Goal: Transaction & Acquisition: Purchase product/service

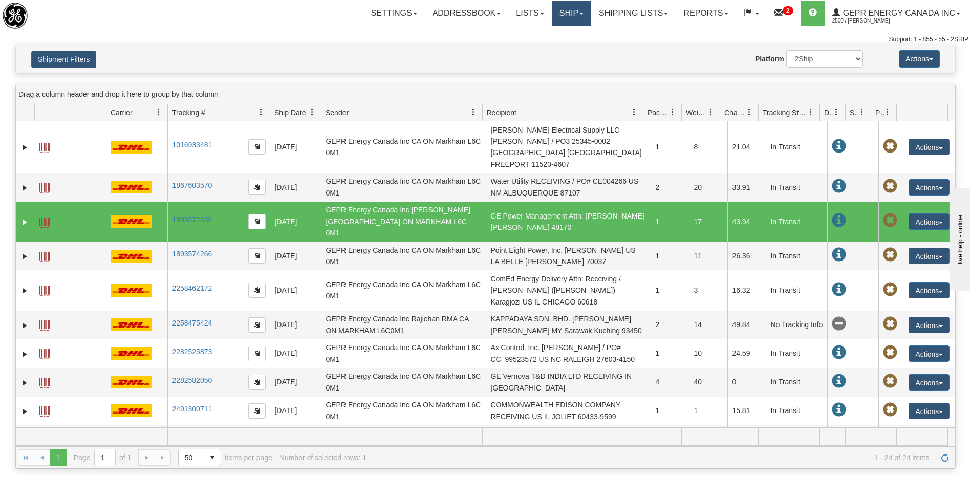
drag, startPoint x: 561, startPoint y: 10, endPoint x: 558, endPoint y: 16, distance: 7.6
click at [561, 10] on link "Ship" at bounding box center [571, 14] width 39 height 26
click at [514, 34] on span "Ship Screen" at bounding box center [527, 36] width 39 height 8
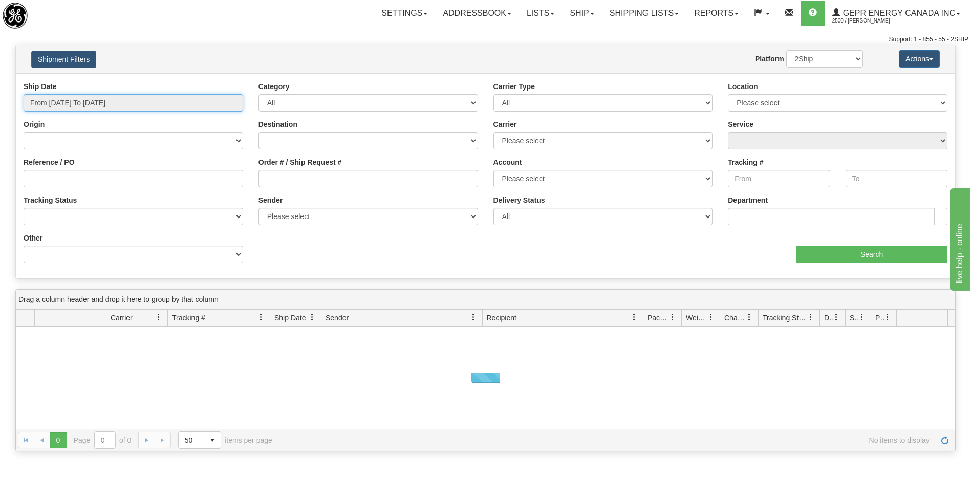
type input "[DATE]"
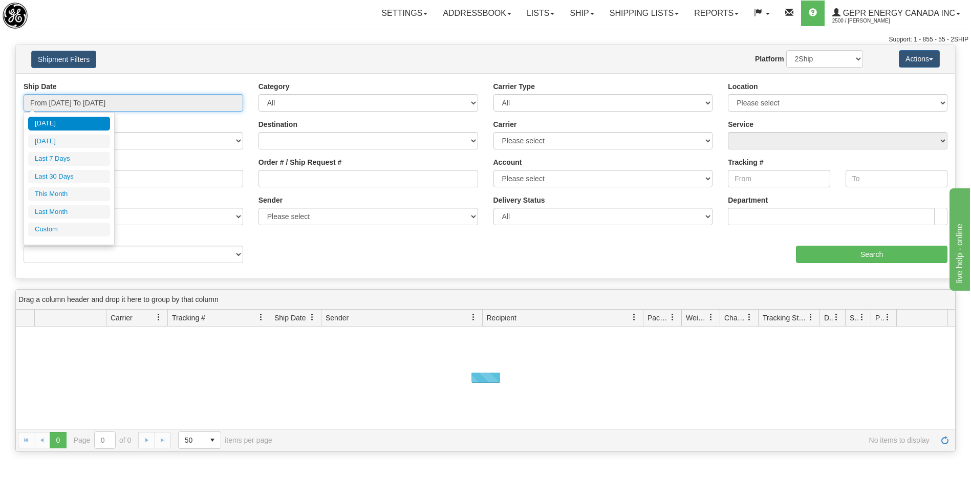
click at [144, 106] on input "From 08/13/2025 To 08/14/2025" at bounding box center [134, 102] width 220 height 17
click at [92, 229] on li "Custom" at bounding box center [69, 230] width 82 height 14
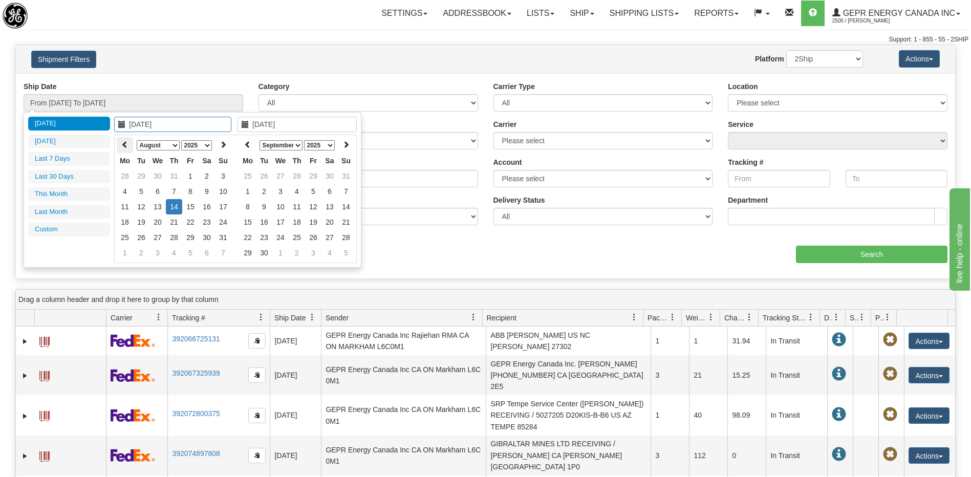
click at [121, 145] on icon at bounding box center [124, 144] width 7 height 7
type input "07/16/2025"
click at [158, 209] on td "16" at bounding box center [157, 206] width 16 height 15
click at [250, 142] on icon at bounding box center [247, 144] width 7 height 7
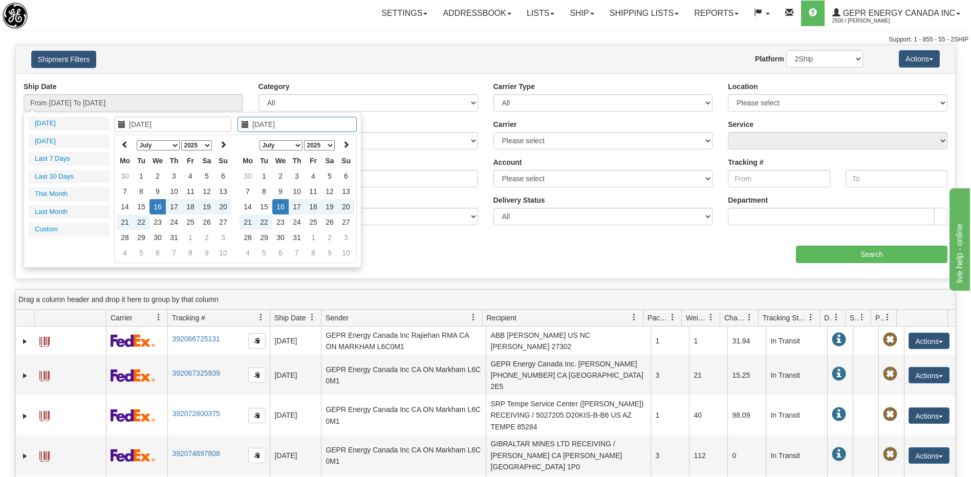
type input "07/16/2025"
click at [282, 208] on td "16" at bounding box center [280, 206] width 16 height 15
type input "From 07/16/2025 To 07/16/2025"
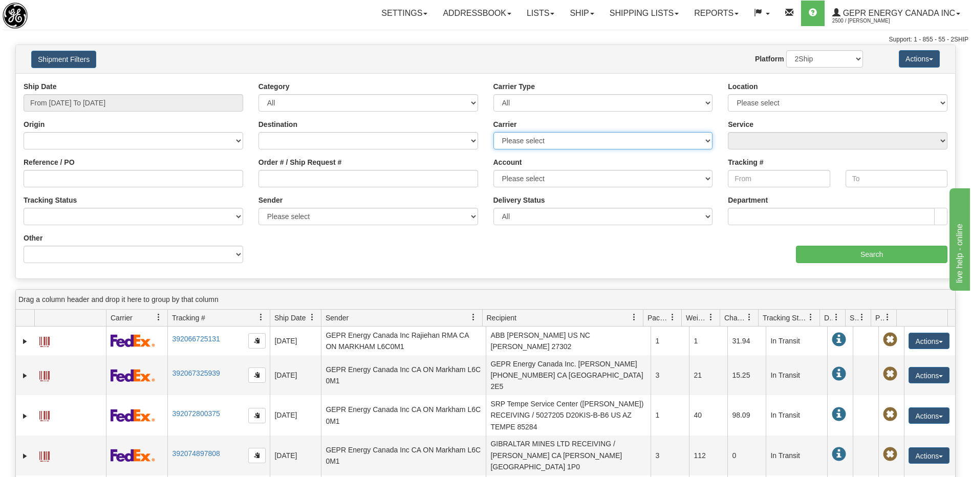
click at [552, 134] on select "Please select 2Ship Today DHL FedEx Express® FedEx® LTL Purolator UPS" at bounding box center [603, 140] width 220 height 17
select select "2"
click at [493, 132] on select "Please select 2Ship Today DHL FedEx Express® FedEx® LTL Purolator UPS" at bounding box center [603, 140] width 220 height 17
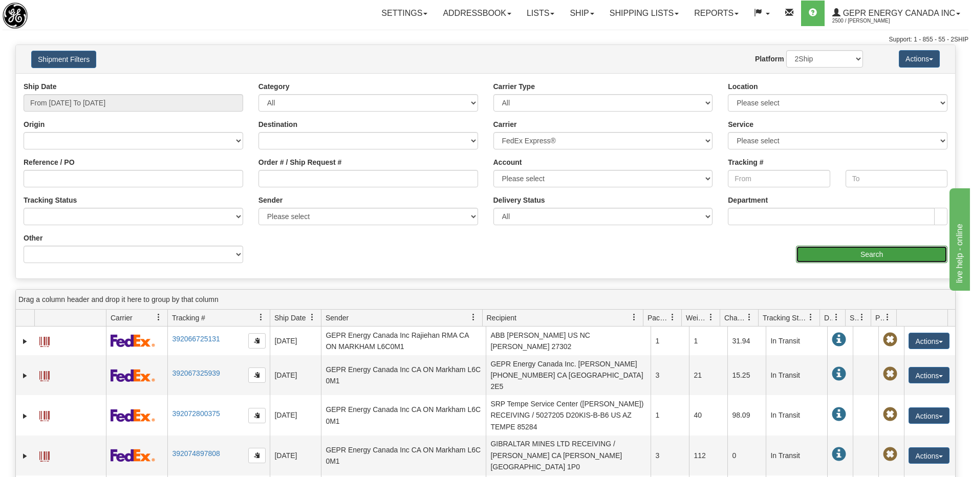
click at [844, 246] on input "Search" at bounding box center [871, 254] width 151 height 17
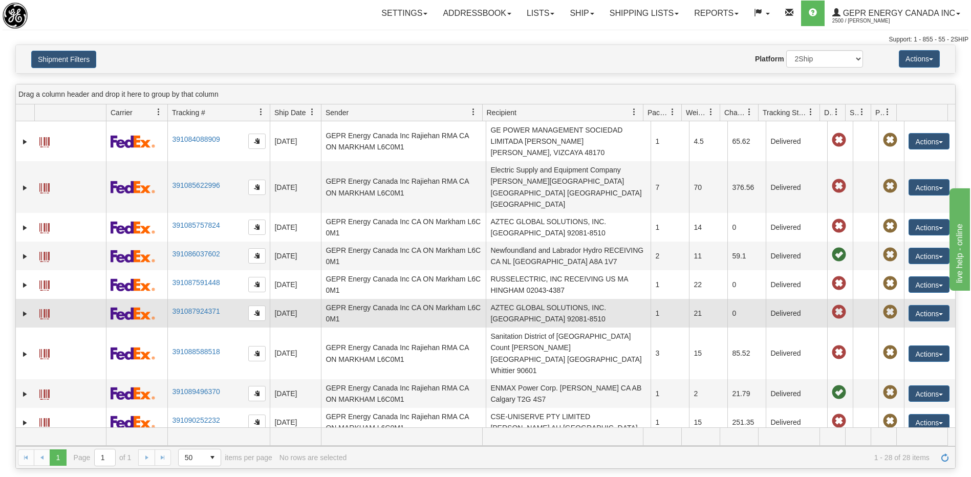
click at [544, 299] on td "AZTEC GLOBAL SOLUTIONS, INC. RECEIVING US CA VISTA 92081-8510" at bounding box center [568, 313] width 165 height 29
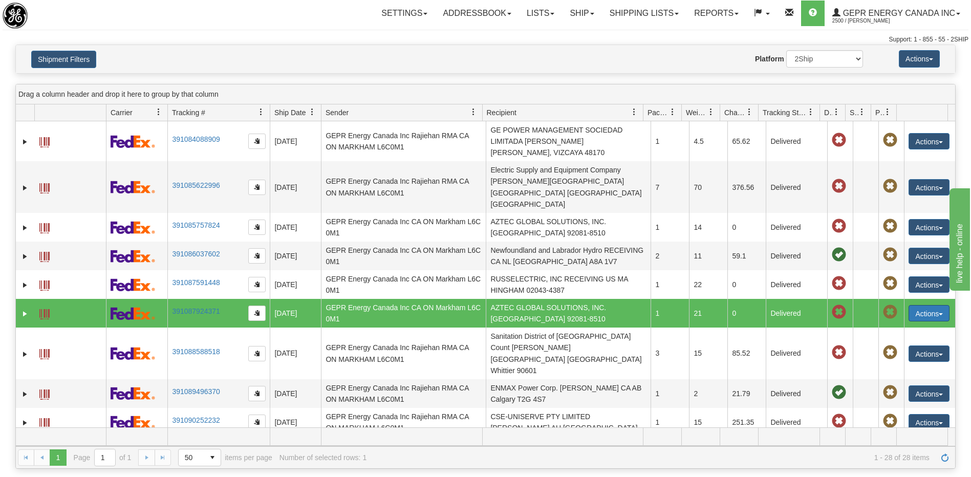
click at [919, 305] on button "Actions" at bounding box center [928, 313] width 41 height 16
click at [890, 325] on link "Repeat" at bounding box center [908, 331] width 82 height 13
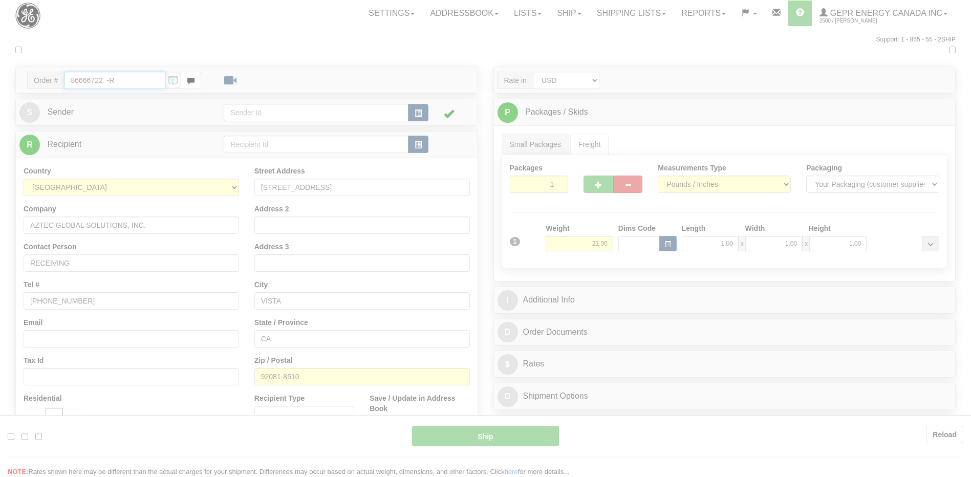
type input "92"
type input "09:53"
type input "16:00"
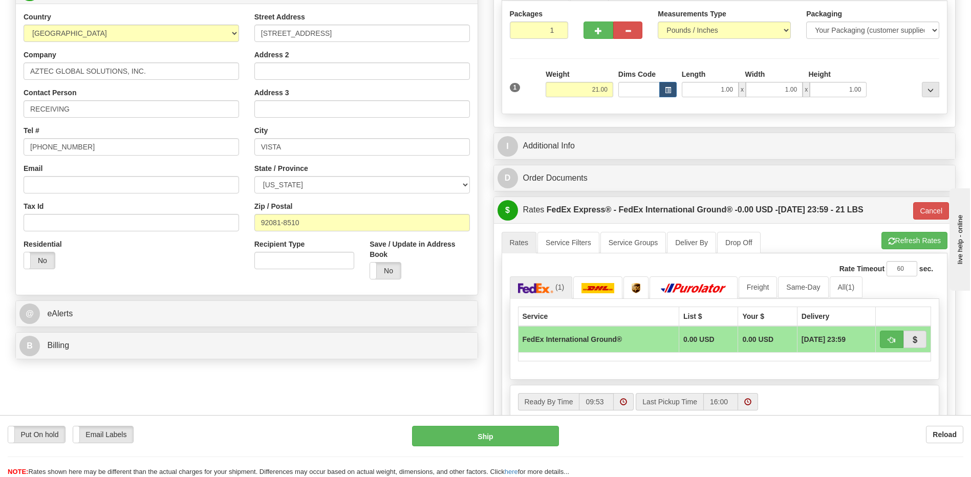
scroll to position [205, 0]
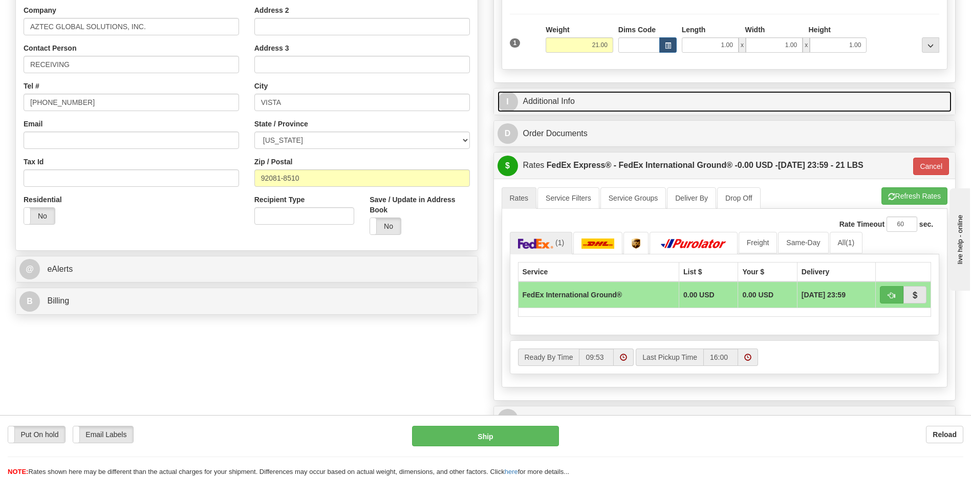
click at [568, 105] on link "I Additional Info" at bounding box center [724, 101] width 454 height 21
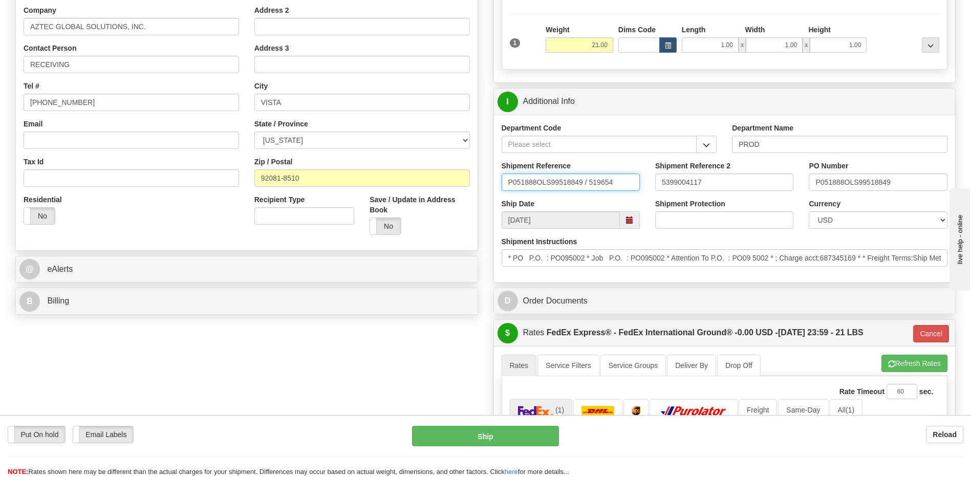
drag, startPoint x: 614, startPoint y: 181, endPoint x: 404, endPoint y: 199, distance: 210.6
type input "5399004117"
click at [685, 183] on input "5399004117" at bounding box center [724, 181] width 138 height 17
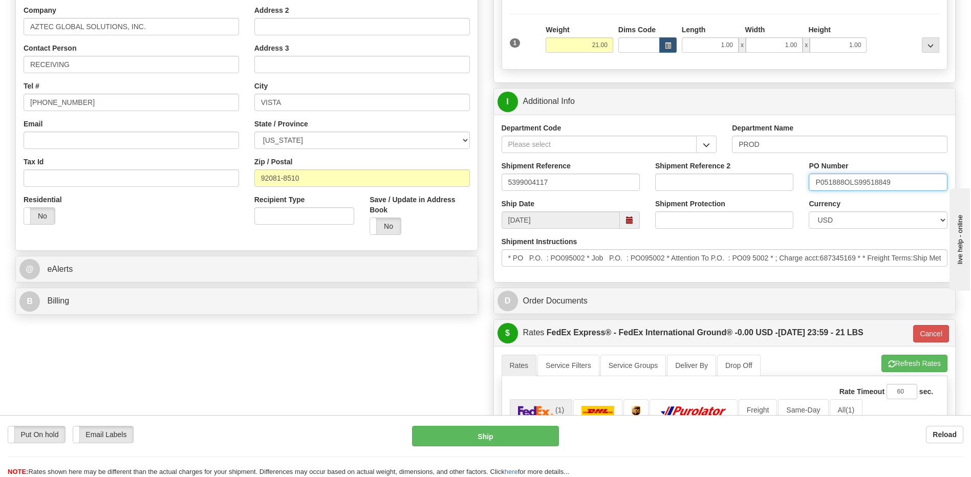
drag, startPoint x: 909, startPoint y: 184, endPoint x: 693, endPoint y: 206, distance: 216.6
click at [693, 206] on div "Department Code Department Name PROD Shipment Reference 5399004117 Shipment Ref…" at bounding box center [725, 198] width 462 height 167
click at [864, 182] on input "44000" at bounding box center [878, 181] width 138 height 17
type input "4400066774"
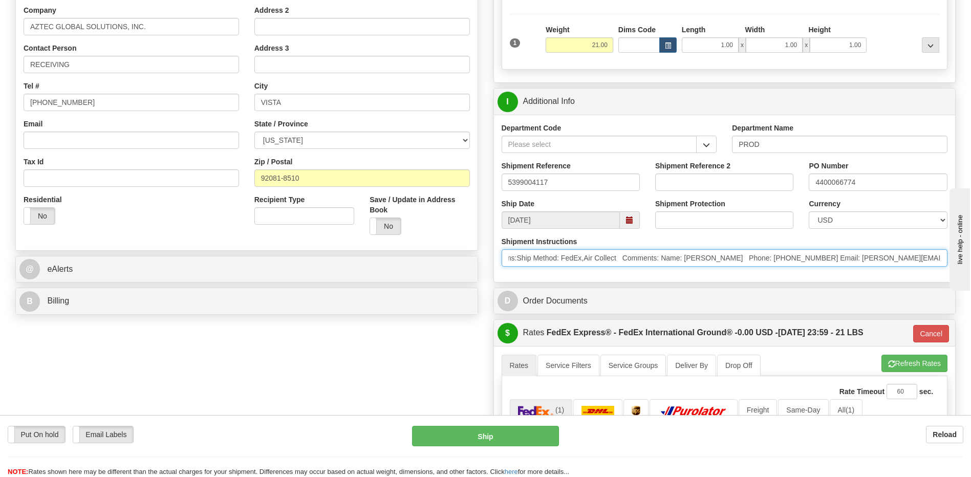
scroll to position [0, 434]
drag, startPoint x: 506, startPoint y: 257, endPoint x: 1188, endPoint y: 277, distance: 682.4
click at [970, 272] on html "Training Course Close Toggle navigation Settings Shipping Preferences New Sende…" at bounding box center [485, 33] width 971 height 477
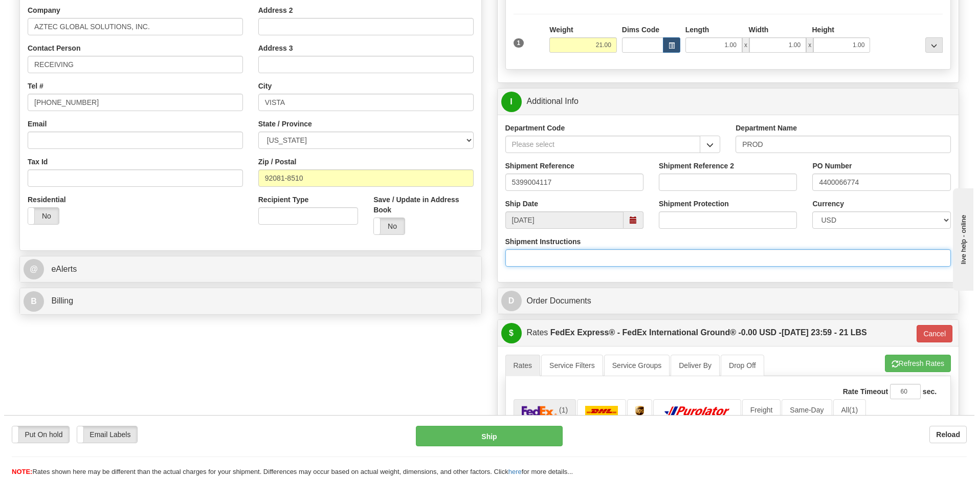
scroll to position [0, 0]
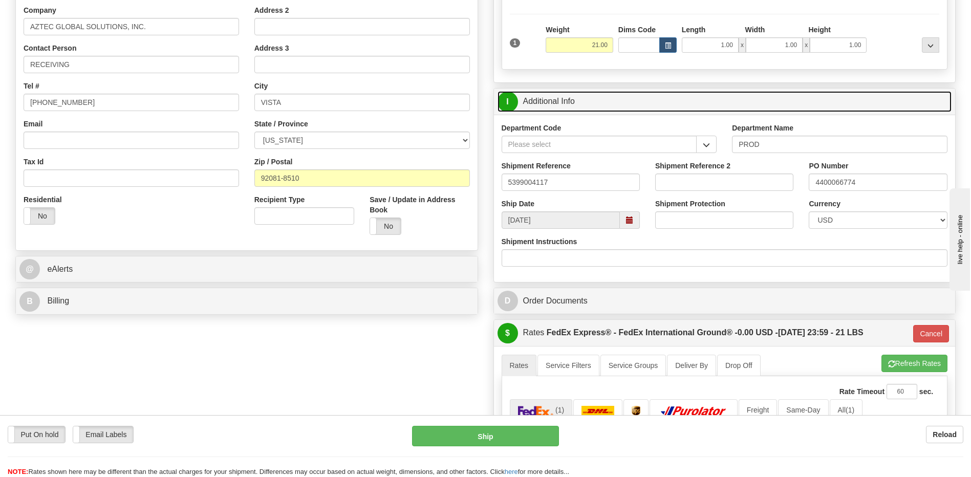
click at [606, 102] on link "I Additional Info" at bounding box center [724, 101] width 454 height 21
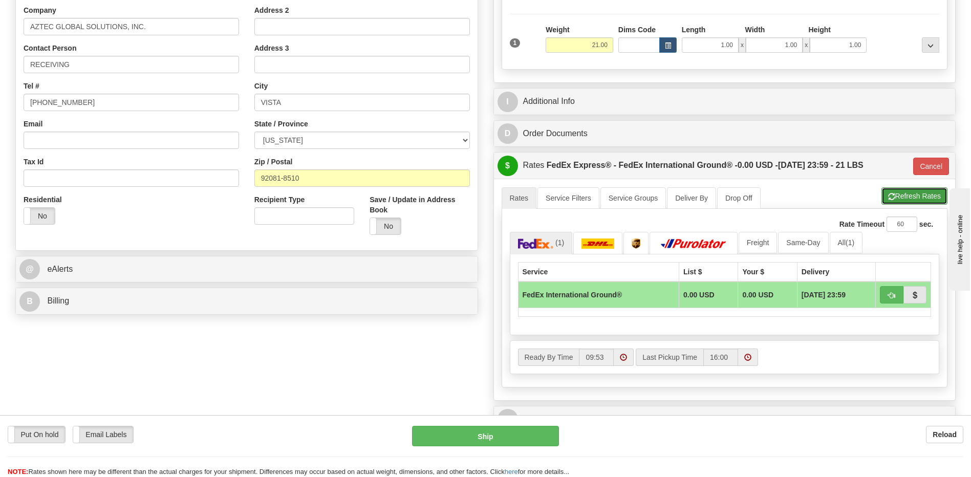
click at [906, 197] on button "Refresh Rates" at bounding box center [914, 195] width 66 height 17
type input "92"
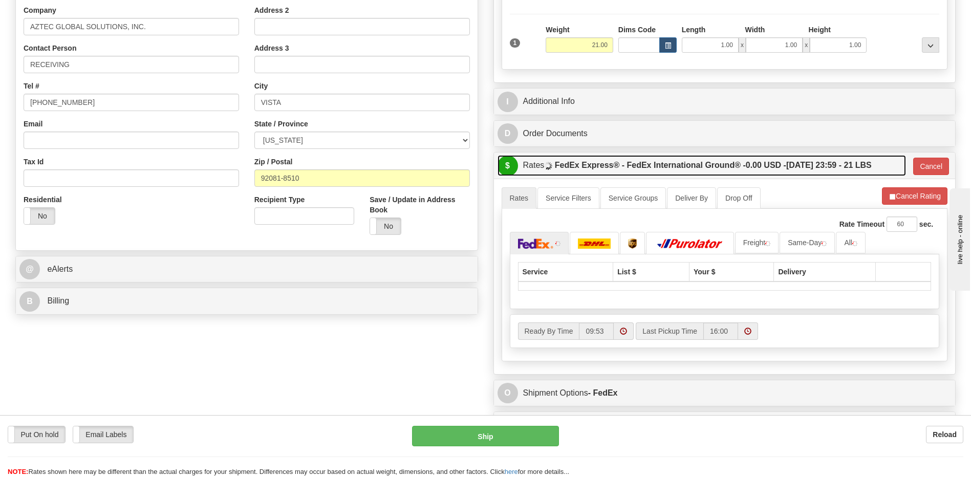
click at [797, 165] on label "FedEx Express® - FedEx International Ground® - 0.00 USD - 08/21/2025 23:59 - 21…" at bounding box center [713, 165] width 317 height 20
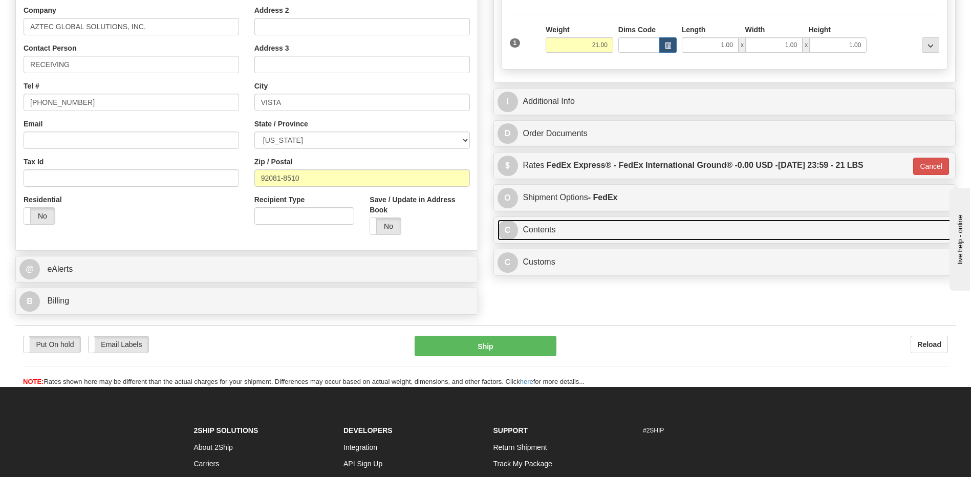
click at [599, 235] on link "C Contents" at bounding box center [724, 230] width 454 height 21
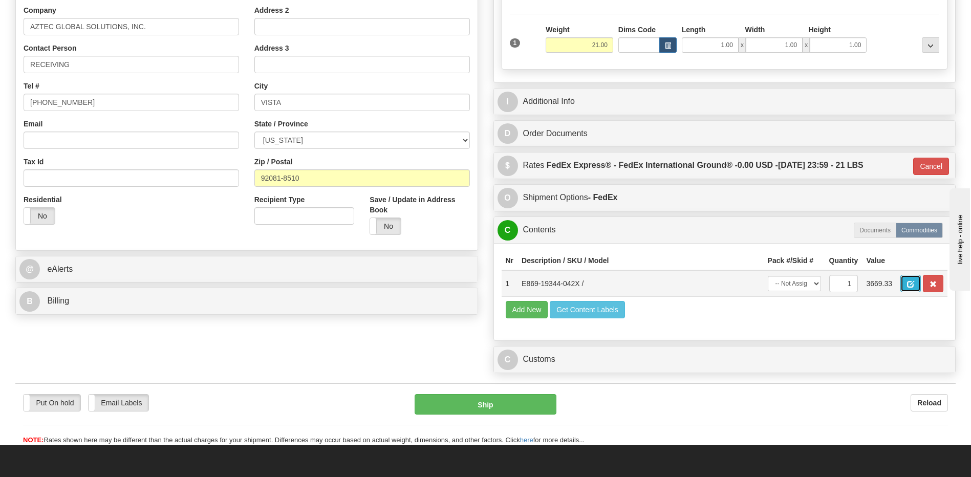
click at [909, 285] on span "button" at bounding box center [910, 284] width 7 height 7
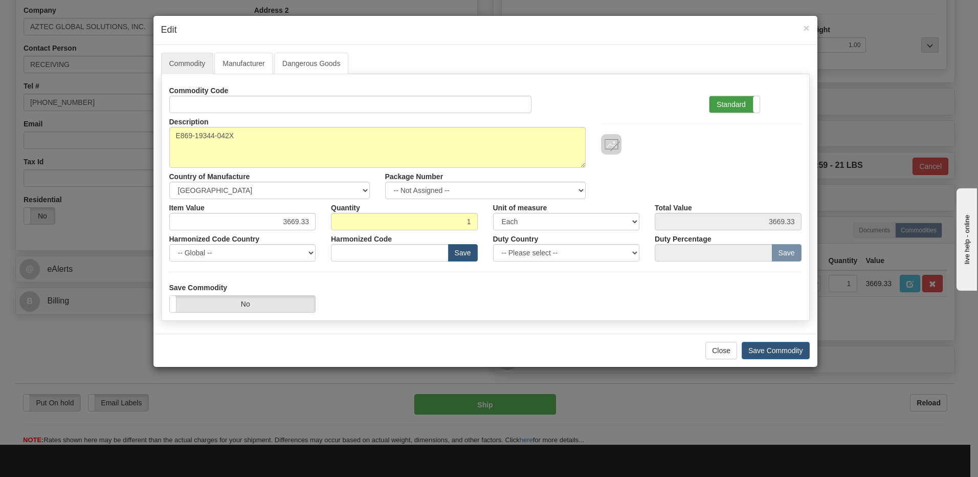
click at [729, 103] on label "Standard" at bounding box center [735, 104] width 50 height 16
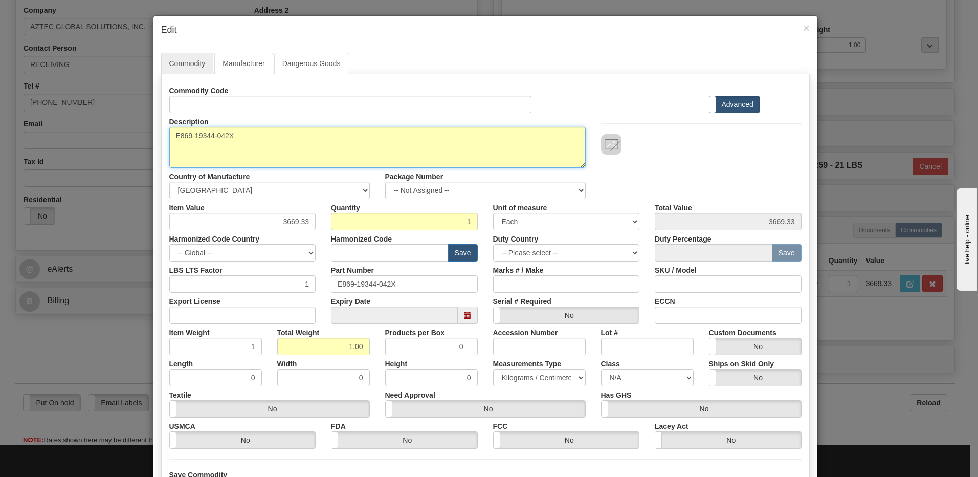
drag, startPoint x: 210, startPoint y: 137, endPoint x: 167, endPoint y: 136, distance: 42.5
click at [169, 136] on textarea "E869-19344-042X" at bounding box center [377, 147] width 417 height 41
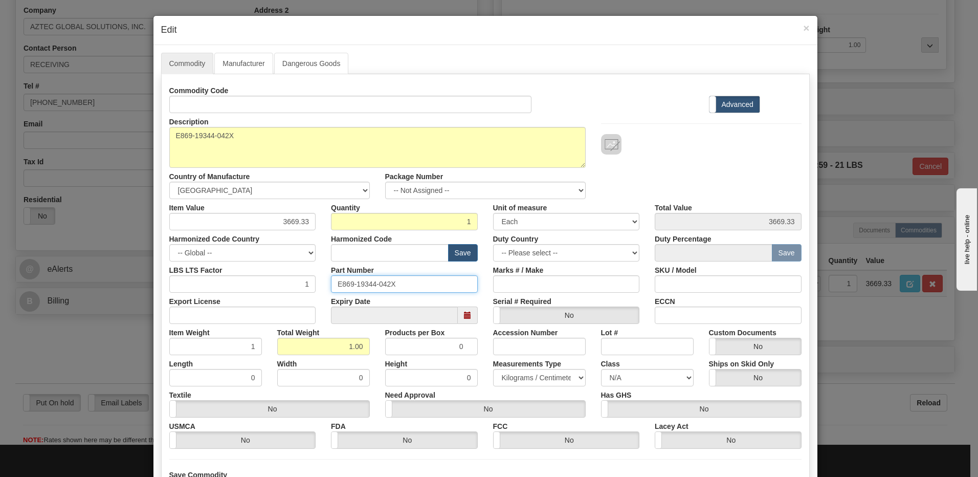
drag, startPoint x: 399, startPoint y: 283, endPoint x: 312, endPoint y: 283, distance: 87.0
click at [312, 283] on div "LBS LTS Factor 1 Part Number E869-19344-042X Marks # / Make SKU / Model" at bounding box center [486, 276] width 648 height 31
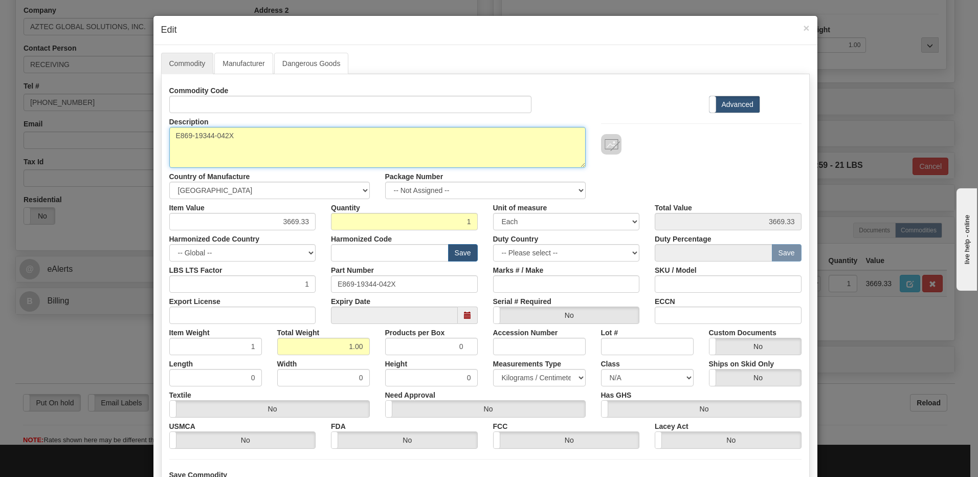
drag, startPoint x: 101, startPoint y: 116, endPoint x: 85, endPoint y: 118, distance: 16.4
click at [91, 116] on div "× Edit Commodity Manufacturer Dangerous Goods Commodity Code Standard Advanced …" at bounding box center [489, 238] width 978 height 477
paste textarea
click at [188, 137] on textarea "E869-19344-042X" at bounding box center [377, 147] width 417 height 41
paste textarea "869EP5NNG5HSSANNMSSFBSENNB4"
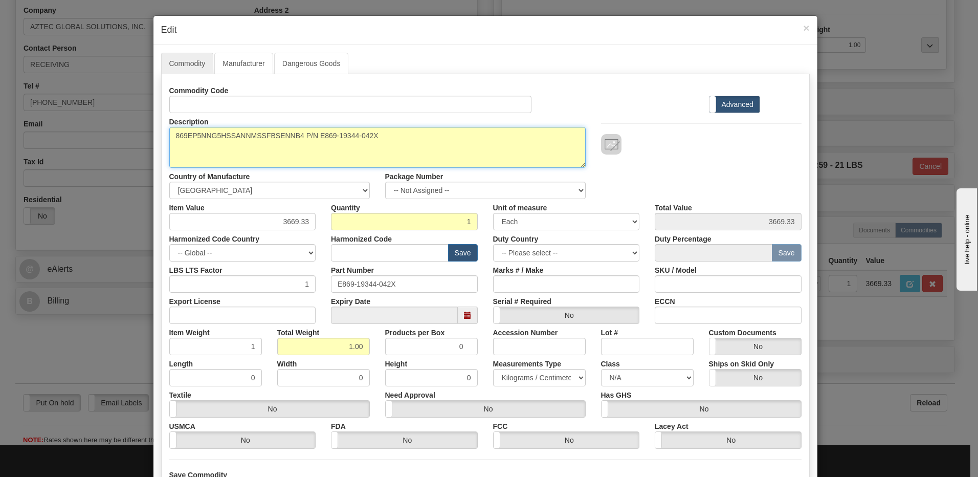
type textarea "869EP5NNG5HSSANNMSSFBSENNB4 P/N E869-19344-042X"
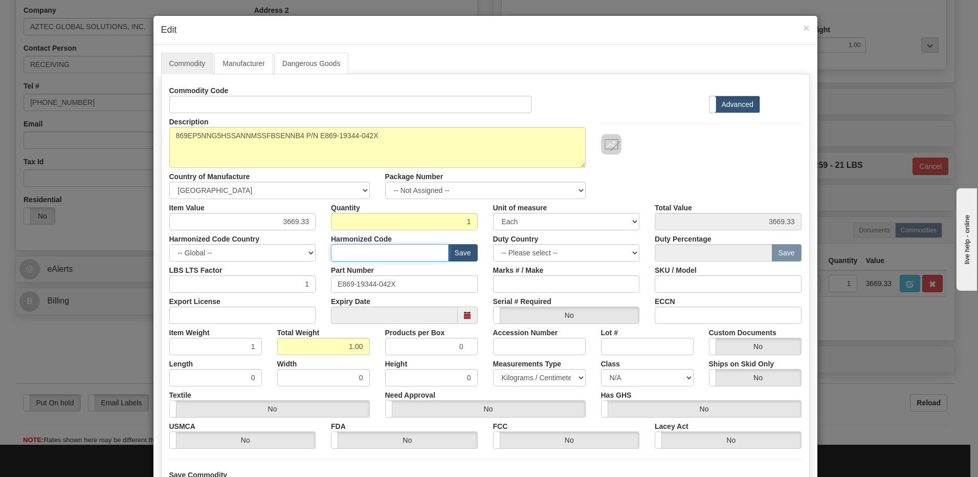
click at [378, 251] on input "text" at bounding box center [390, 252] width 118 height 17
paste input "8537.10.9160"
type input "8537.10.9160"
drag, startPoint x: 401, startPoint y: 281, endPoint x: 242, endPoint y: 283, distance: 159.2
click at [242, 283] on div "LBS LTS Factor 1 Part Number E869-19344-042X Marks # / Make SKU / Model" at bounding box center [486, 276] width 648 height 31
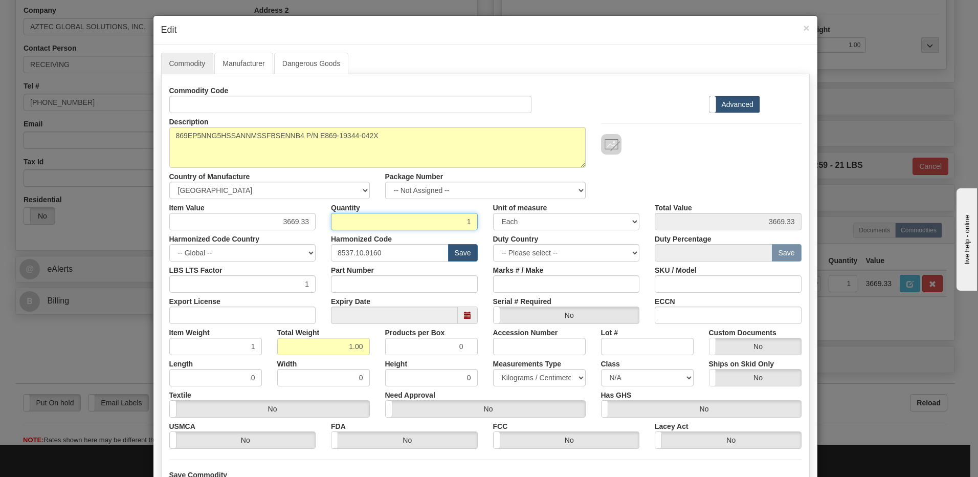
click at [426, 222] on input "1" at bounding box center [404, 221] width 147 height 17
click at [289, 347] on input "1.00" at bounding box center [323, 346] width 93 height 17
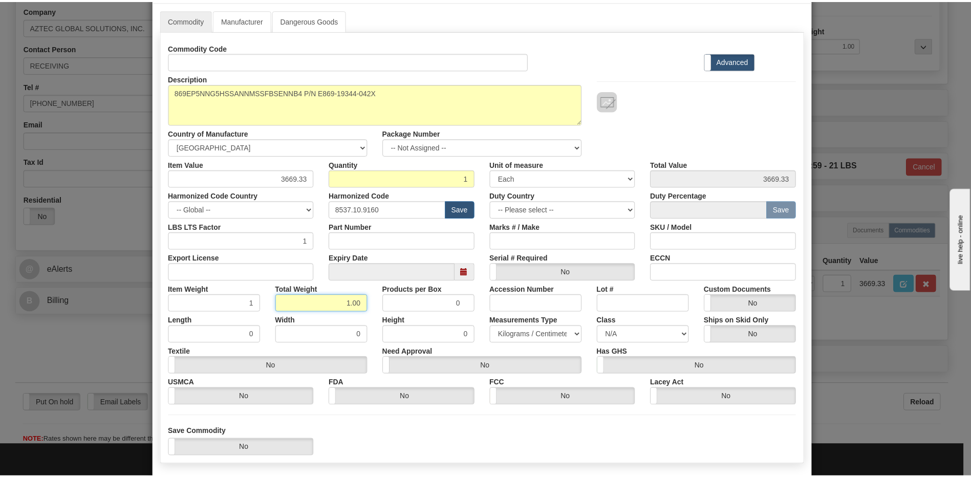
scroll to position [93, 0]
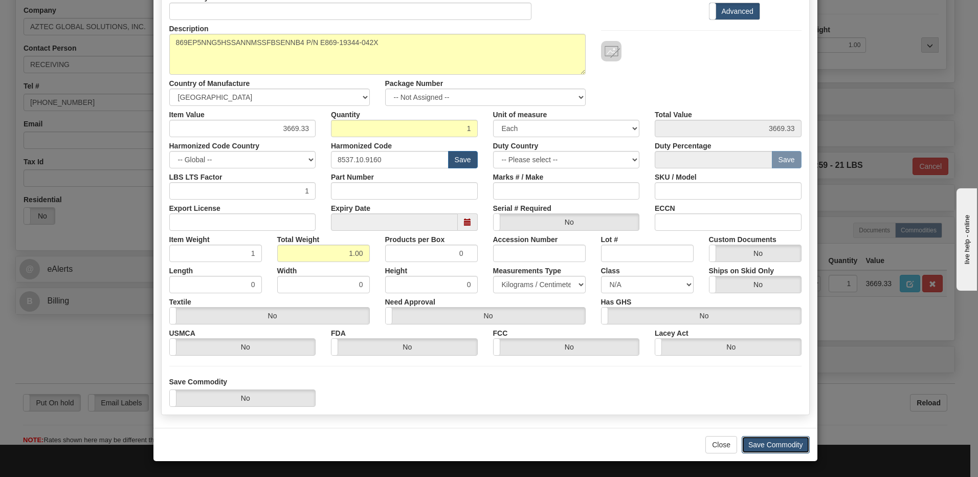
click at [754, 443] on button "Save Commodity" at bounding box center [776, 444] width 68 height 17
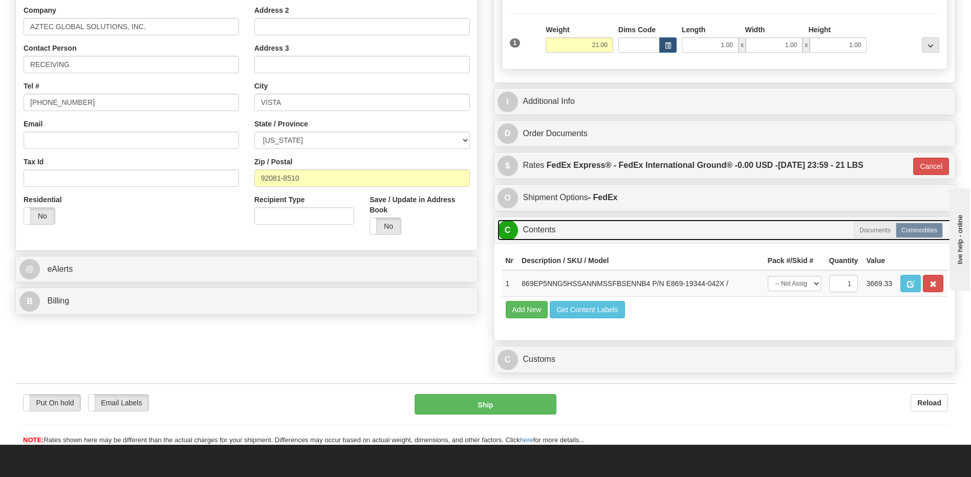
click at [569, 221] on link "C Contents" at bounding box center [724, 230] width 454 height 21
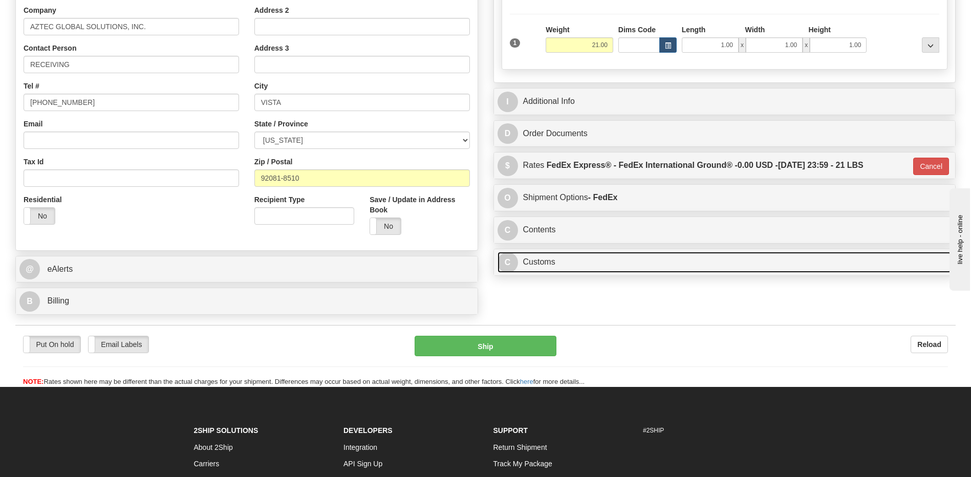
click at [556, 263] on link "C Customs" at bounding box center [724, 262] width 454 height 21
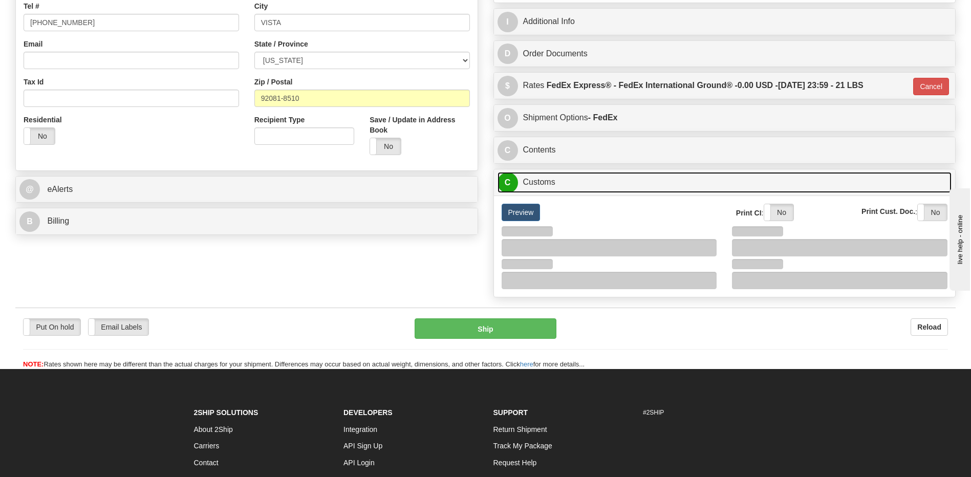
scroll to position [358, 0]
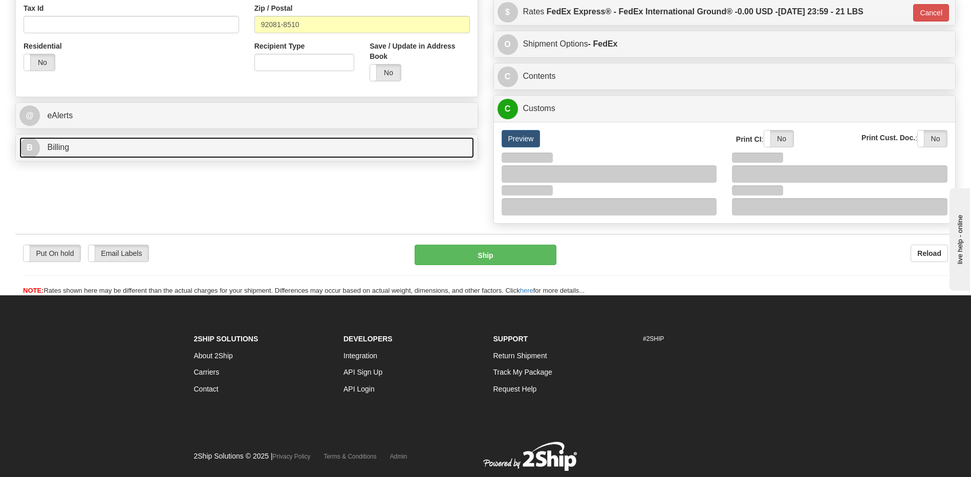
click at [137, 145] on link "B Billing" at bounding box center [246, 147] width 454 height 21
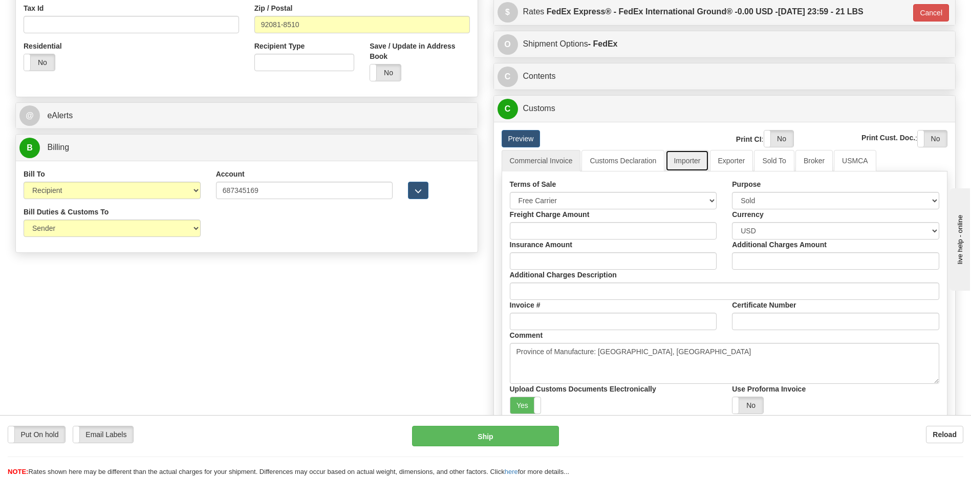
click at [683, 162] on link "Importer" at bounding box center [686, 160] width 43 height 21
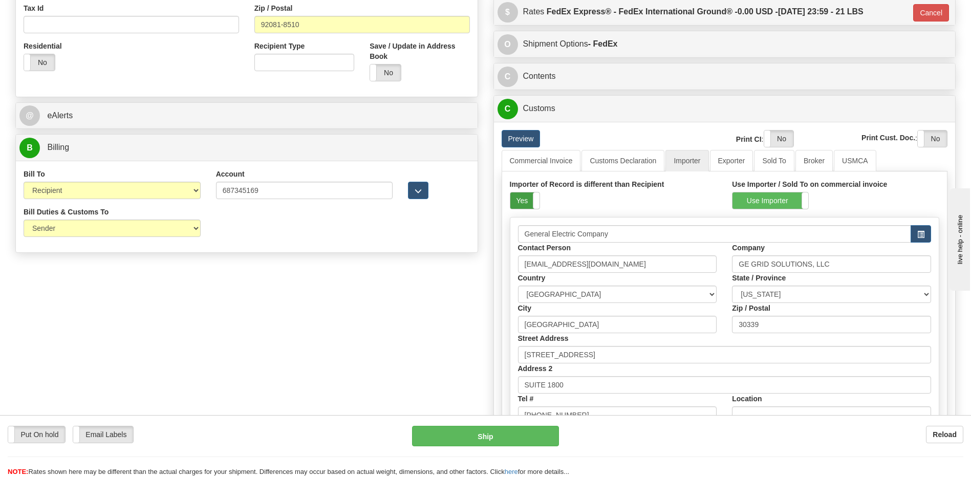
click at [518, 200] on label "Yes" at bounding box center [524, 200] width 29 height 16
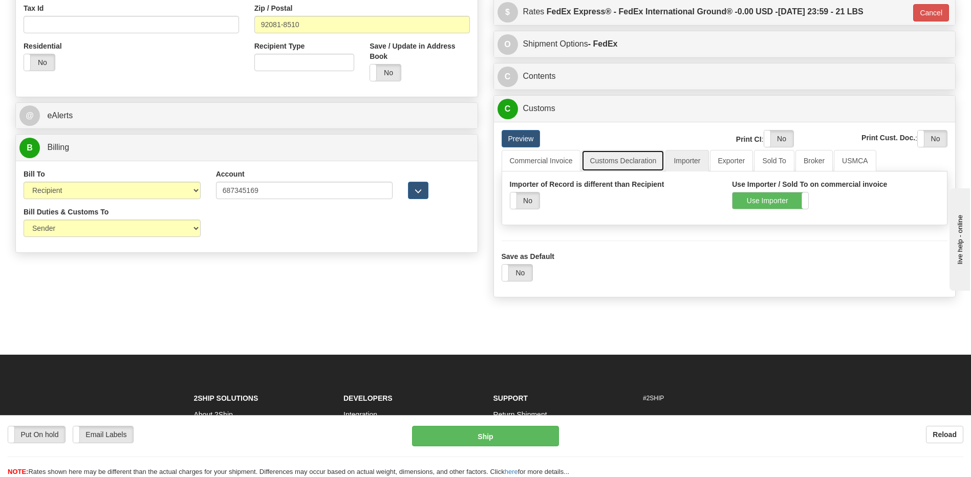
click at [638, 157] on link "Customs Declaration" at bounding box center [622, 160] width 83 height 21
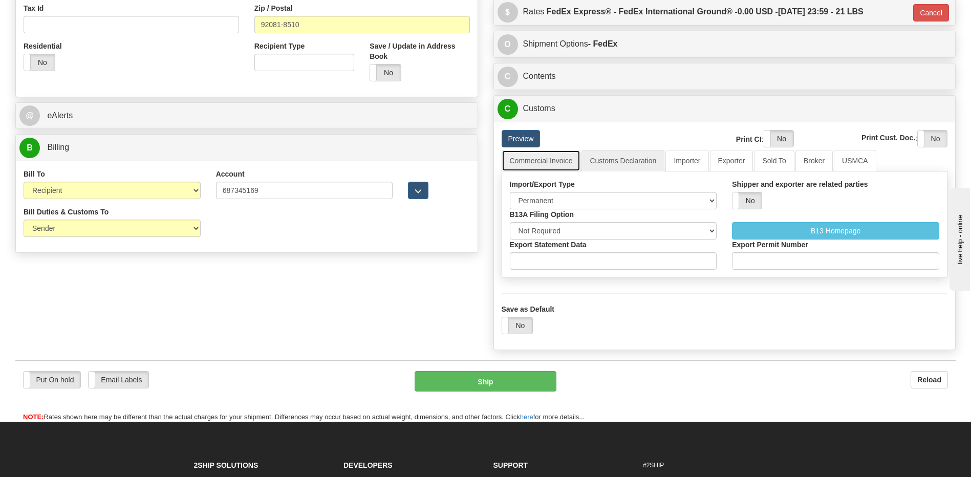
click at [550, 162] on link "Commercial Invoice" at bounding box center [540, 160] width 79 height 21
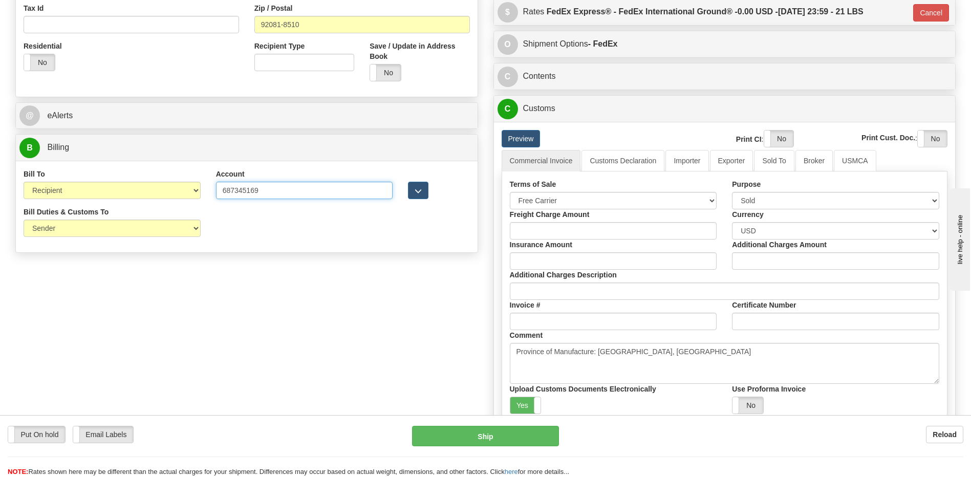
drag, startPoint x: 289, startPoint y: 195, endPoint x: 90, endPoint y: 194, distance: 199.1
click at [101, 198] on div "Bill To Sender Recipient Third Party Collect Account 687345169 3rd Party Accoun…" at bounding box center [247, 188] width 462 height 38
click at [104, 189] on select "Sender Recipient Third Party Collect" at bounding box center [112, 190] width 177 height 17
select select "1"
click at [24, 182] on select "Sender Recipient Third Party Collect" at bounding box center [112, 190] width 177 height 17
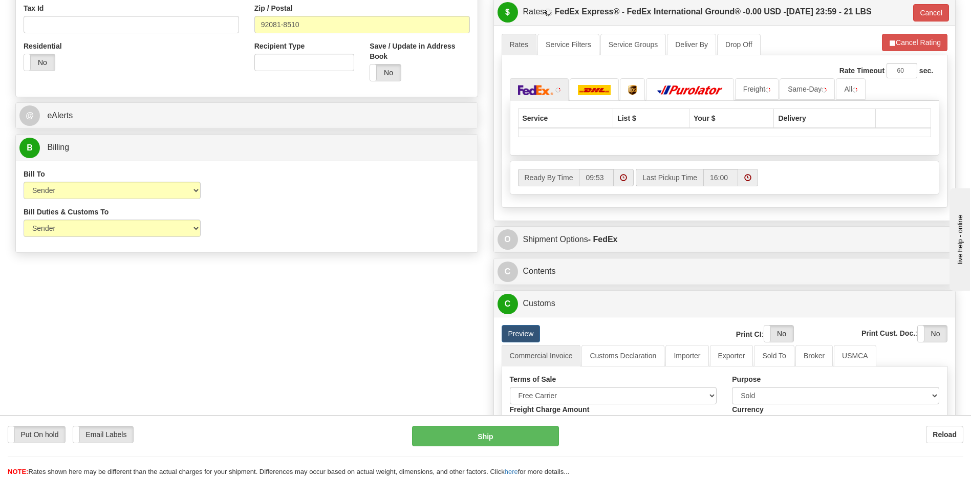
click at [254, 313] on div "Order # 86666722 -R S Sender" at bounding box center [485, 219] width 955 height 1010
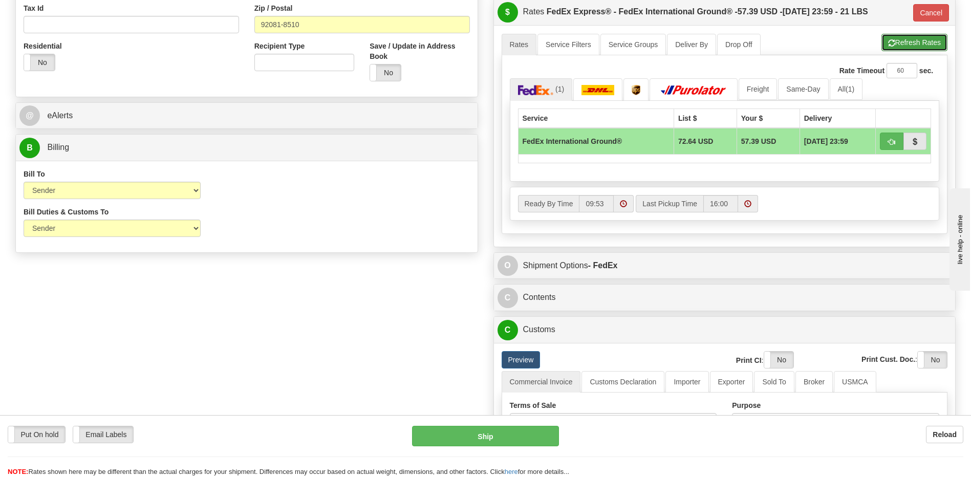
click at [907, 46] on button "Refresh Rates" at bounding box center [914, 42] width 66 height 17
type input "92"
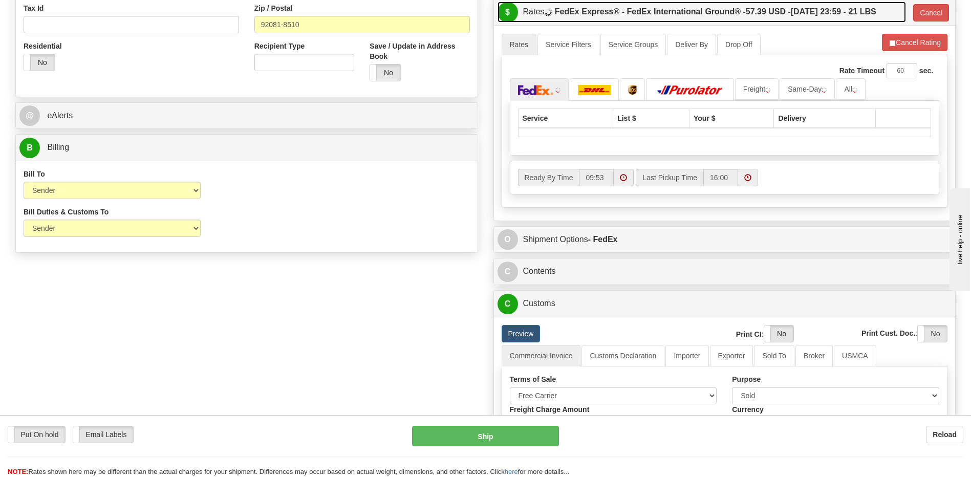
click at [787, 15] on span "57.39 USD -" at bounding box center [768, 11] width 45 height 9
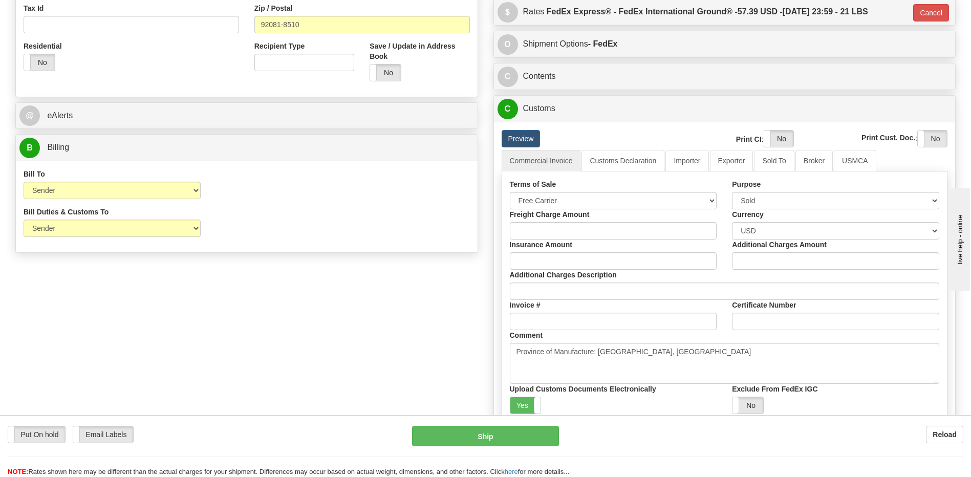
click at [377, 372] on div "Order # 86666722 -R S Sender" at bounding box center [485, 121] width 955 height 815
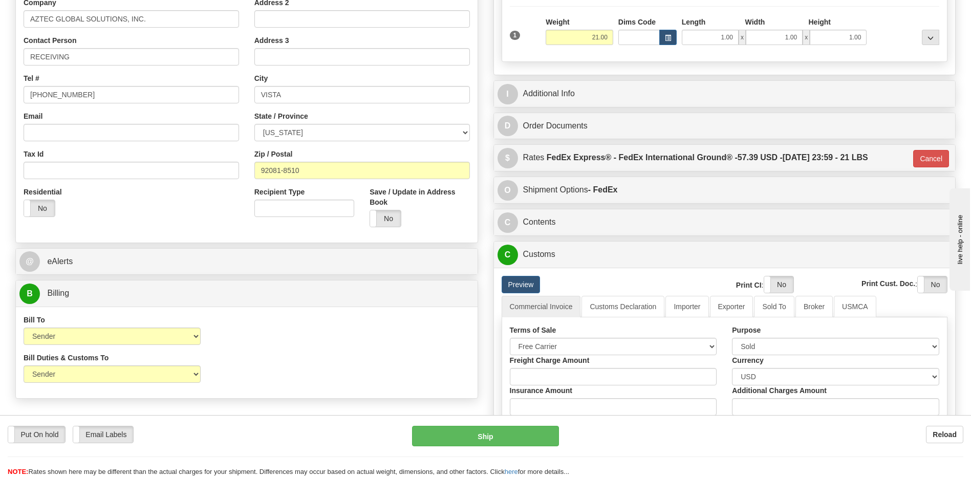
scroll to position [154, 0]
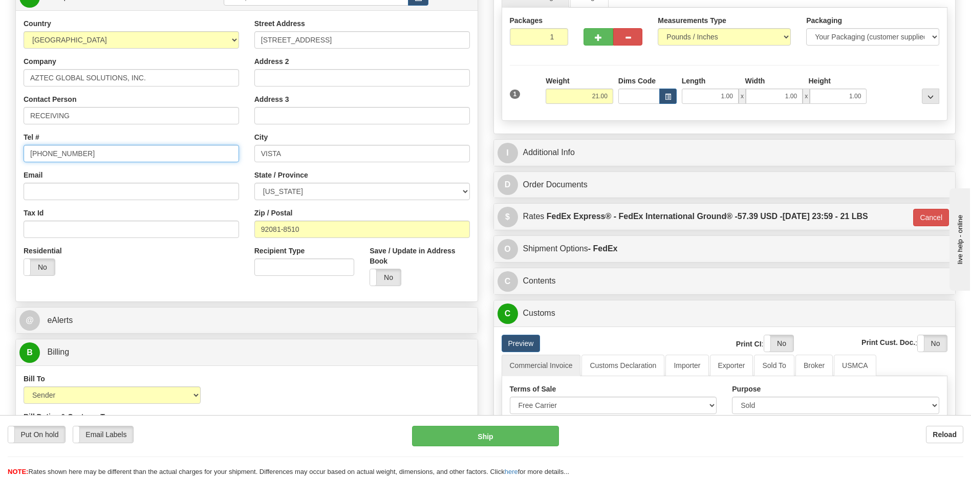
drag, startPoint x: 103, startPoint y: 155, endPoint x: 0, endPoint y: 139, distance: 104.7
click at [0, 140] on html "Training Course Close Toggle navigation Settings Shipping Preferences New Sende…" at bounding box center [485, 84] width 971 height 477
type input "111 111 1111"
click at [181, 285] on div "Country AFGHANISTAN ALAND ISLANDS ALBANIA ALGERIA AMERICAN SAMOA ANDORRA ANGOLA…" at bounding box center [247, 155] width 462 height 275
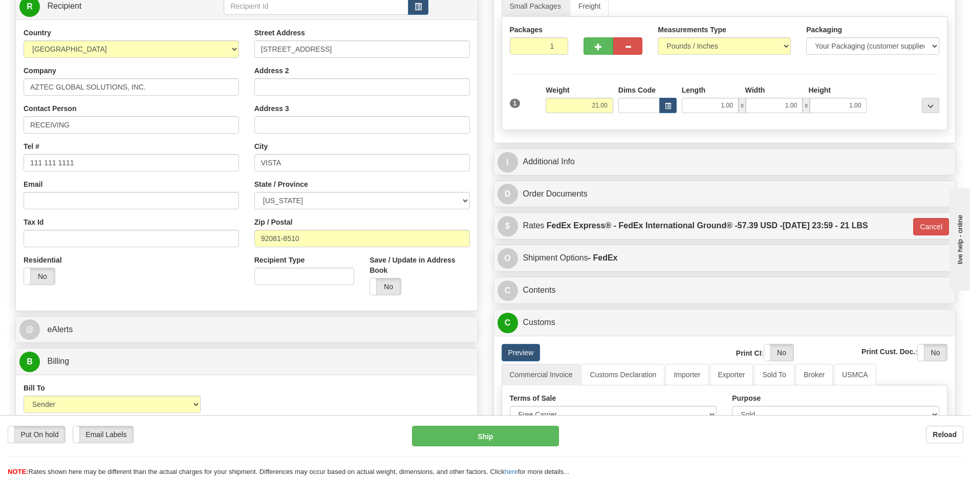
scroll to position [102, 0]
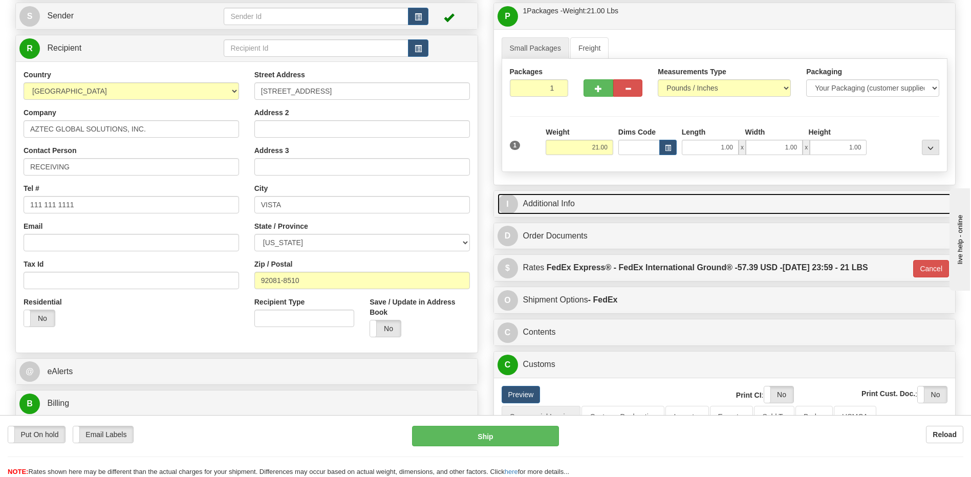
click at [566, 202] on link "I Additional Info" at bounding box center [724, 203] width 454 height 21
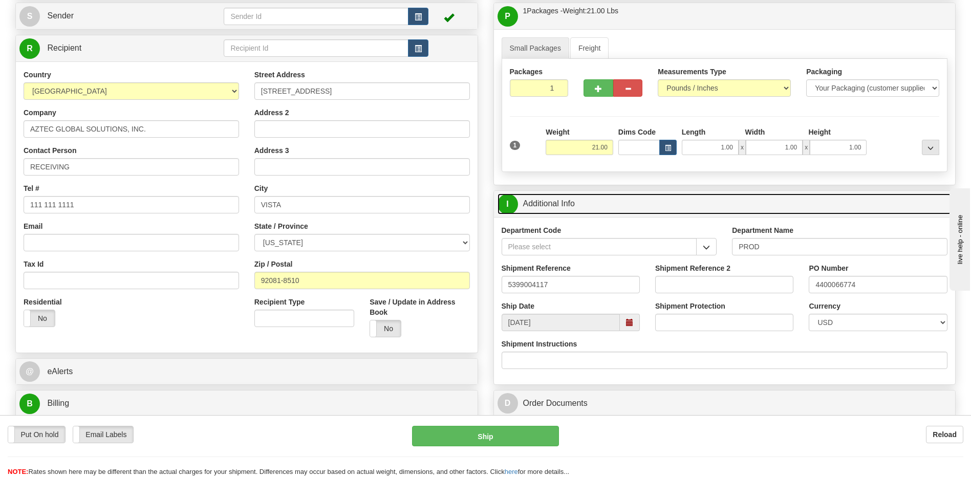
click at [566, 202] on link "I Additional Info" at bounding box center [724, 203] width 454 height 21
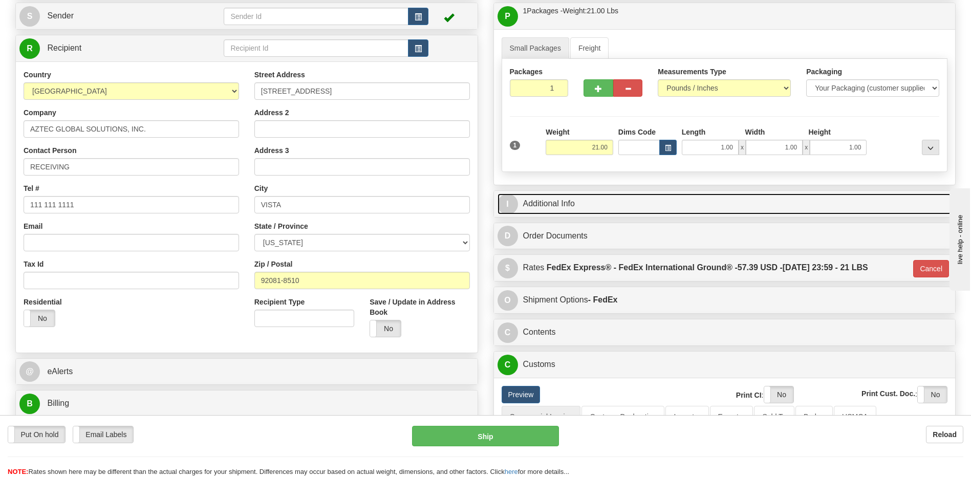
click at [585, 208] on link "I Additional Info" at bounding box center [724, 203] width 454 height 21
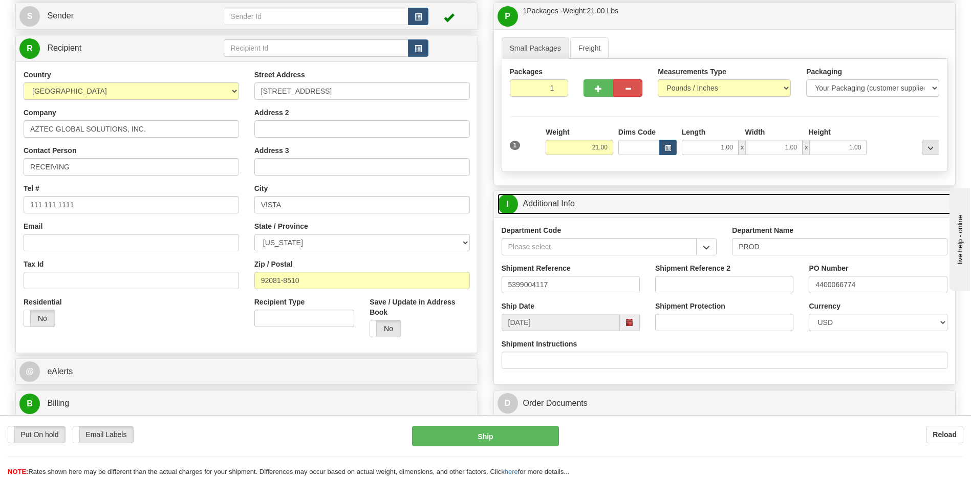
click at [585, 208] on link "I Additional Info" at bounding box center [724, 203] width 454 height 21
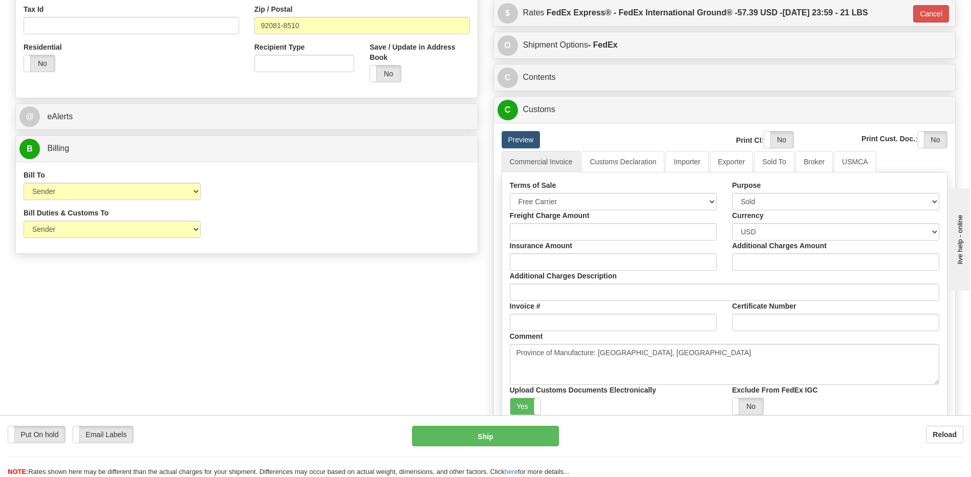
scroll to position [358, 0]
click at [687, 160] on link "Importer" at bounding box center [686, 160] width 43 height 21
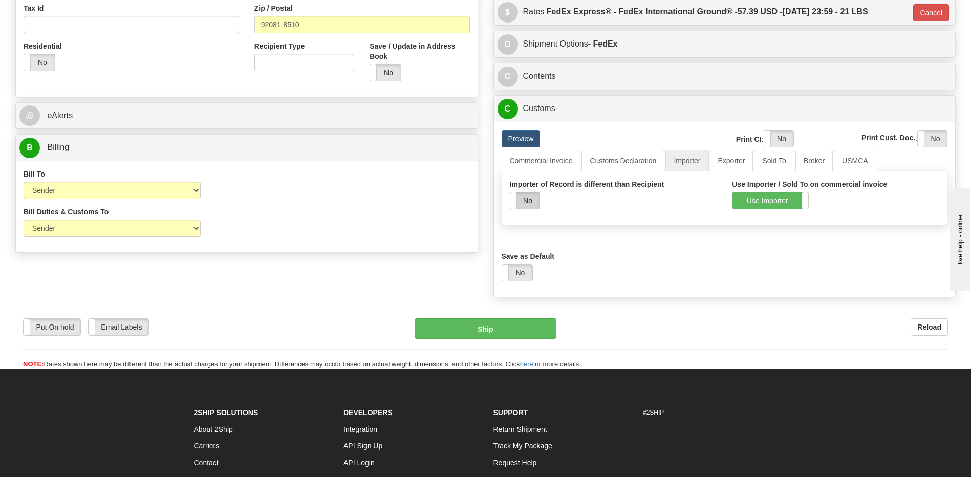
click at [526, 201] on label "No" at bounding box center [524, 200] width 29 height 16
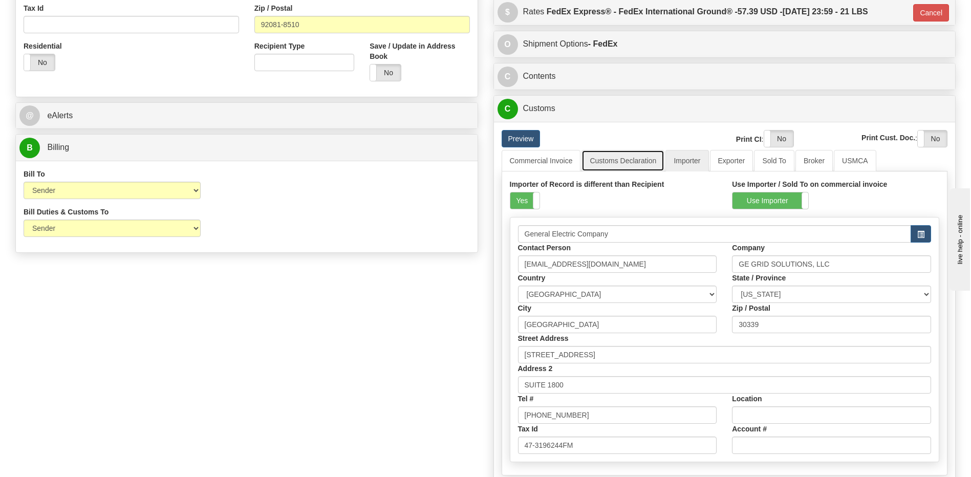
click at [631, 158] on link "Customs Declaration" at bounding box center [622, 160] width 83 height 21
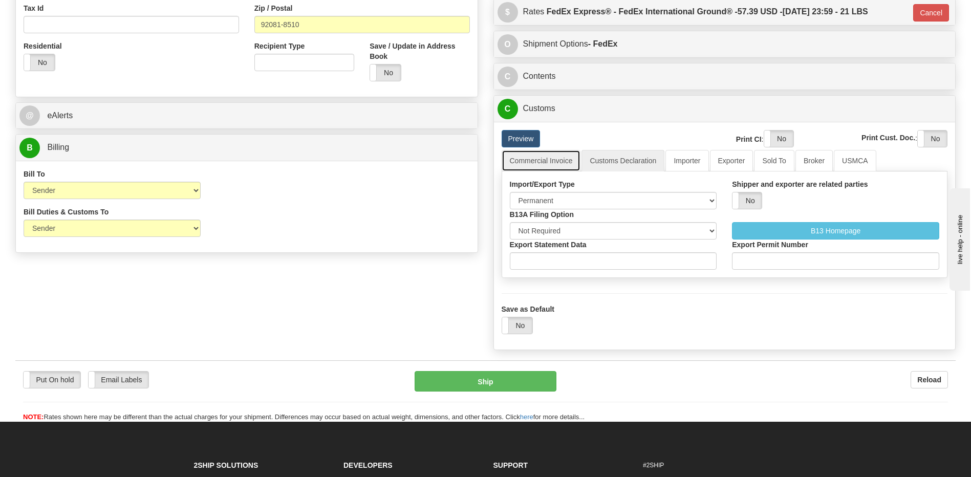
click at [532, 164] on link "Commercial Invoice" at bounding box center [540, 160] width 79 height 21
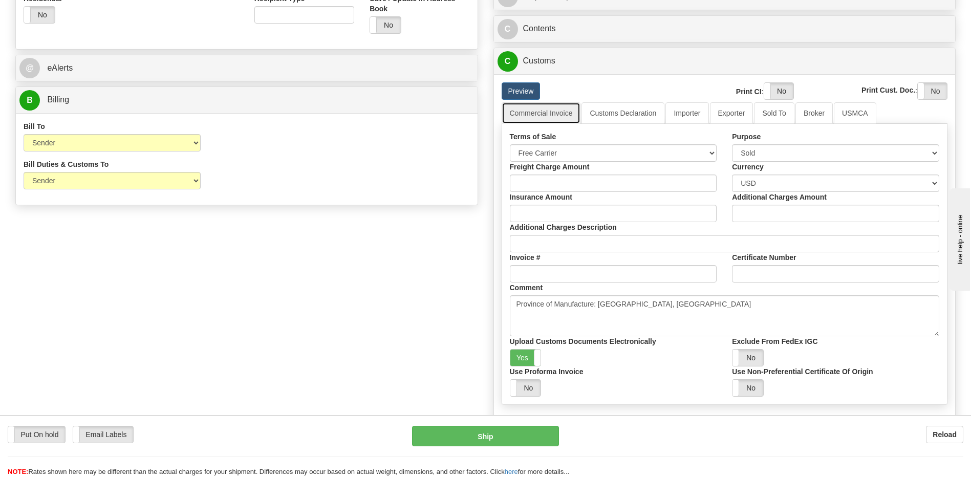
scroll to position [461, 0]
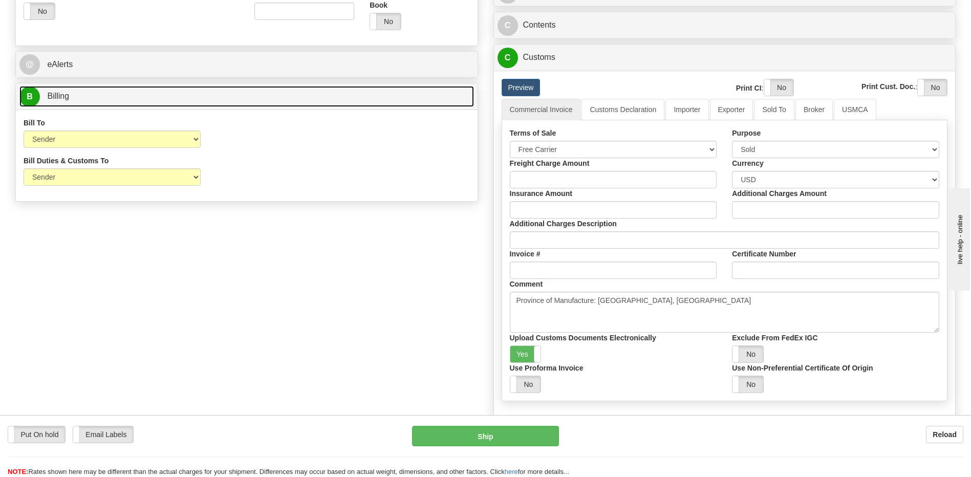
click at [95, 97] on link "B Billing" at bounding box center [246, 96] width 454 height 21
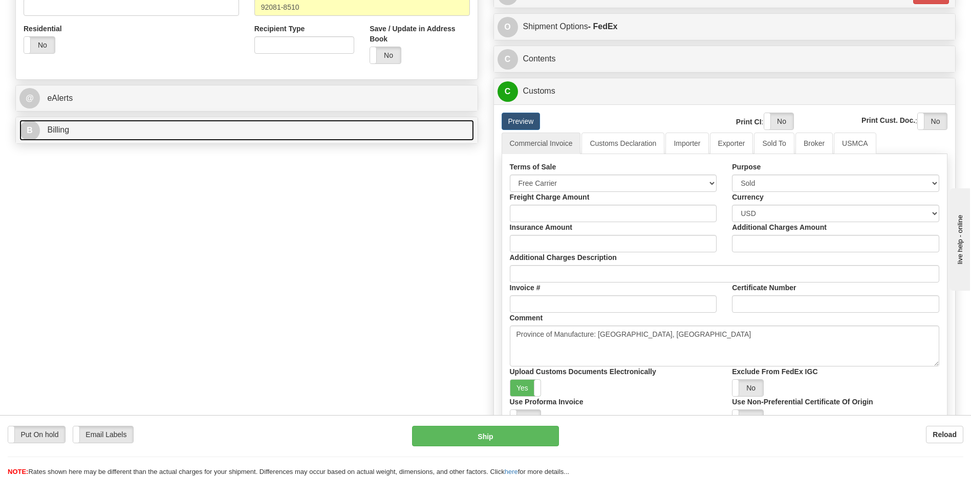
scroll to position [256, 0]
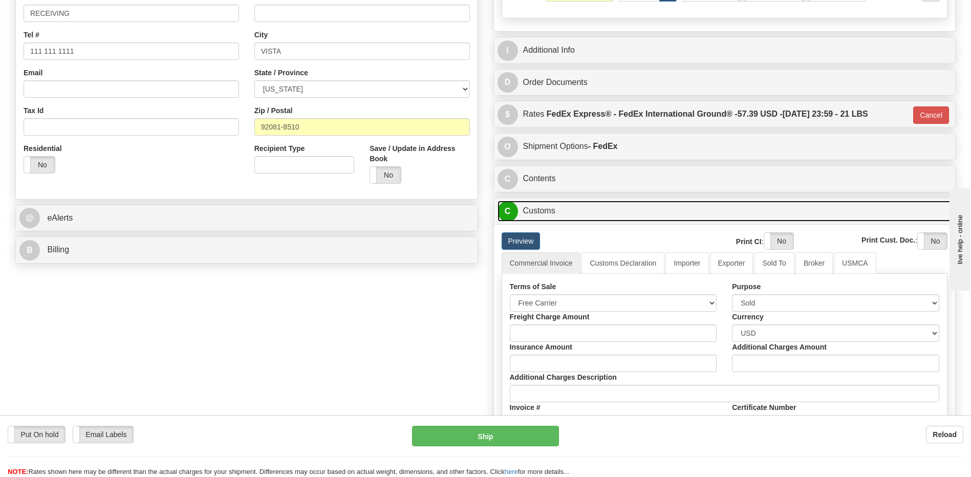
click at [549, 215] on link "C Customs" at bounding box center [724, 211] width 454 height 21
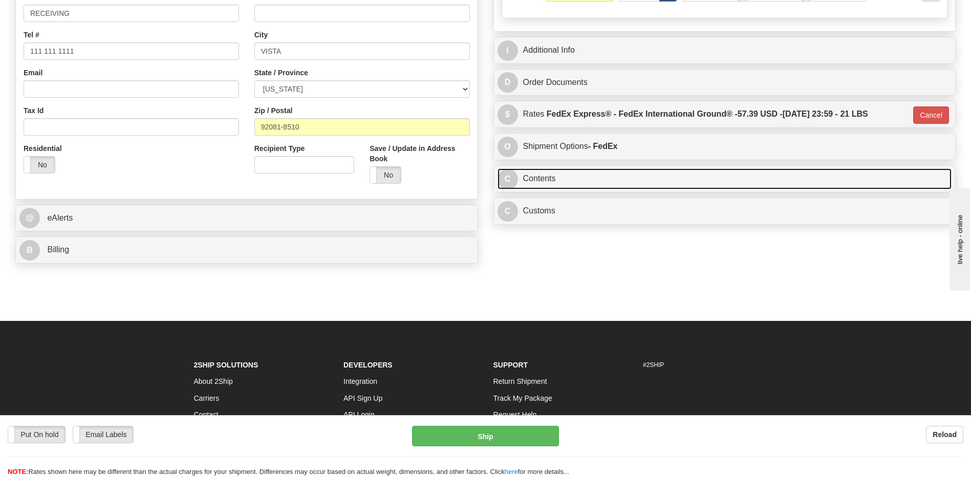
click at [552, 175] on link "C Contents" at bounding box center [724, 178] width 454 height 21
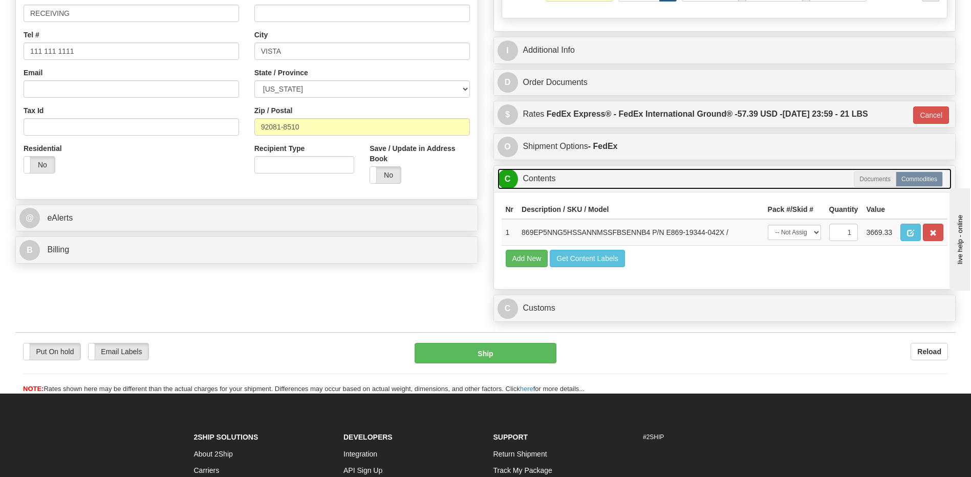
click at [552, 175] on link "C Contents" at bounding box center [724, 178] width 454 height 21
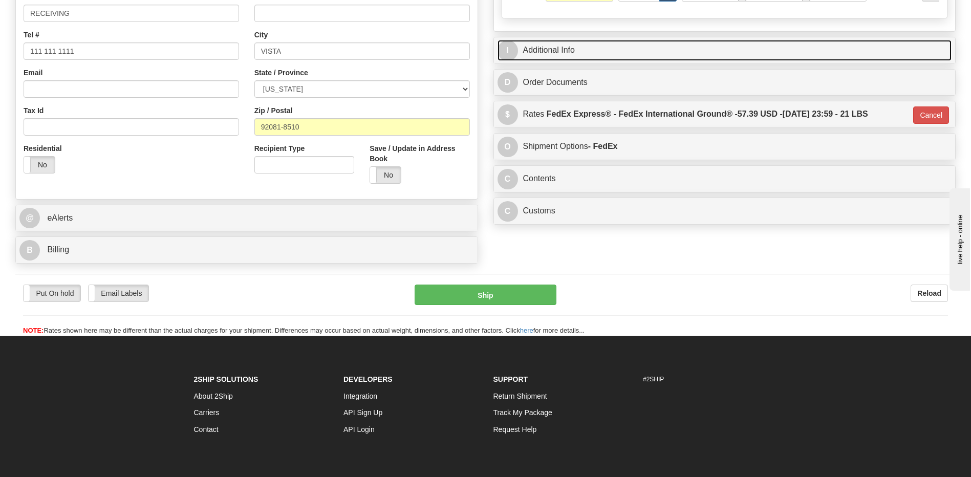
click at [556, 53] on link "I Additional Info" at bounding box center [724, 50] width 454 height 21
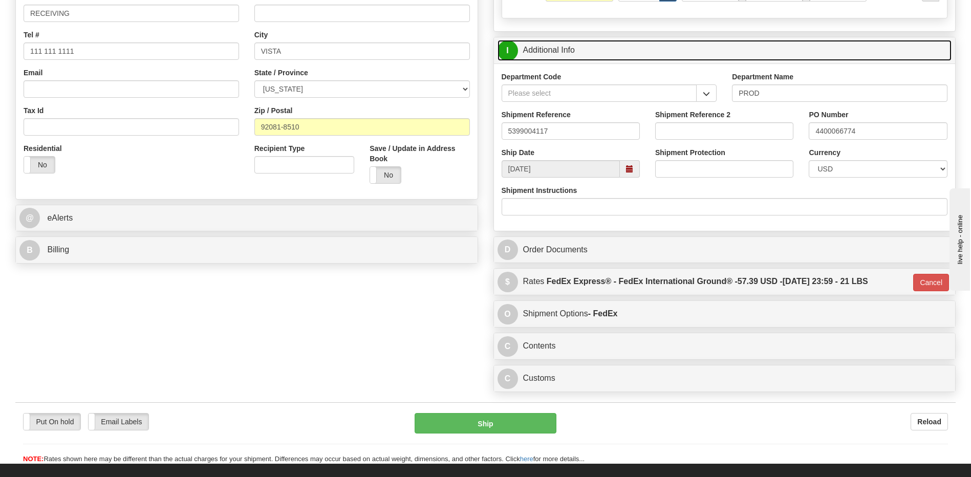
click at [556, 53] on link "I Additional Info" at bounding box center [724, 50] width 454 height 21
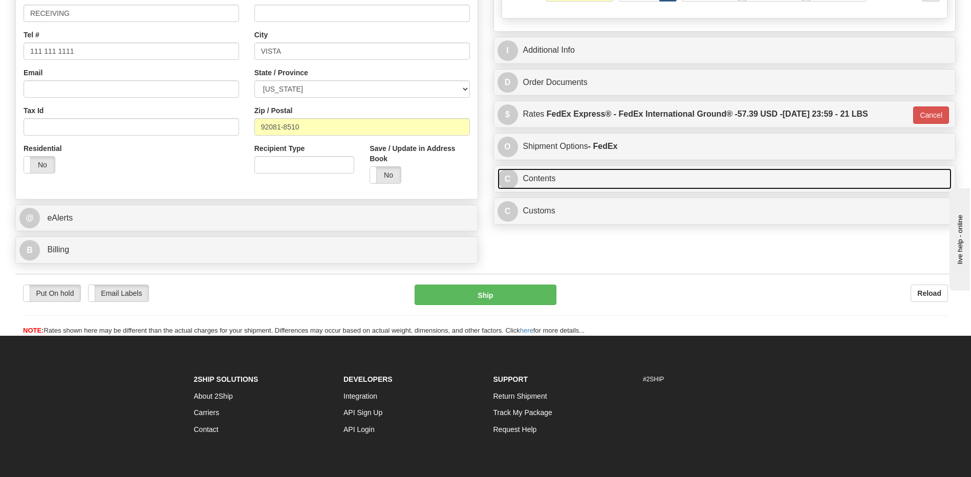
click at [549, 180] on link "C Contents" at bounding box center [724, 178] width 454 height 21
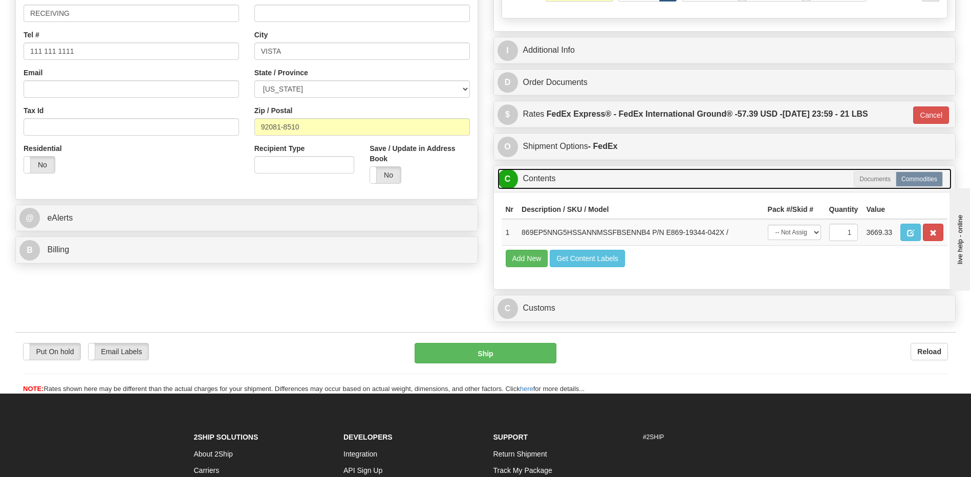
click at [549, 180] on link "C Contents" at bounding box center [724, 178] width 454 height 21
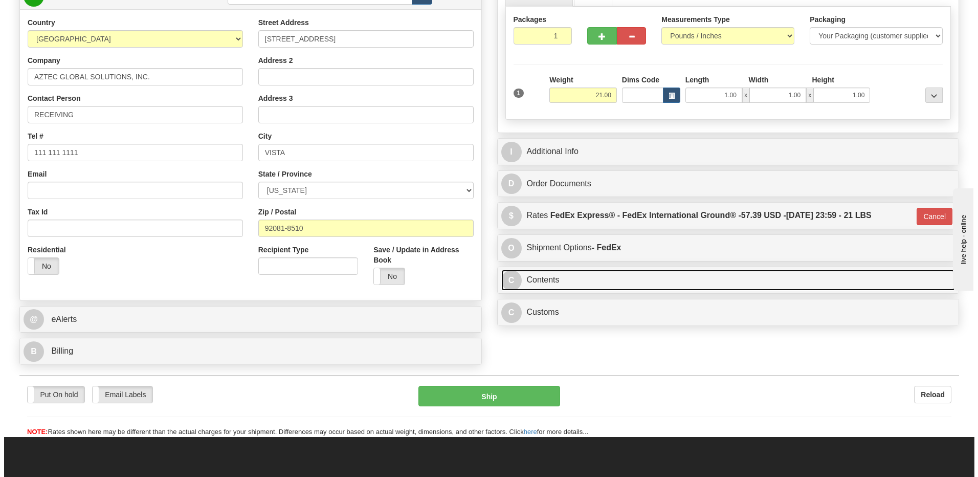
scroll to position [154, 0]
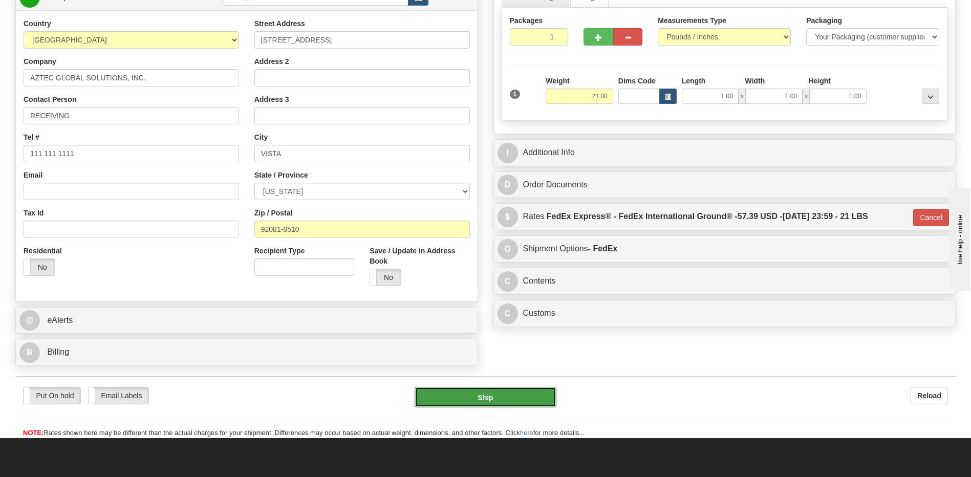
click at [473, 403] on button "Ship" at bounding box center [484, 397] width 141 height 20
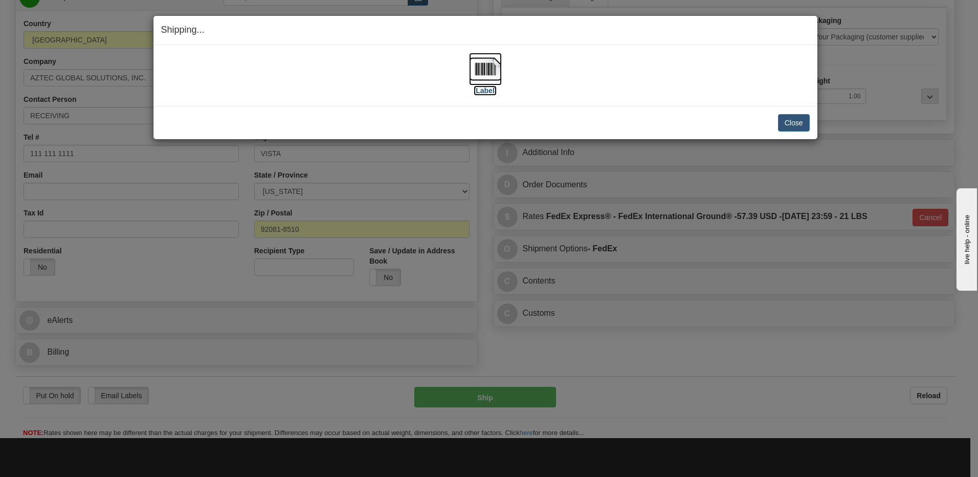
click at [491, 71] on img at bounding box center [485, 69] width 33 height 33
click at [785, 120] on button "Close" at bounding box center [794, 122] width 32 height 17
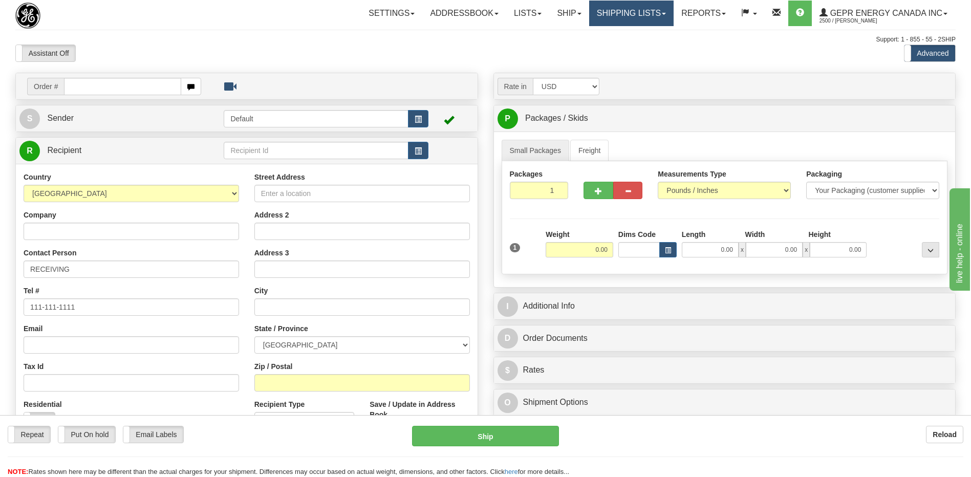
click at [619, 13] on link "Shipping lists" at bounding box center [631, 14] width 84 height 26
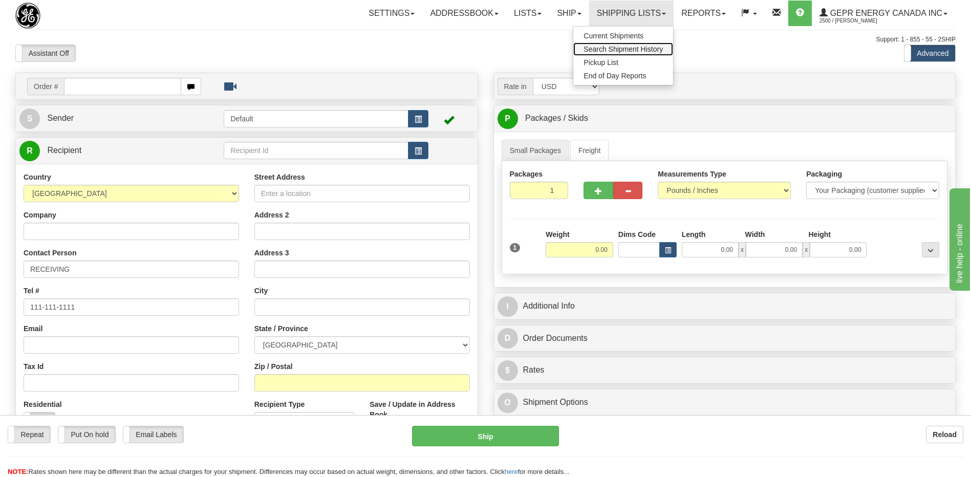
click at [599, 48] on span "Search Shipment History" at bounding box center [622, 49] width 79 height 8
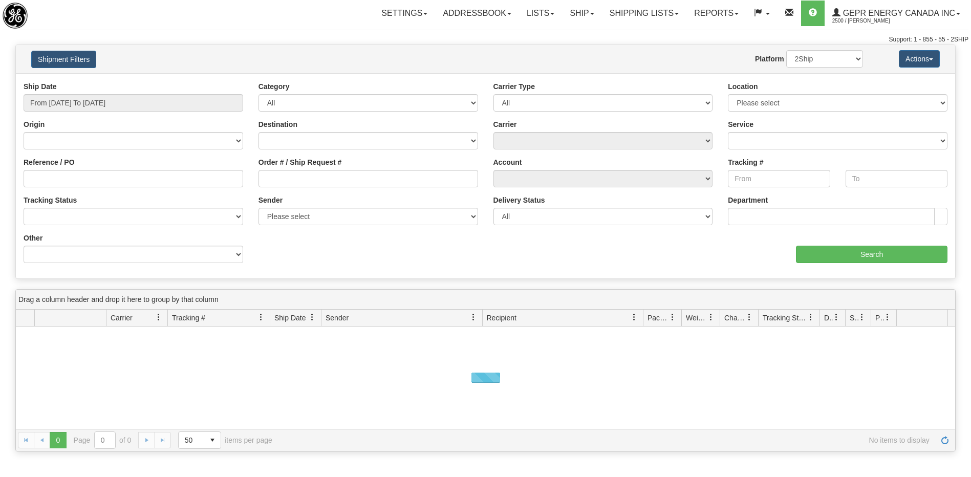
click at [615, 14] on link "Shipping lists" at bounding box center [644, 14] width 84 height 26
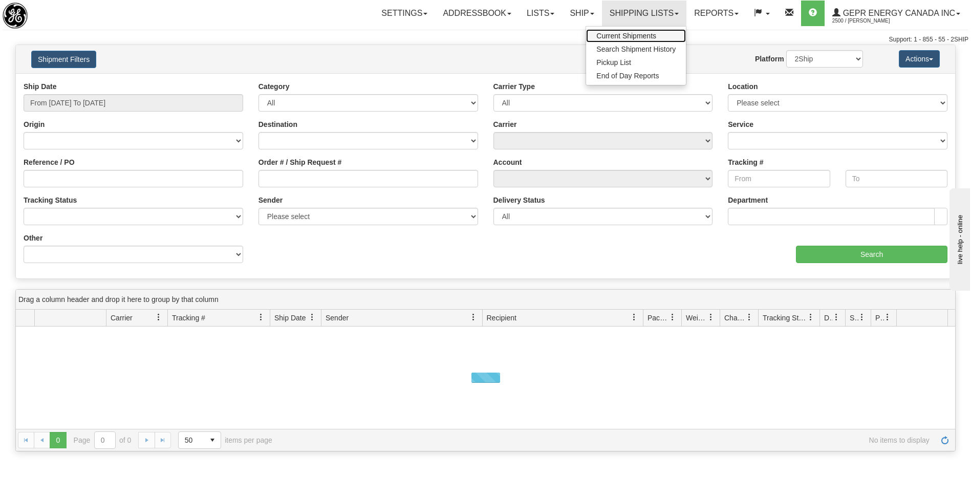
click at [611, 39] on span "Current Shipments" at bounding box center [626, 36] width 60 height 8
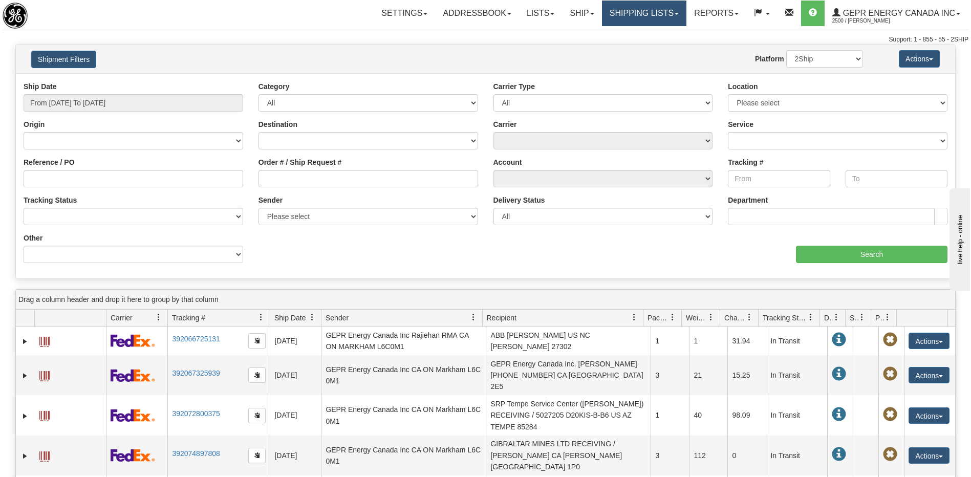
click at [622, 10] on link "Shipping lists" at bounding box center [644, 14] width 84 height 26
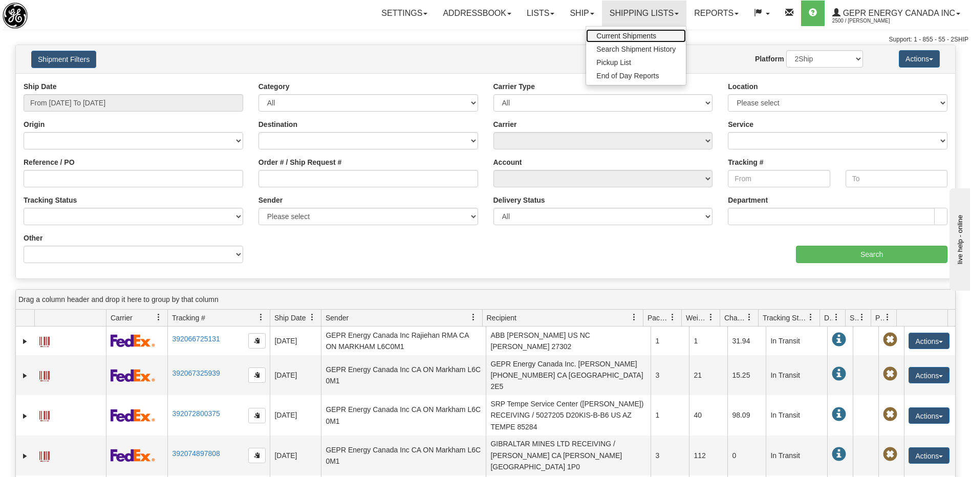
click at [597, 36] on span "Current Shipments" at bounding box center [626, 36] width 60 height 8
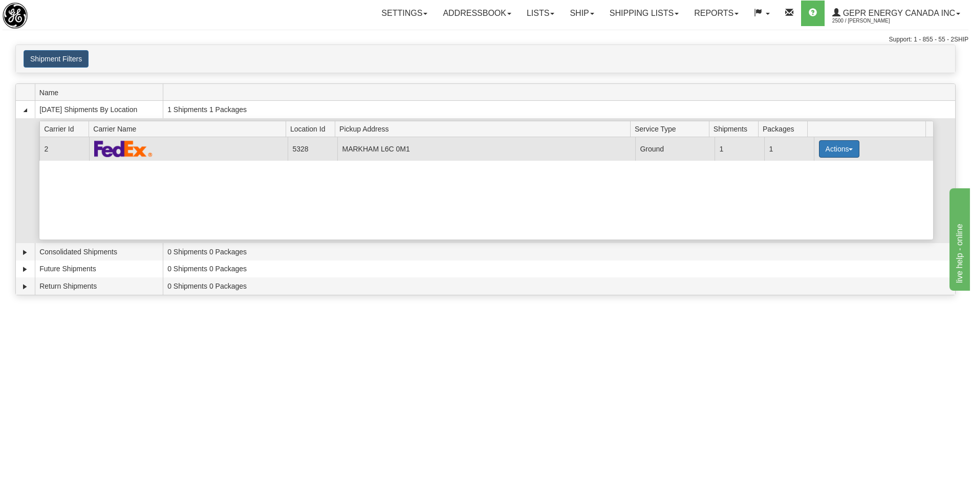
click at [838, 150] on button "Actions" at bounding box center [839, 148] width 41 height 17
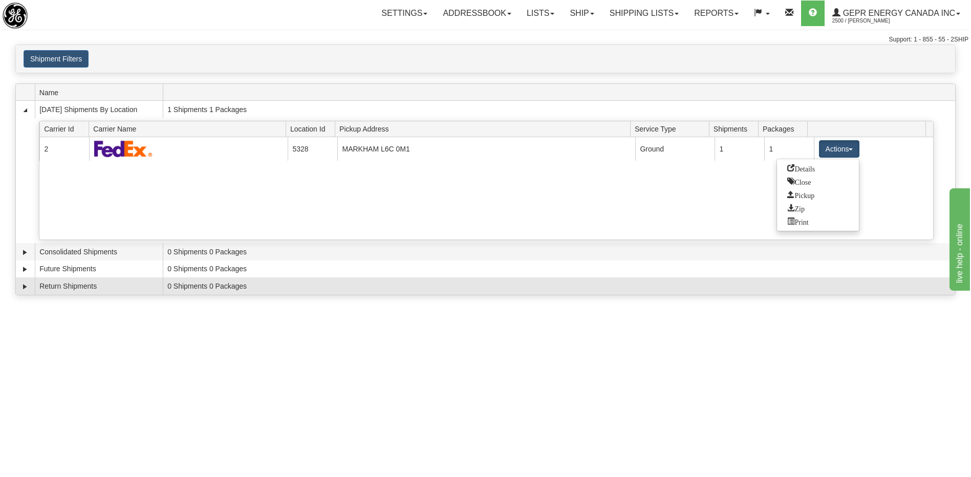
drag, startPoint x: 808, startPoint y: 169, endPoint x: 843, endPoint y: 292, distance: 127.2
click at [808, 169] on span "Details" at bounding box center [801, 167] width 28 height 7
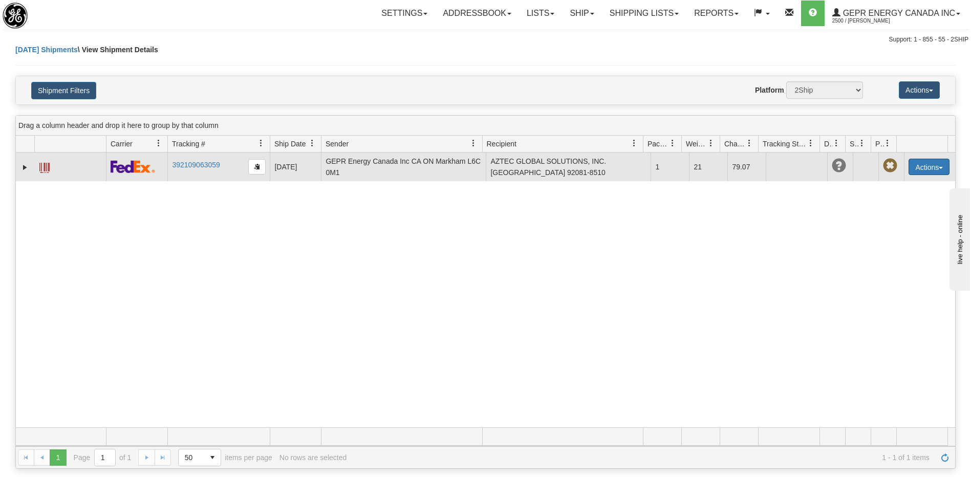
click at [920, 167] on button "Actions" at bounding box center [928, 167] width 41 height 16
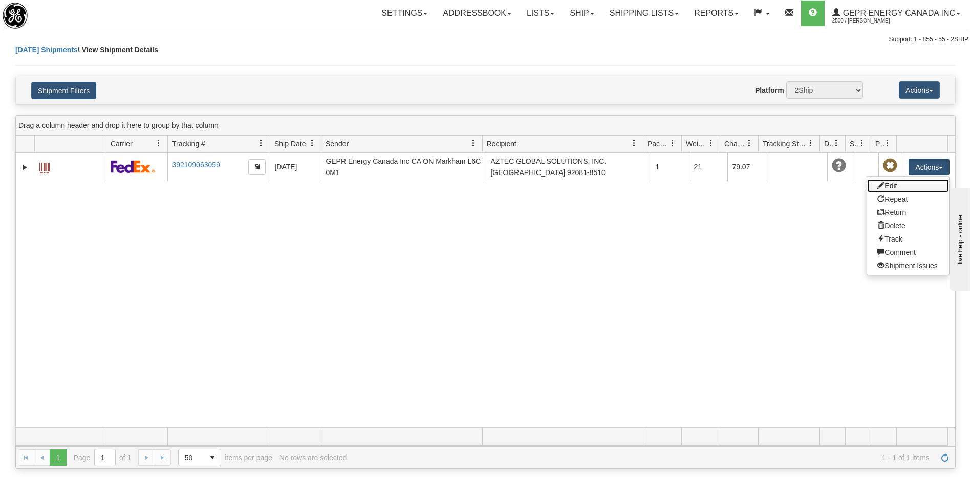
drag, startPoint x: 880, startPoint y: 186, endPoint x: 933, endPoint y: 288, distance: 115.4
click at [880, 186] on link "Edit" at bounding box center [908, 185] width 82 height 13
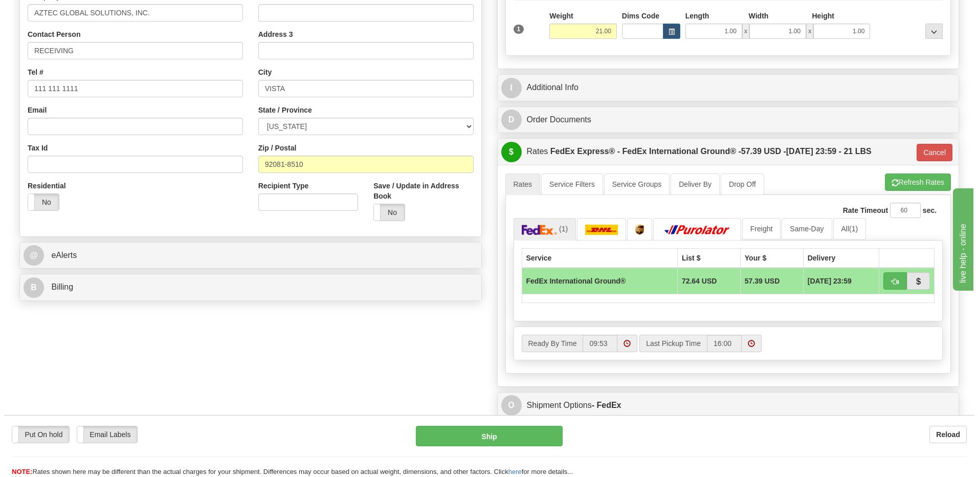
scroll to position [256, 0]
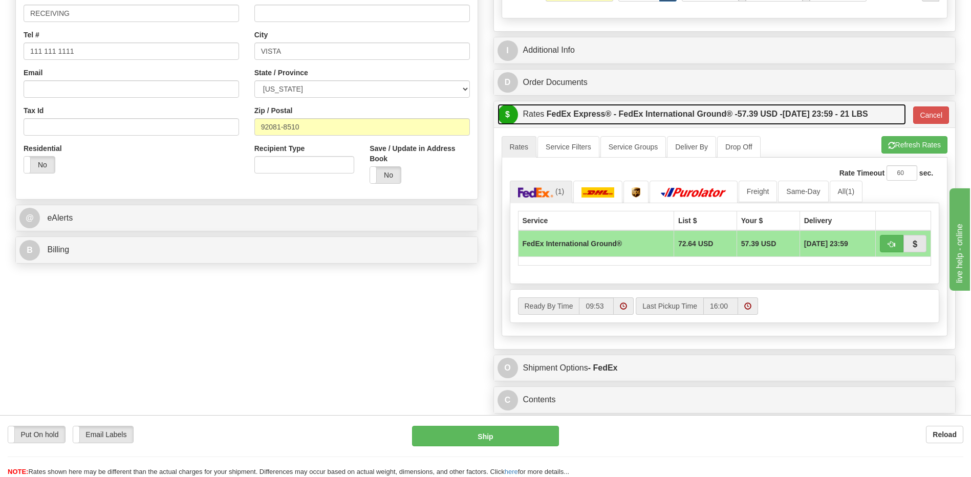
click at [716, 116] on label "FedEx Express® - FedEx International Ground® - 57.39 USD - 08/21/2025 23:59 - 2…" at bounding box center [707, 114] width 321 height 20
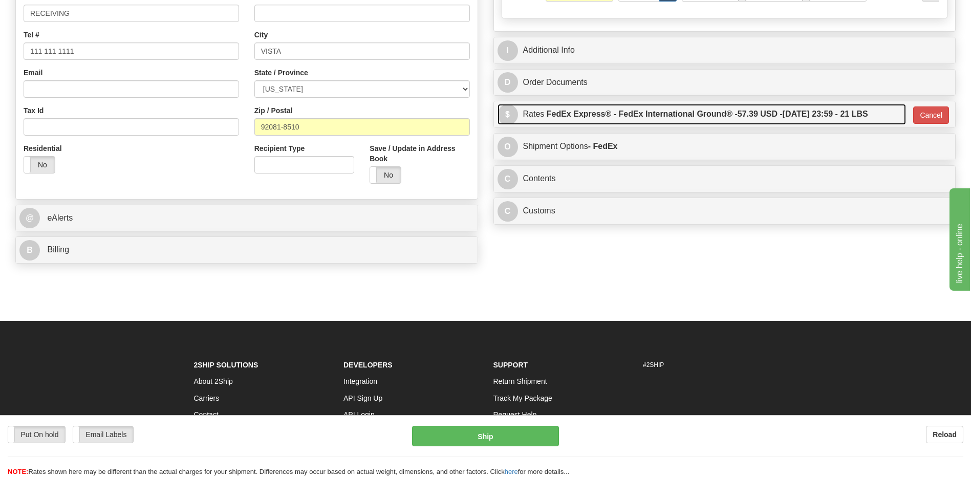
click at [716, 116] on label "FedEx Express® - FedEx International Ground® - 57.39 USD - 08/21/2025 23:59 - 2…" at bounding box center [707, 114] width 321 height 20
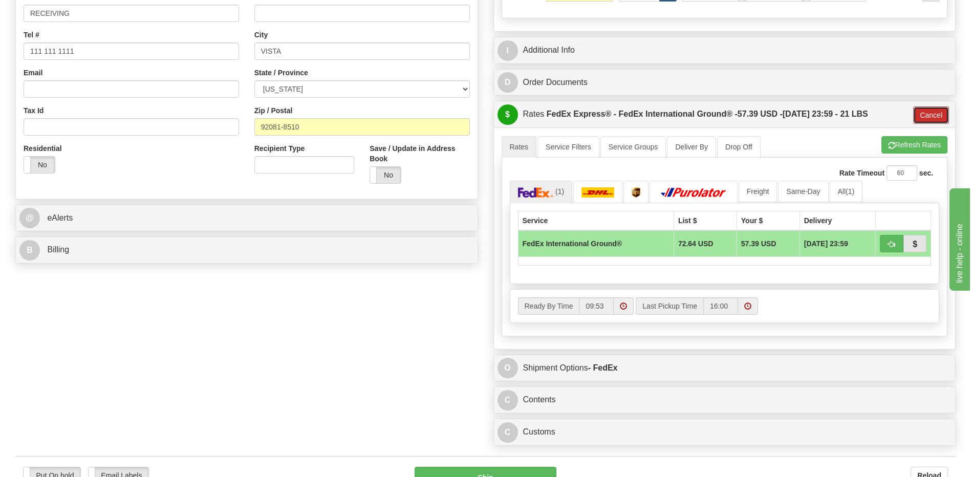
click at [926, 118] on button "Cancel" at bounding box center [931, 114] width 36 height 17
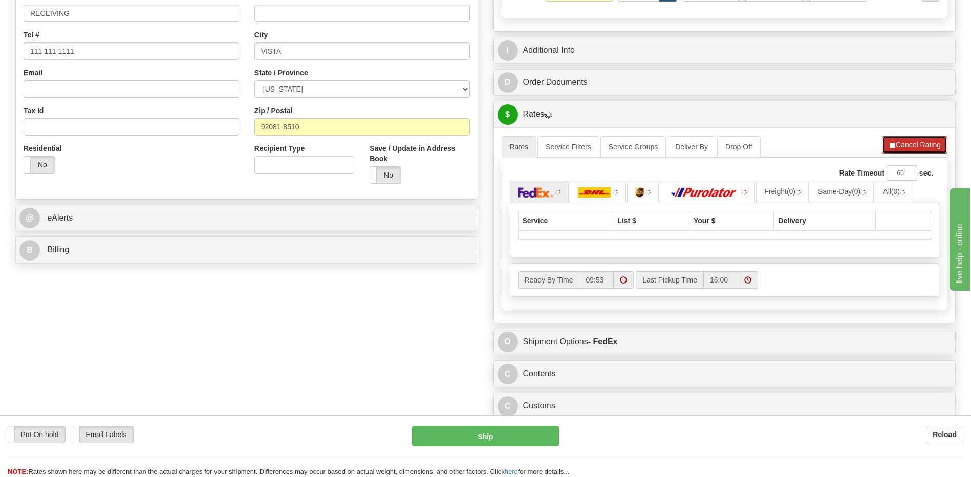
click at [906, 145] on button "Cancel Rating" at bounding box center [915, 144] width 66 height 17
click at [896, 150] on button "Refresh Rates" at bounding box center [914, 144] width 66 height 17
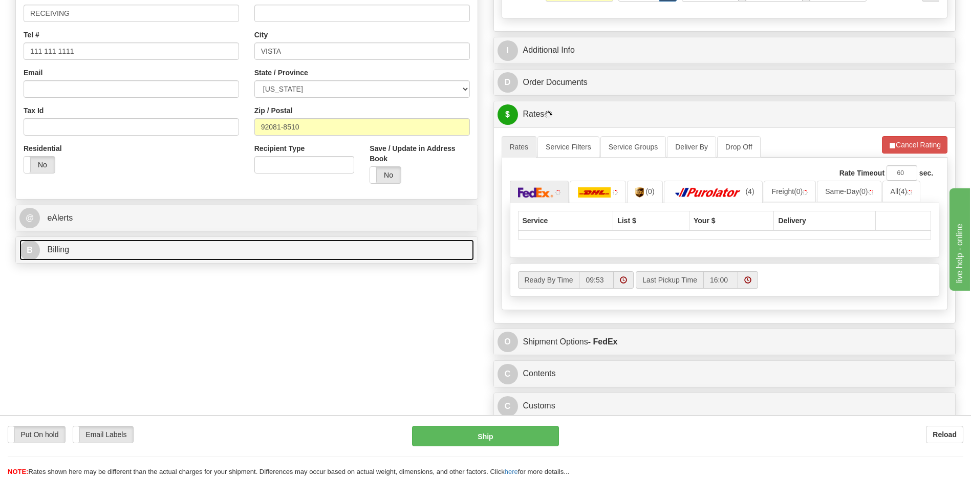
click at [112, 251] on link "B Billing" at bounding box center [246, 249] width 454 height 21
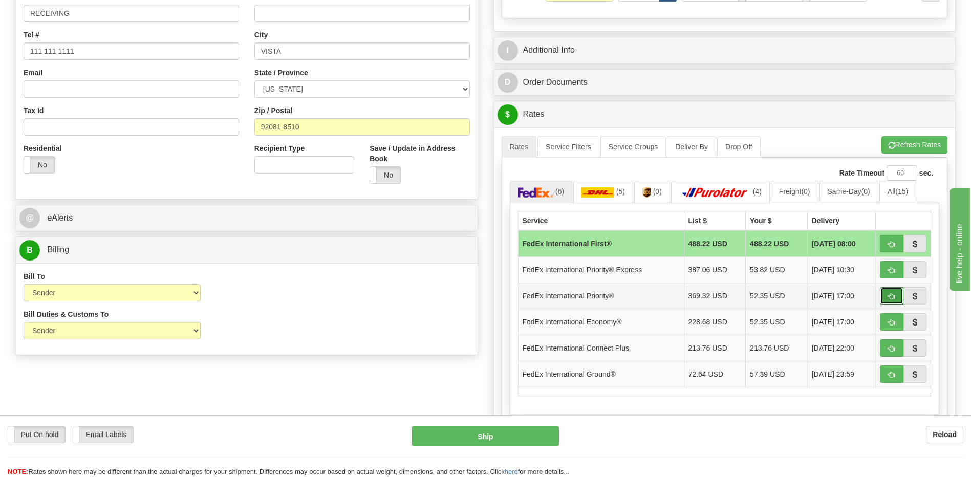
click at [887, 292] on button "button" at bounding box center [892, 295] width 24 height 17
type input "01"
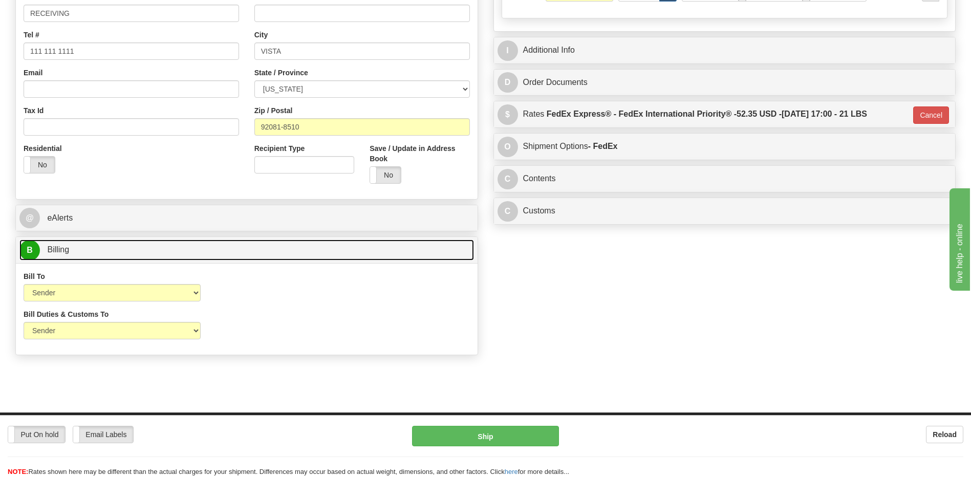
click at [104, 252] on link "B Billing" at bounding box center [246, 249] width 454 height 21
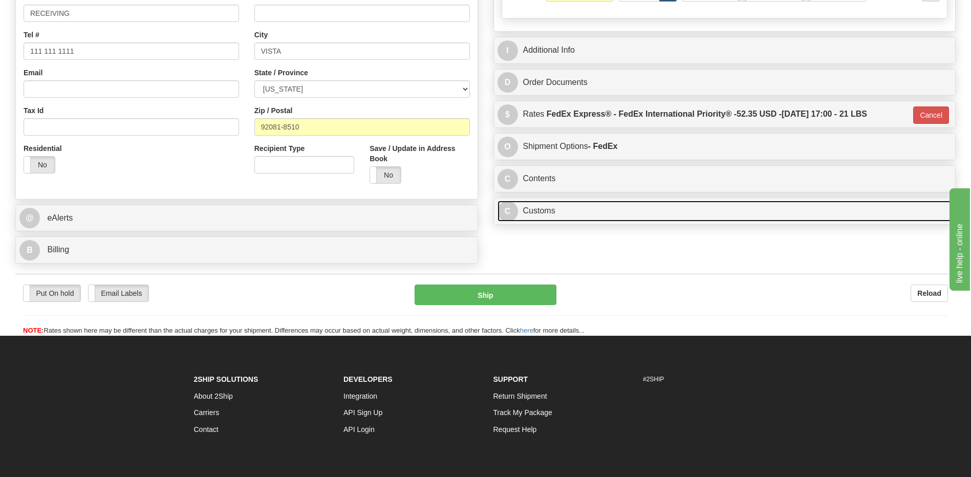
click at [599, 207] on link "C Customs" at bounding box center [724, 211] width 454 height 21
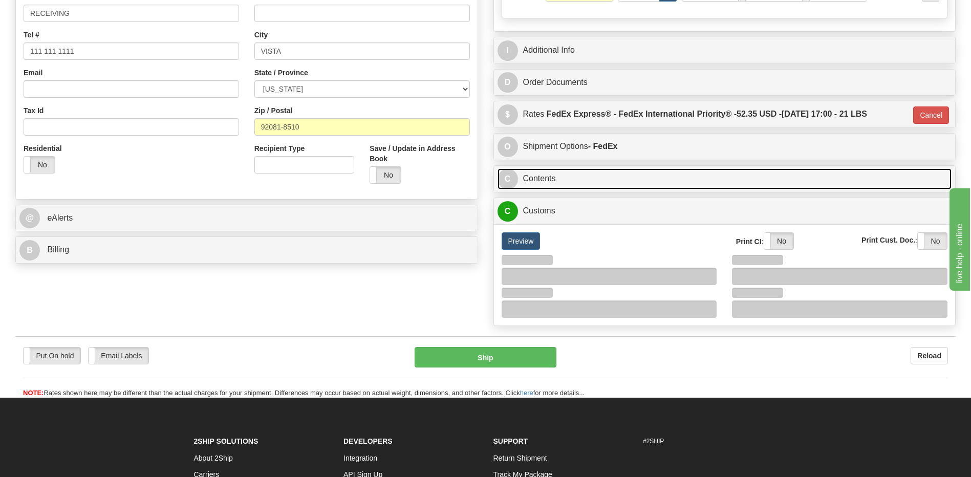
click at [591, 181] on link "C Contents" at bounding box center [724, 178] width 454 height 21
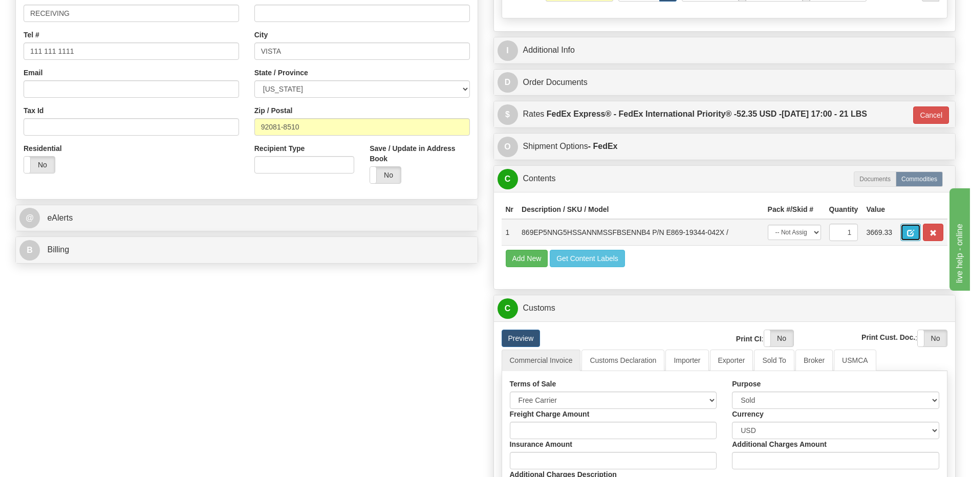
click at [909, 236] on span "button" at bounding box center [910, 233] width 7 height 7
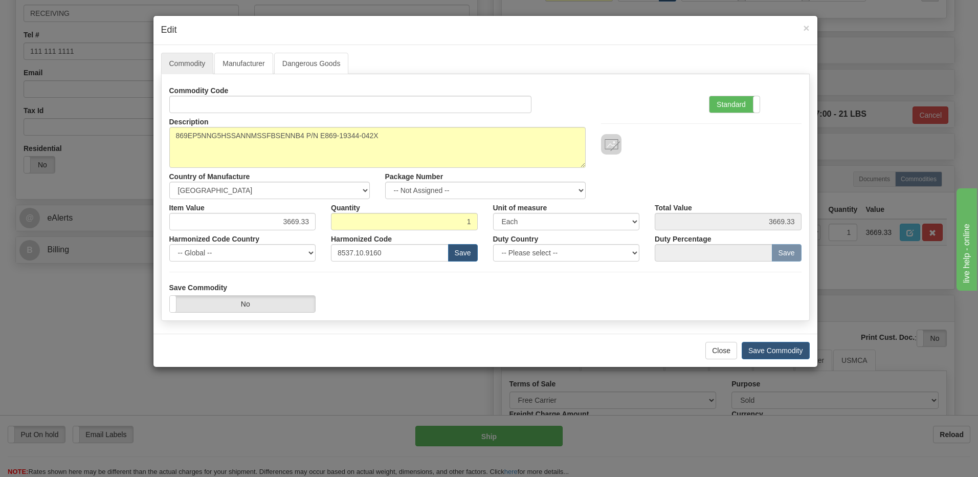
click at [728, 102] on label "Standard" at bounding box center [735, 104] width 50 height 16
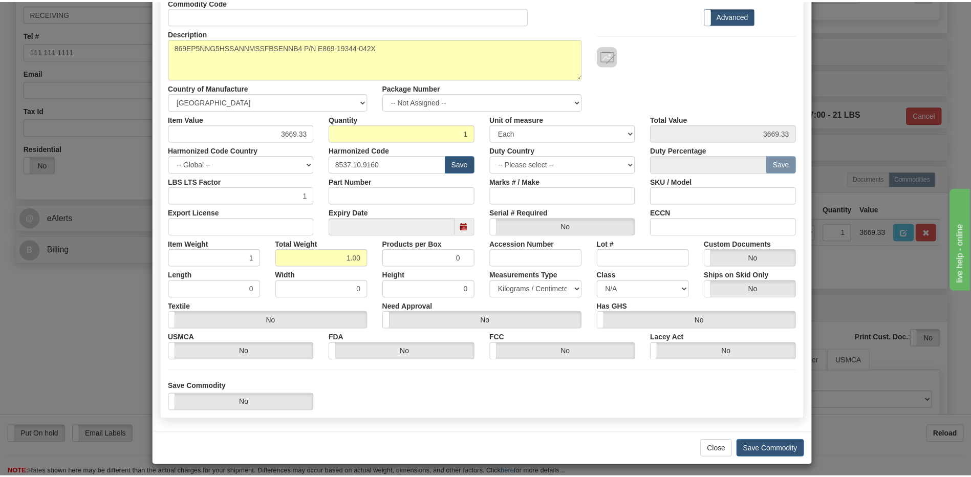
scroll to position [93, 0]
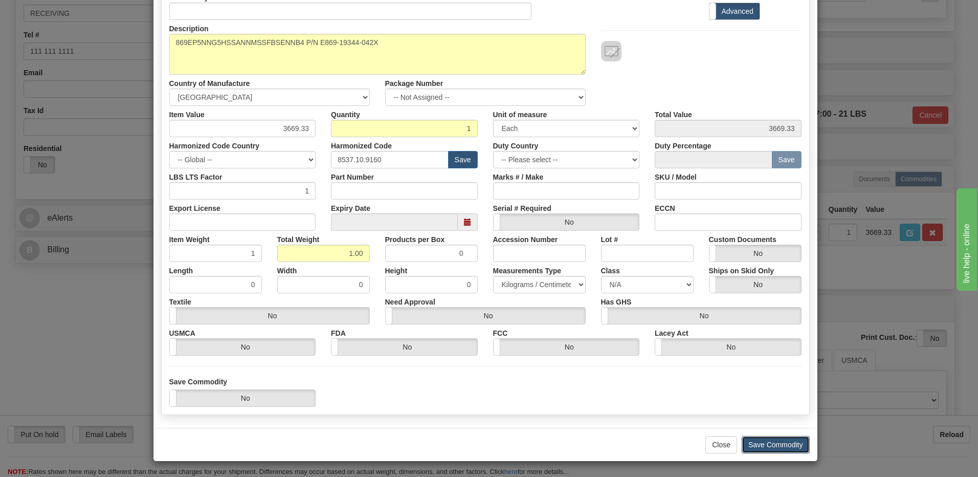
click at [781, 440] on button "Save Commodity" at bounding box center [776, 444] width 68 height 17
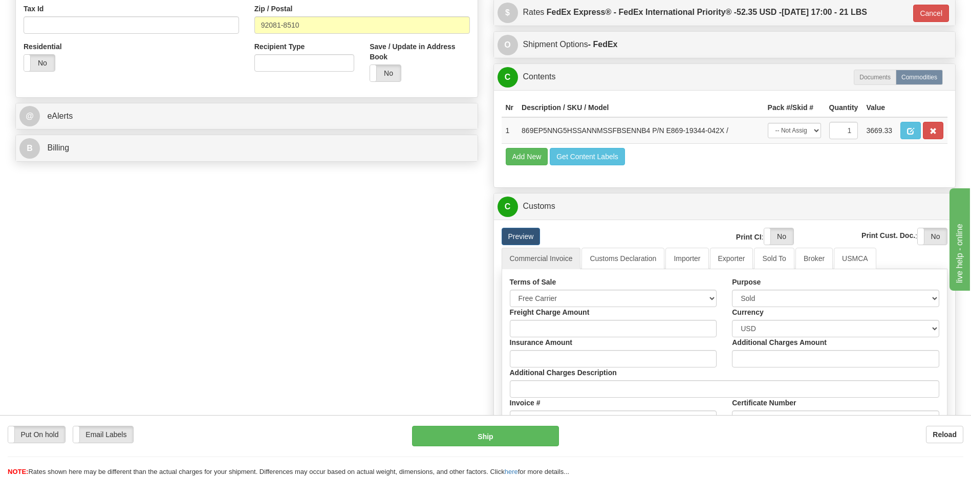
scroll to position [358, 0]
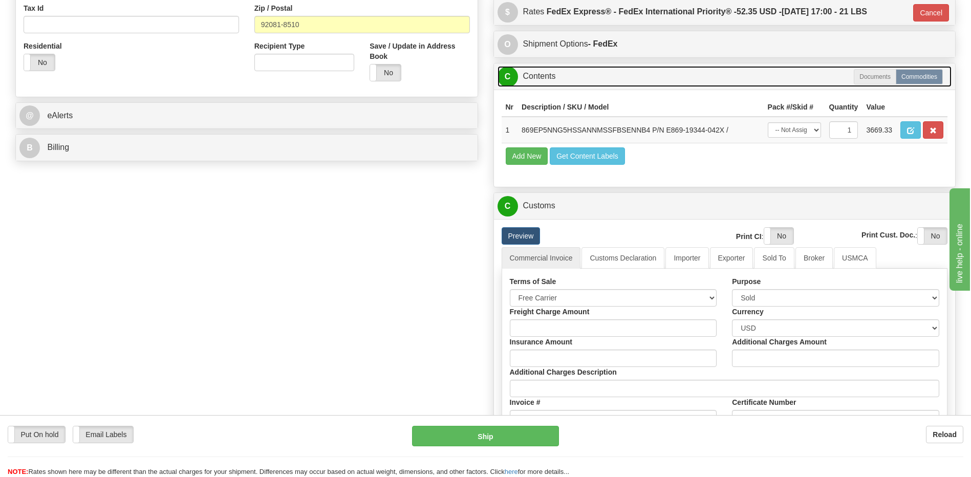
click at [578, 70] on link "C Contents" at bounding box center [724, 76] width 454 height 21
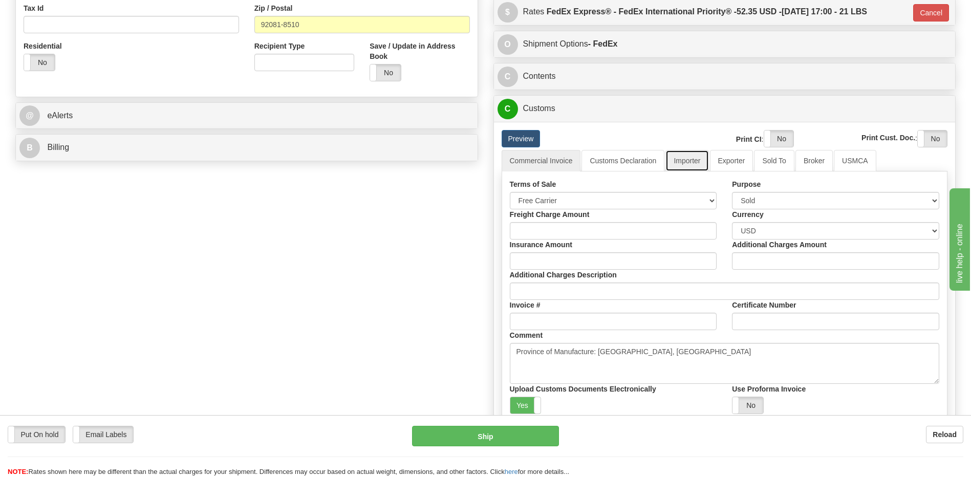
click at [693, 163] on link "Importer" at bounding box center [686, 160] width 43 height 21
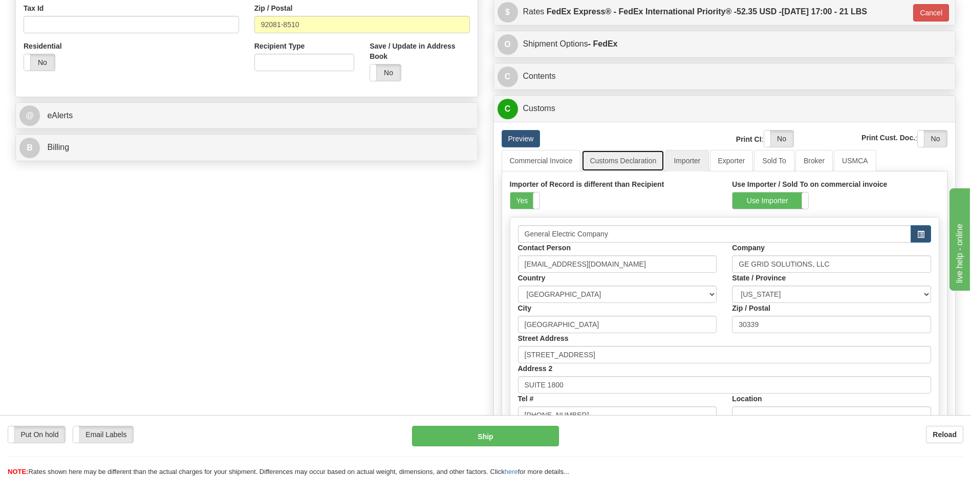
click at [610, 166] on link "Customs Declaration" at bounding box center [622, 160] width 83 height 21
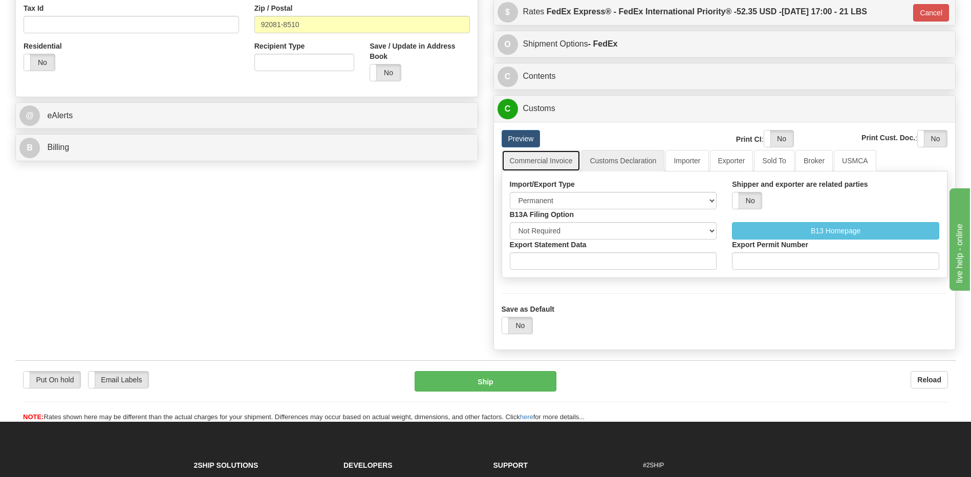
click at [528, 166] on link "Commercial Invoice" at bounding box center [540, 160] width 79 height 21
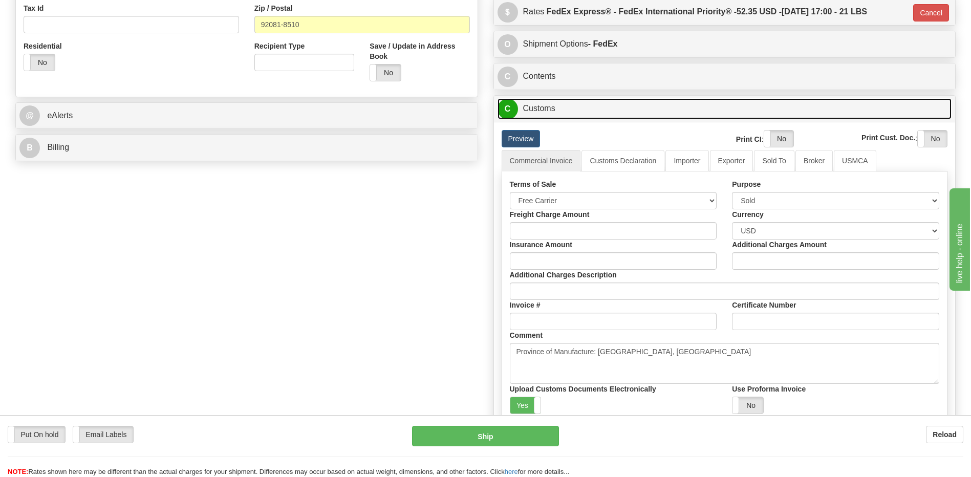
click at [563, 107] on link "C Customs" at bounding box center [724, 108] width 454 height 21
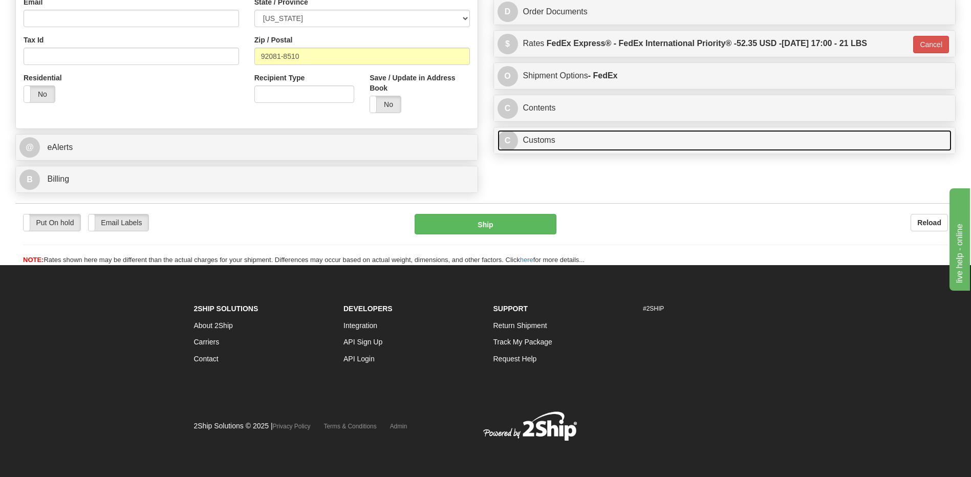
scroll to position [327, 0]
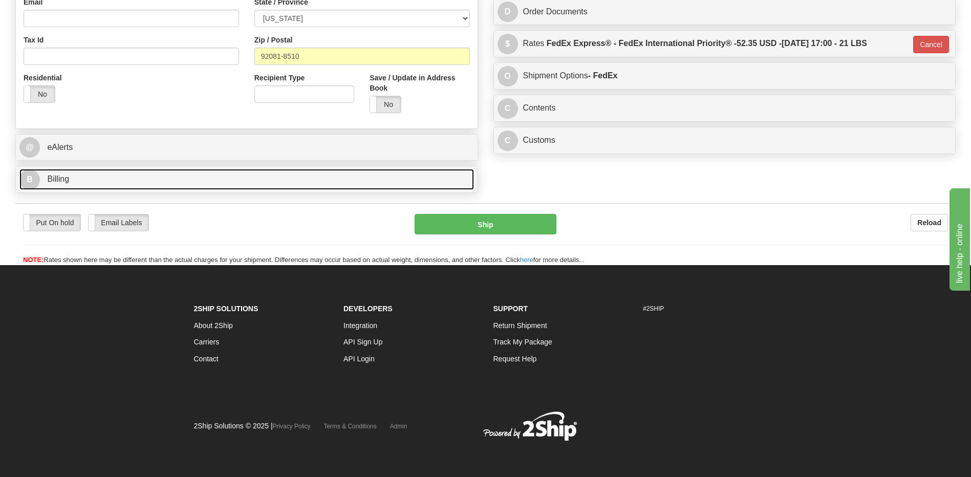
click at [190, 184] on link "B Billing" at bounding box center [246, 179] width 454 height 21
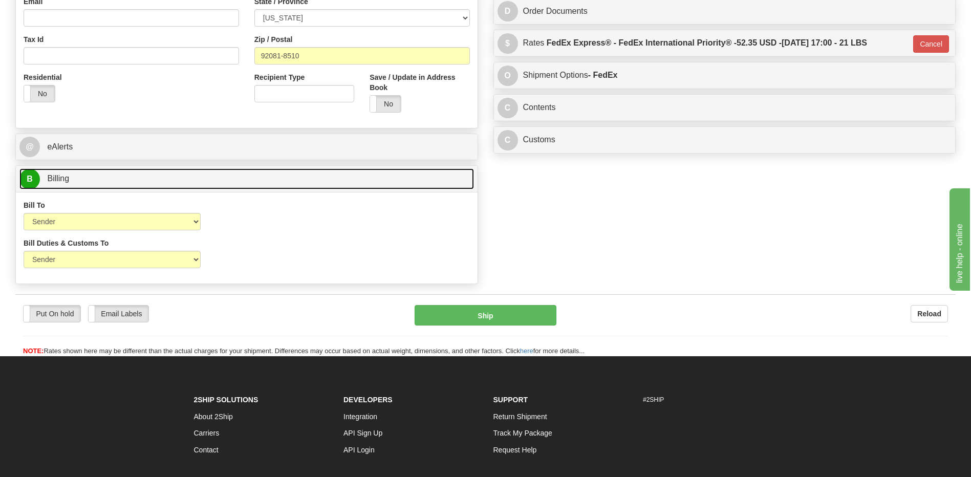
click at [190, 184] on link "B Billing" at bounding box center [246, 178] width 454 height 21
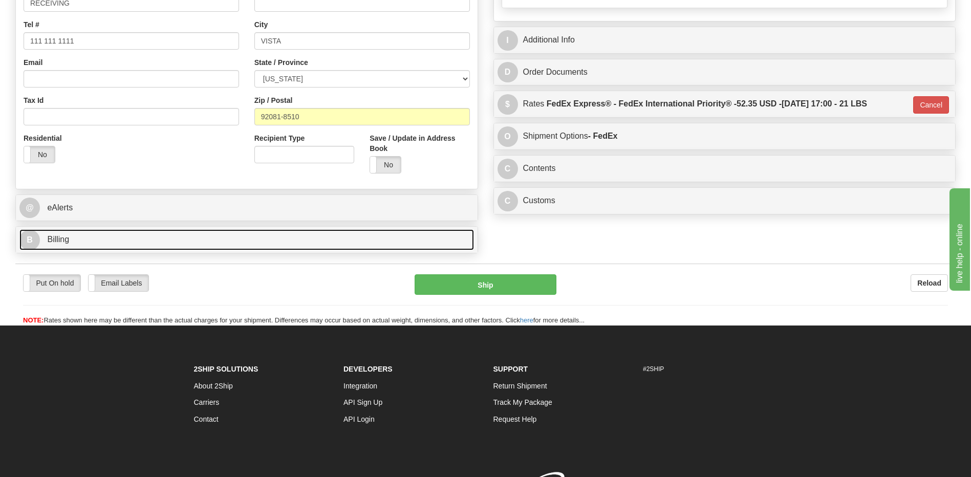
scroll to position [225, 0]
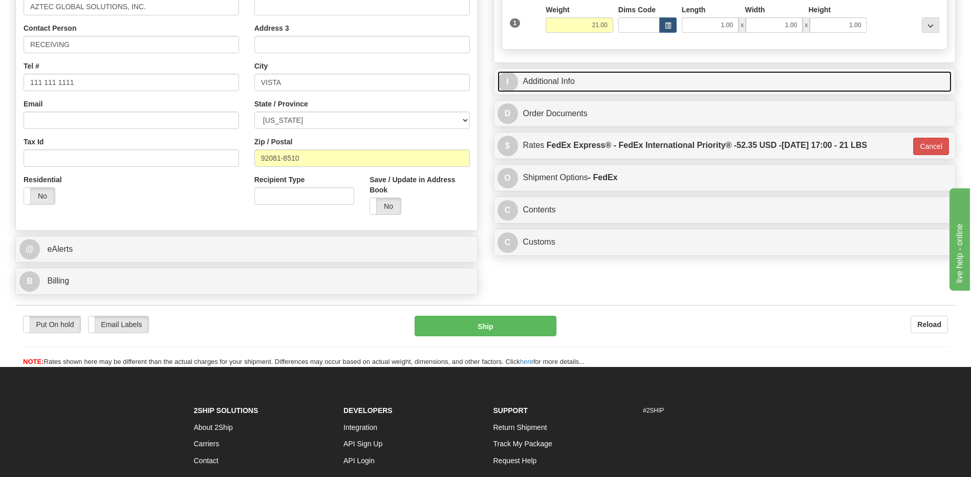
click at [597, 80] on link "I Additional Info" at bounding box center [724, 81] width 454 height 21
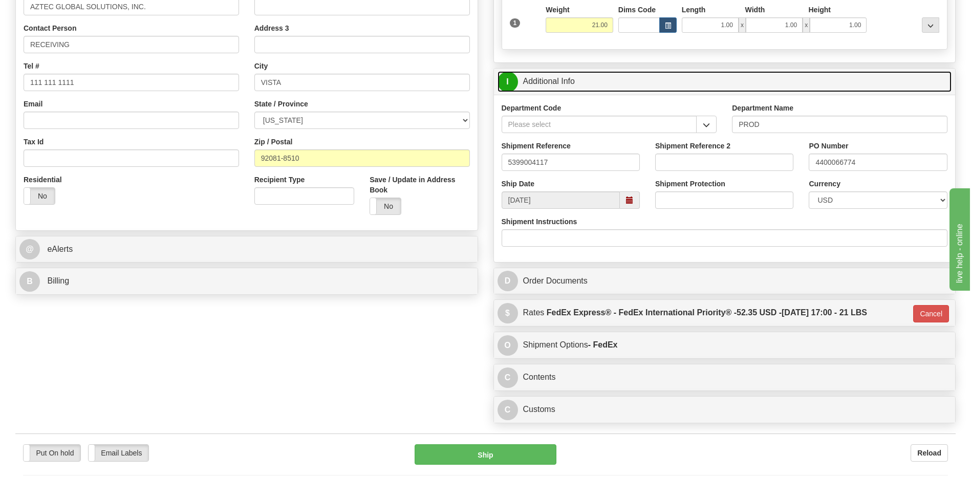
click at [597, 80] on link "I Additional Info" at bounding box center [724, 81] width 454 height 21
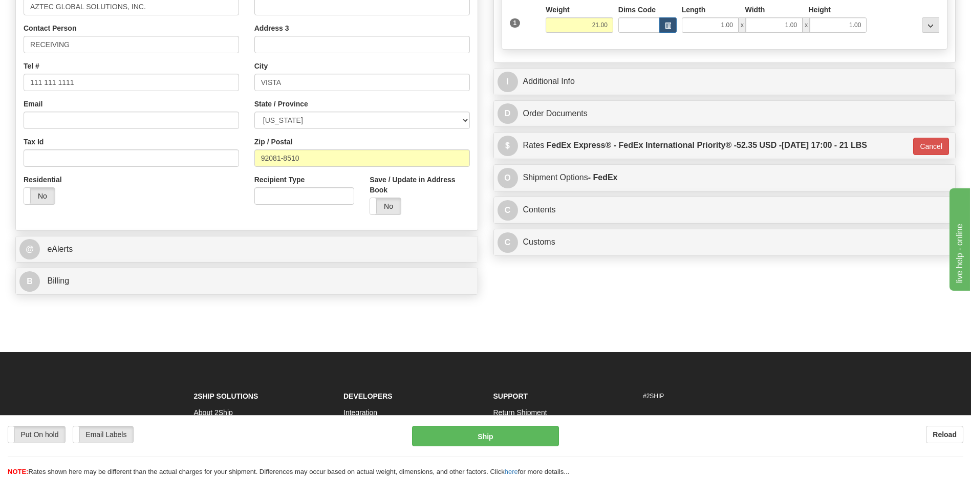
click at [145, 192] on div "Residential Yes No" at bounding box center [131, 193] width 231 height 38
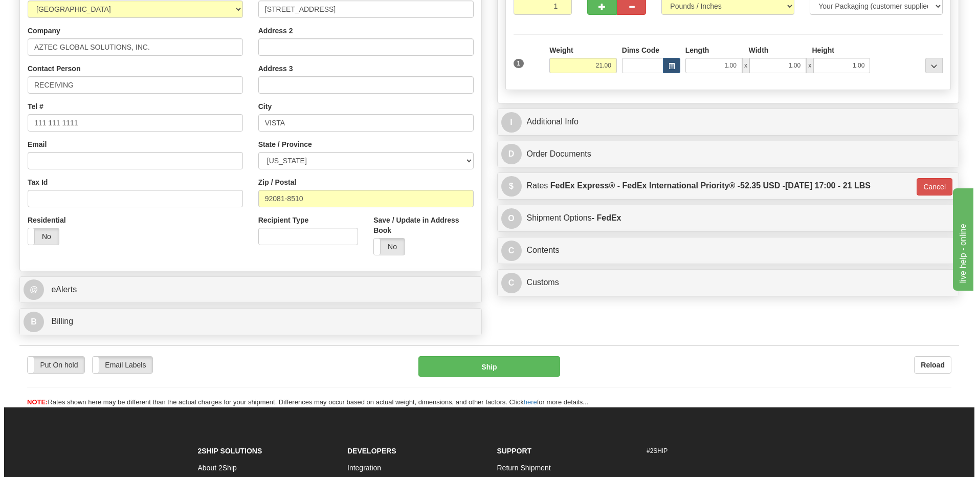
scroll to position [276, 0]
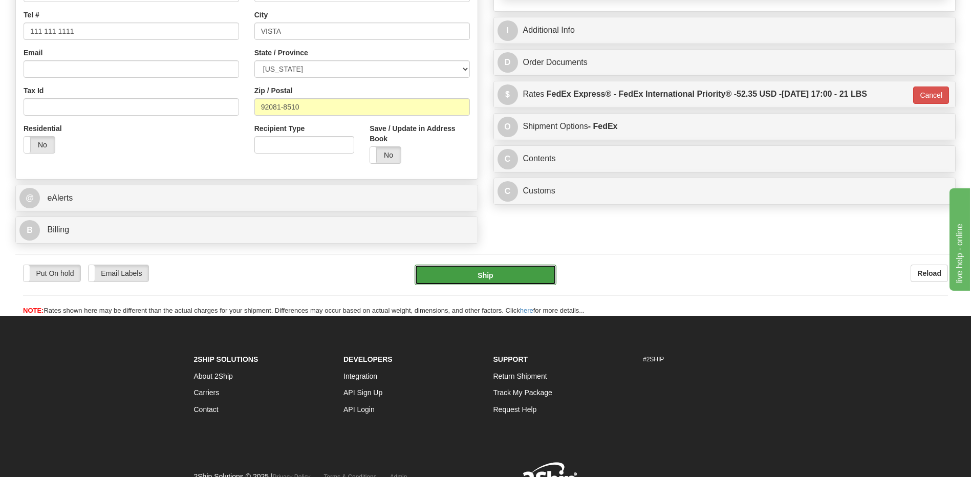
click at [461, 272] on button "Ship" at bounding box center [484, 275] width 141 height 20
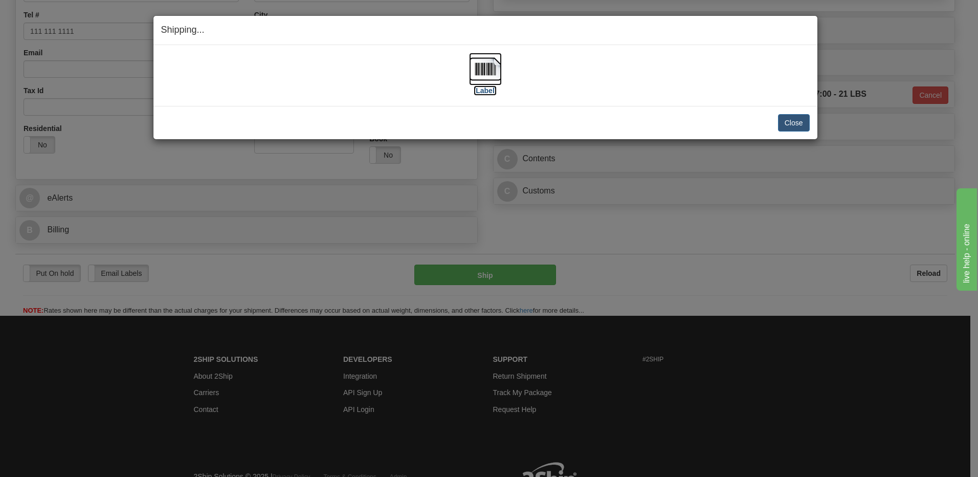
click at [487, 62] on img at bounding box center [485, 69] width 33 height 33
click at [797, 125] on button "Close" at bounding box center [794, 122] width 32 height 17
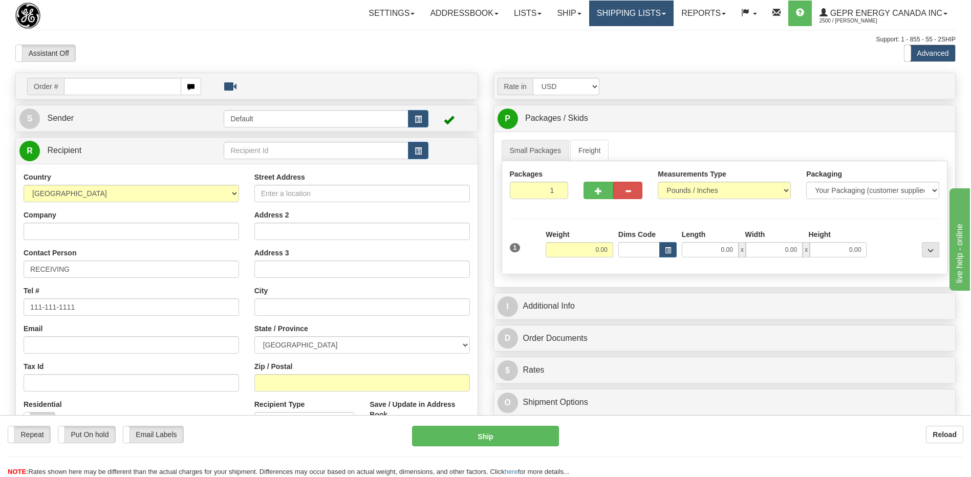
click at [637, 18] on link "Shipping lists" at bounding box center [631, 14] width 84 height 26
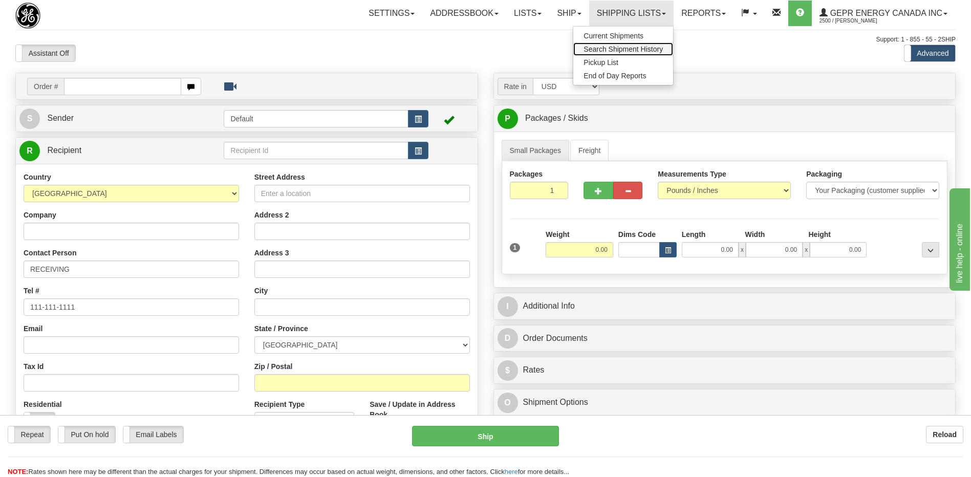
click at [630, 49] on span "Search Shipment History" at bounding box center [622, 49] width 79 height 8
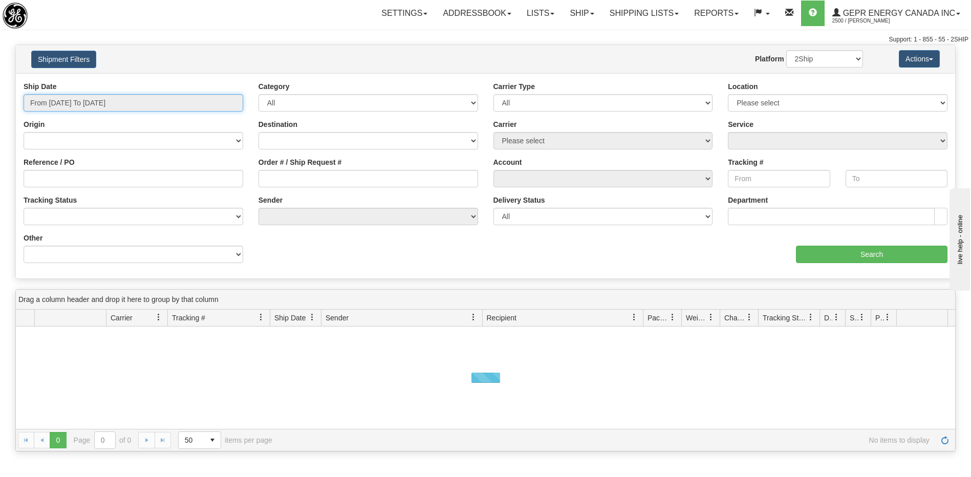
type input "[DATE]"
click at [108, 99] on input "From [DATE] To [DATE]" at bounding box center [134, 102] width 220 height 17
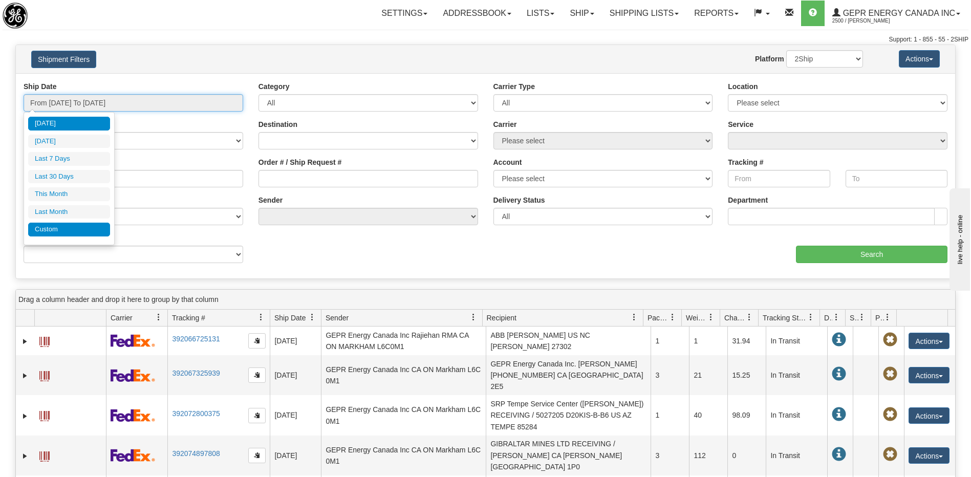
type input "08/01/2025"
type input "08/31/2025"
type input "07/01/2025"
type input "07/31/2025"
type input "[DATE]"
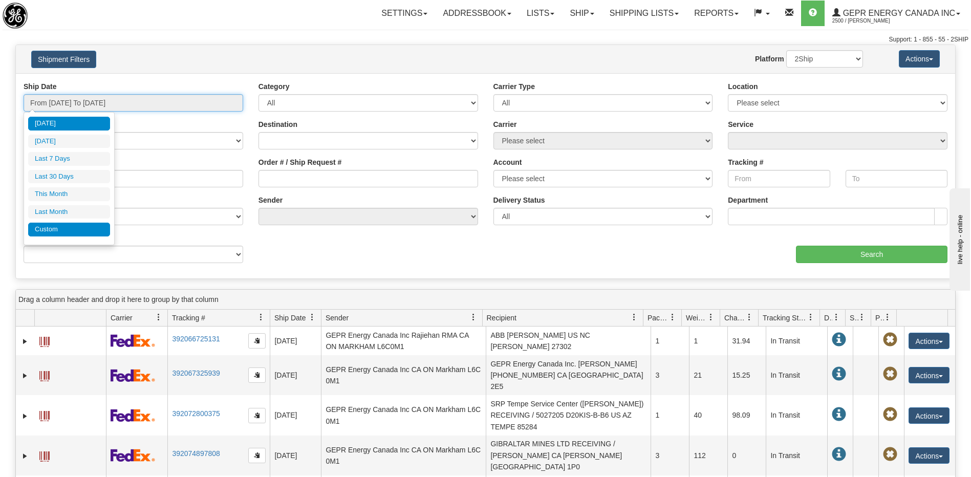
type input "[DATE]"
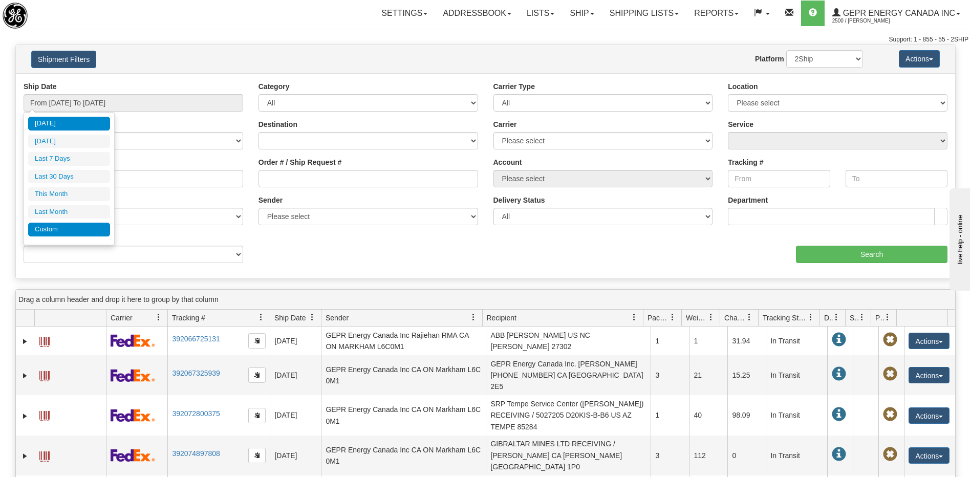
click at [62, 232] on li "Custom" at bounding box center [69, 230] width 82 height 14
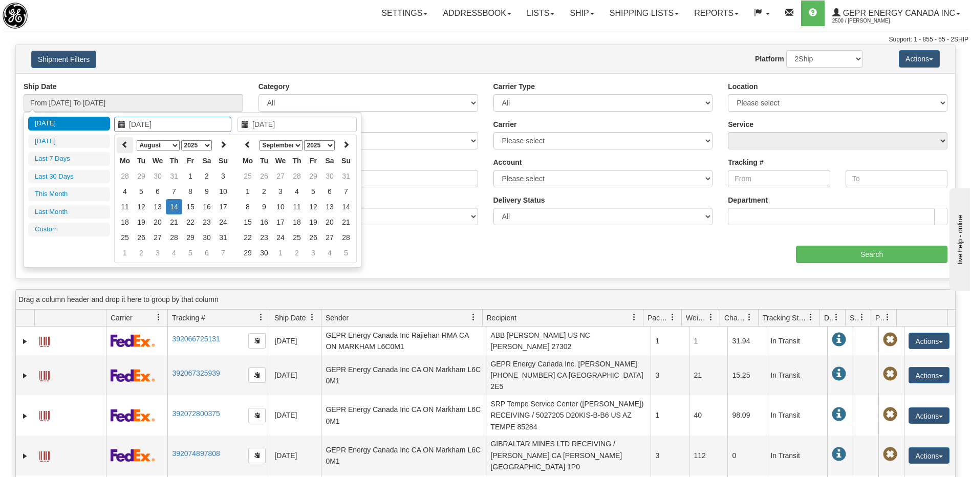
click at [122, 141] on icon at bounding box center [124, 144] width 7 height 7
type input "07/16/2025"
click at [159, 212] on td "16" at bounding box center [157, 206] width 16 height 15
click at [249, 146] on icon at bounding box center [247, 144] width 7 height 7
click at [248, 146] on icon at bounding box center [247, 144] width 7 height 7
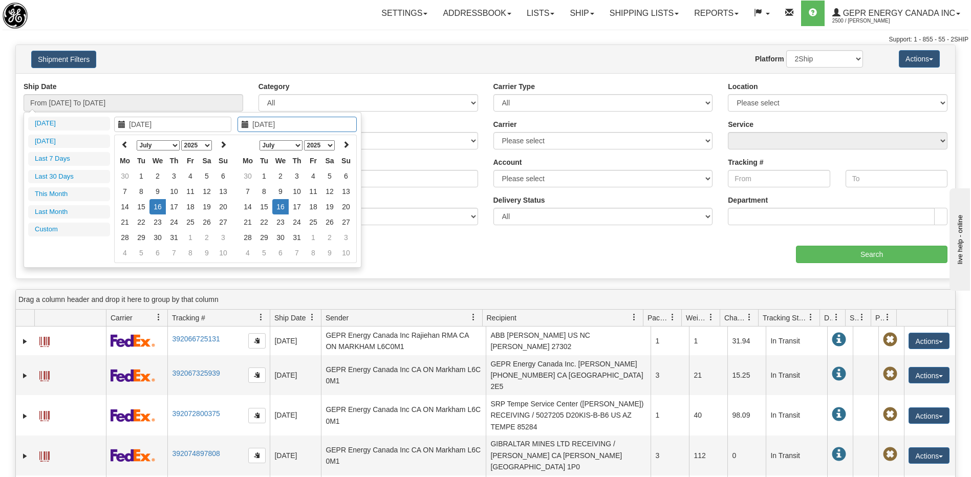
type input "07/16/2025"
click at [276, 205] on td "16" at bounding box center [280, 206] width 16 height 15
type input "From 07/16/2025 To 07/16/2025"
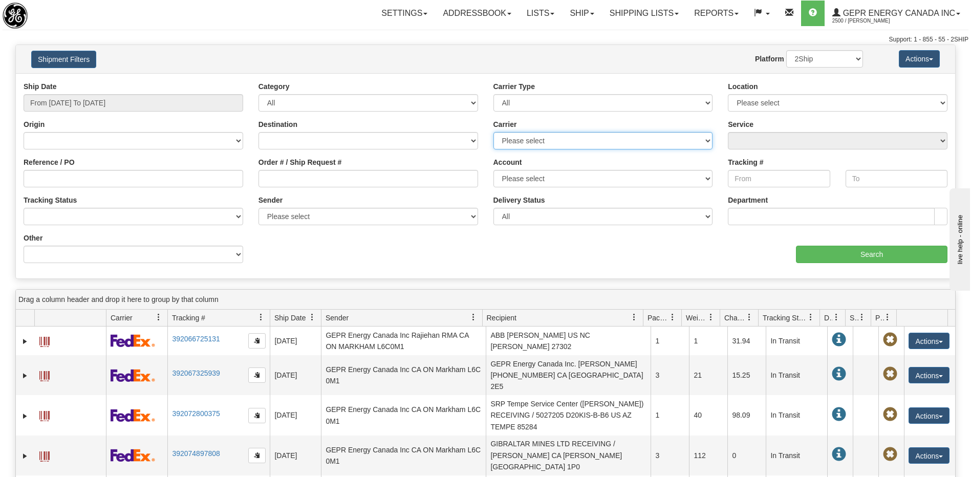
click at [546, 135] on select "Please select 2Ship Today DHL FedEx Express® FedEx® LTL Purolator UPS" at bounding box center [603, 140] width 220 height 17
select select "2"
click at [493, 132] on select "Please select 2Ship Today DHL FedEx Express® FedEx® LTL Purolator UPS" at bounding box center [603, 140] width 220 height 17
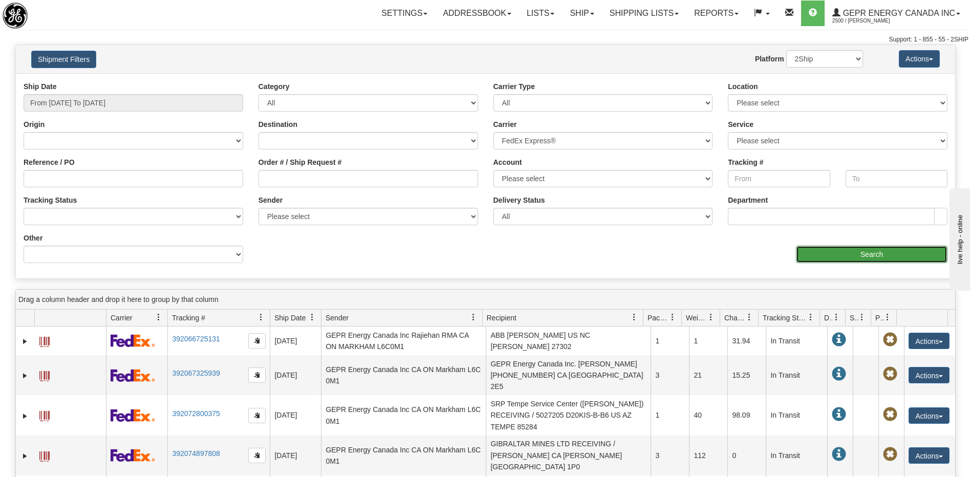
click at [824, 261] on input "Search" at bounding box center [871, 254] width 151 height 17
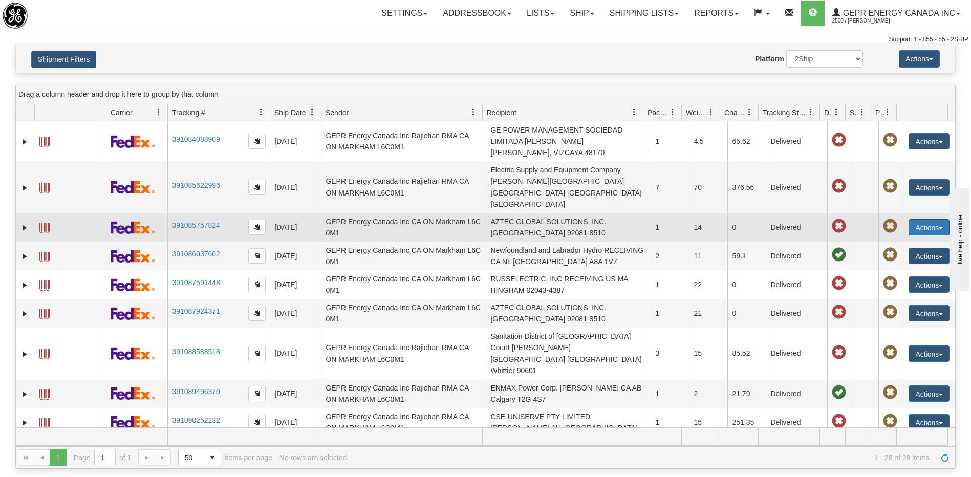
click at [921, 219] on button "Actions" at bounding box center [928, 227] width 41 height 16
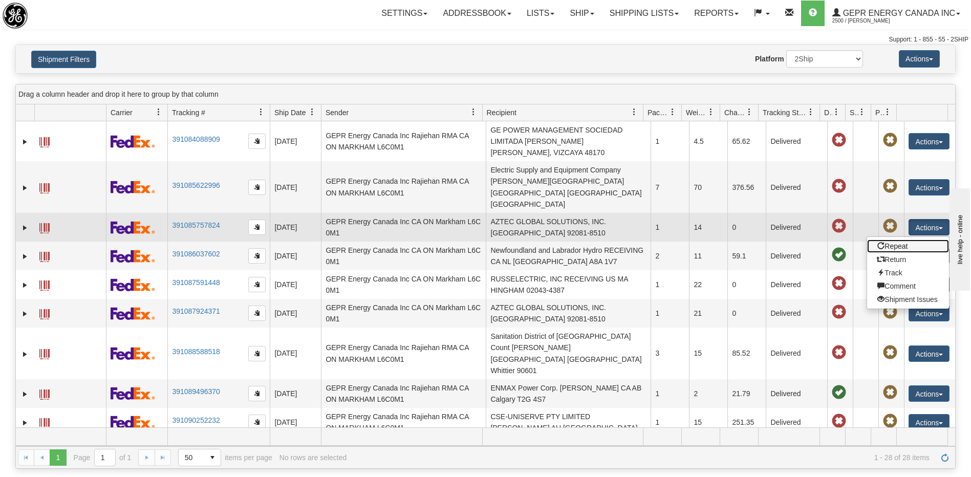
click at [882, 239] on link "Repeat" at bounding box center [908, 245] width 82 height 13
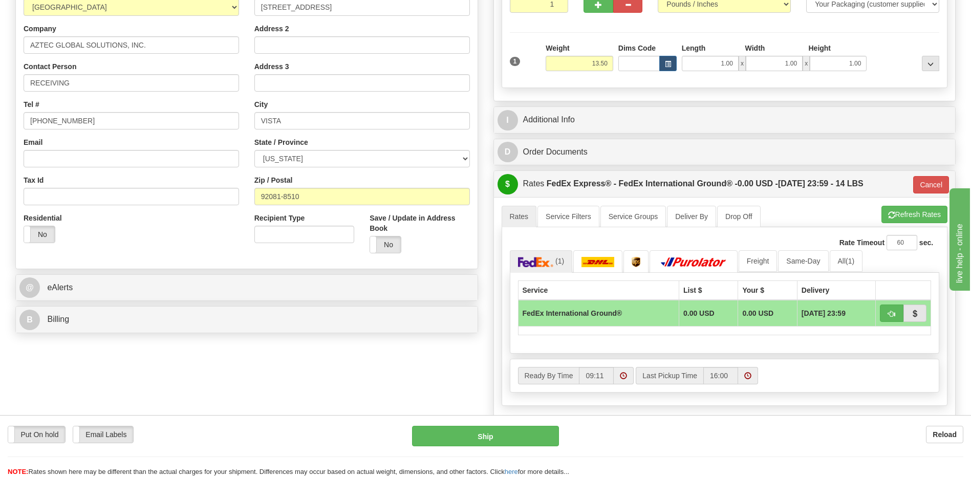
scroll to position [205, 0]
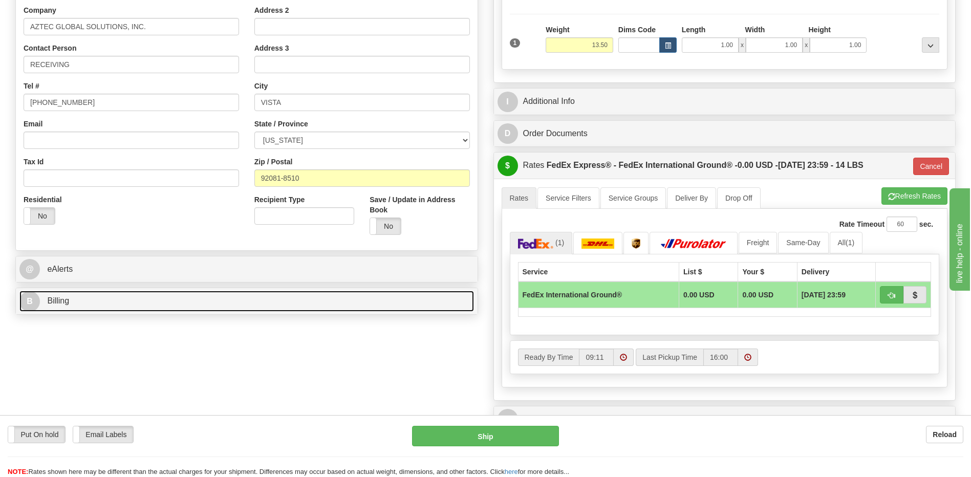
click at [85, 308] on link "B Billing" at bounding box center [246, 301] width 454 height 21
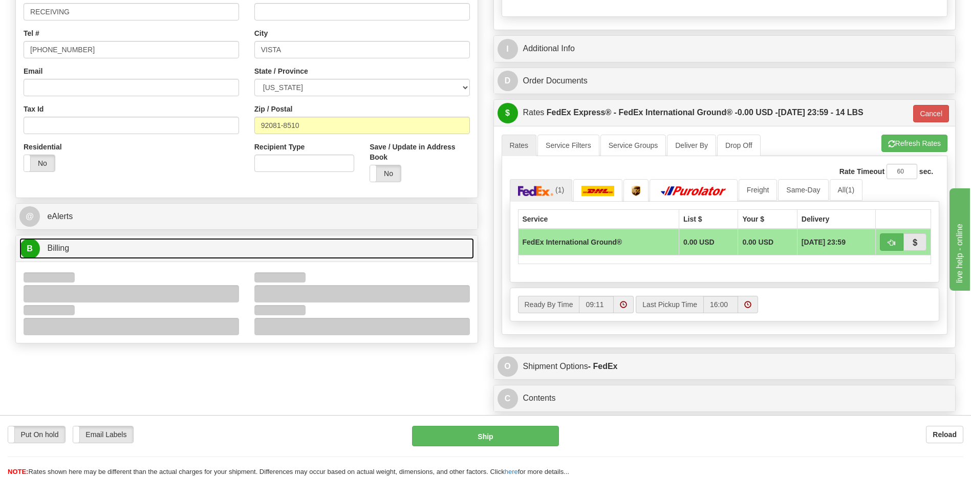
scroll to position [307, 0]
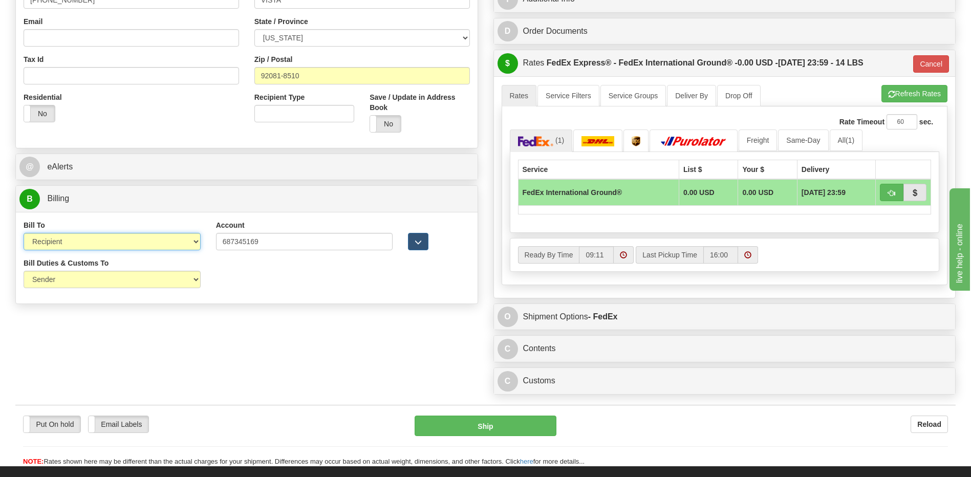
click at [168, 238] on select "Sender Recipient Third Party Collect" at bounding box center [112, 241] width 177 height 17
select select "1"
click at [24, 233] on select "Sender Recipient Third Party Collect" at bounding box center [112, 241] width 177 height 17
type input "92"
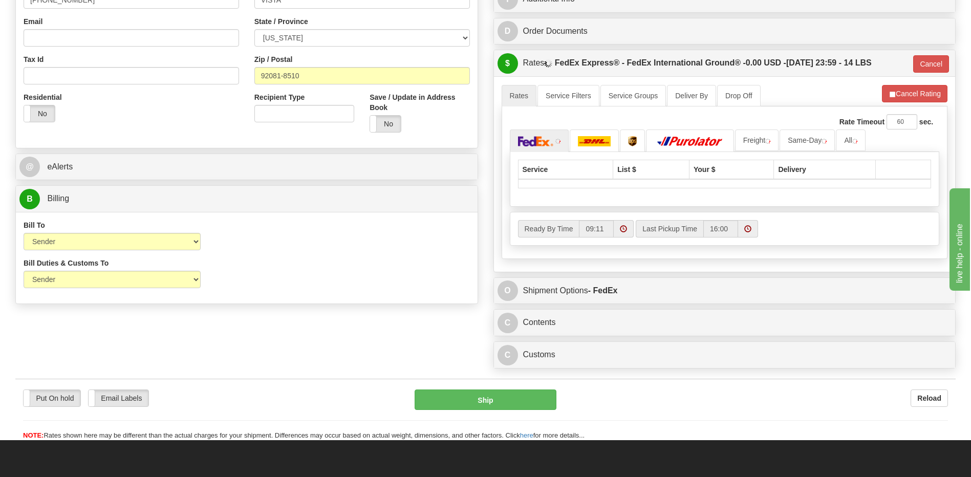
click at [329, 271] on div "Bill Duties & Customs To Sender Recipient Third Party UPS Split Duty VAT Indica…" at bounding box center [247, 277] width 462 height 38
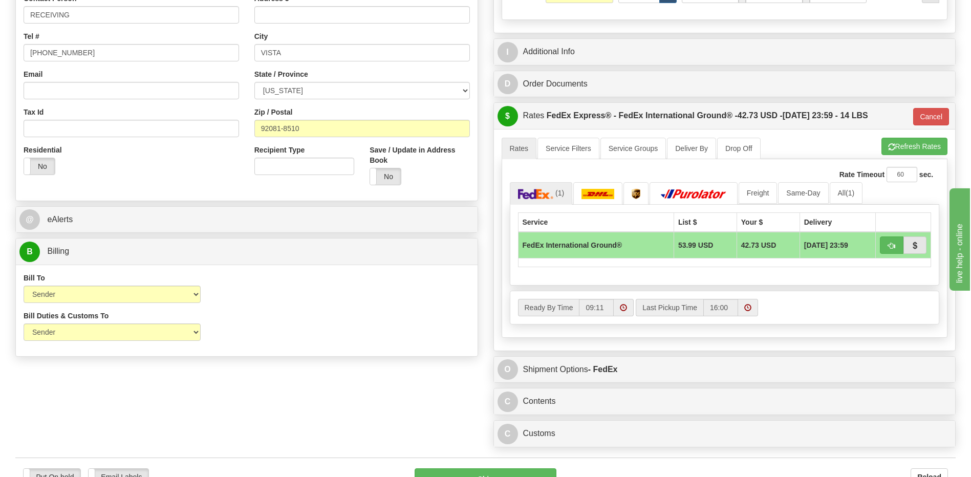
scroll to position [205, 0]
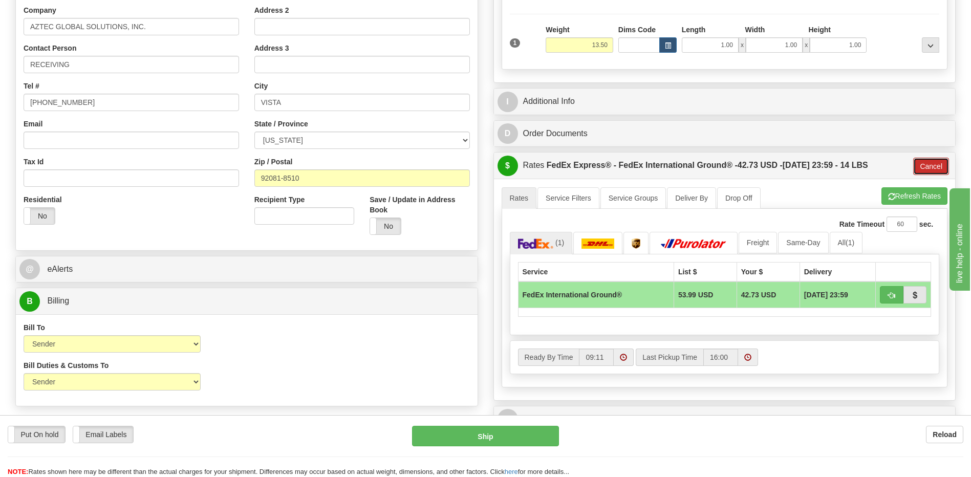
click at [930, 171] on button "Cancel" at bounding box center [931, 166] width 36 height 17
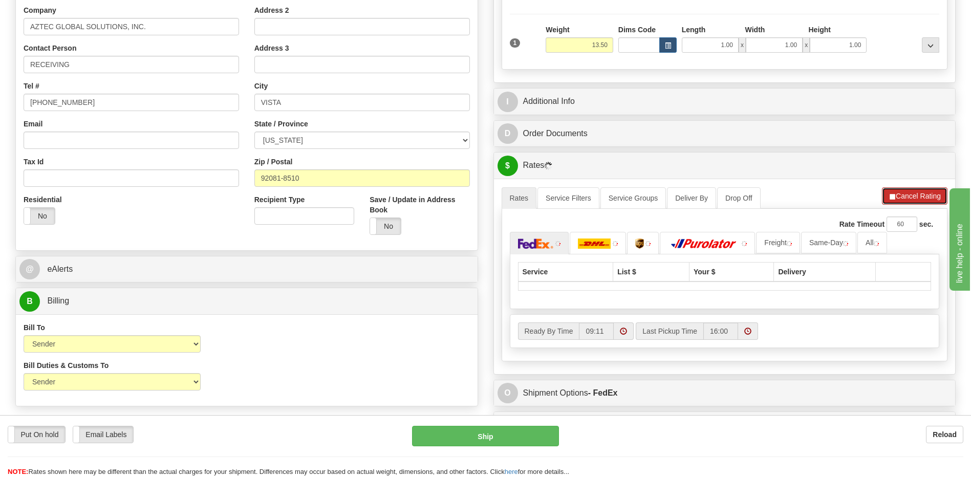
click at [917, 196] on button "Cancel Rating" at bounding box center [915, 195] width 66 height 17
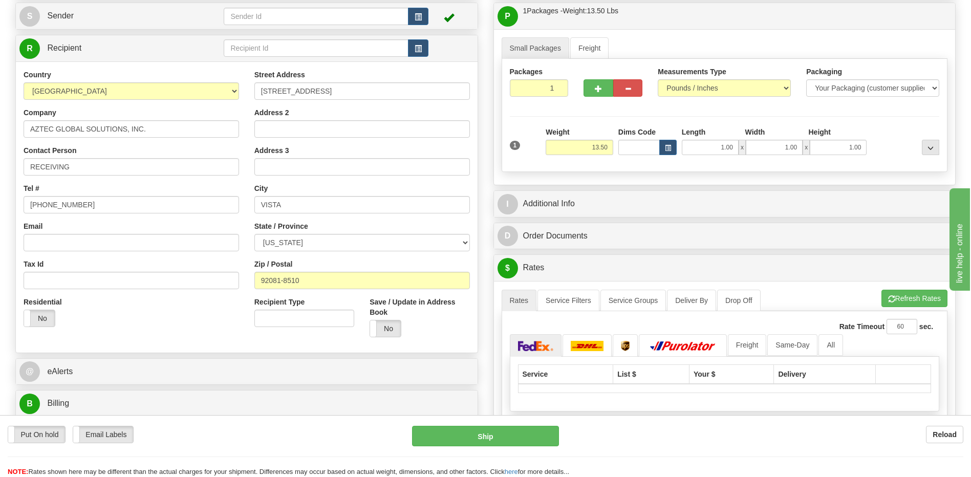
scroll to position [0, 0]
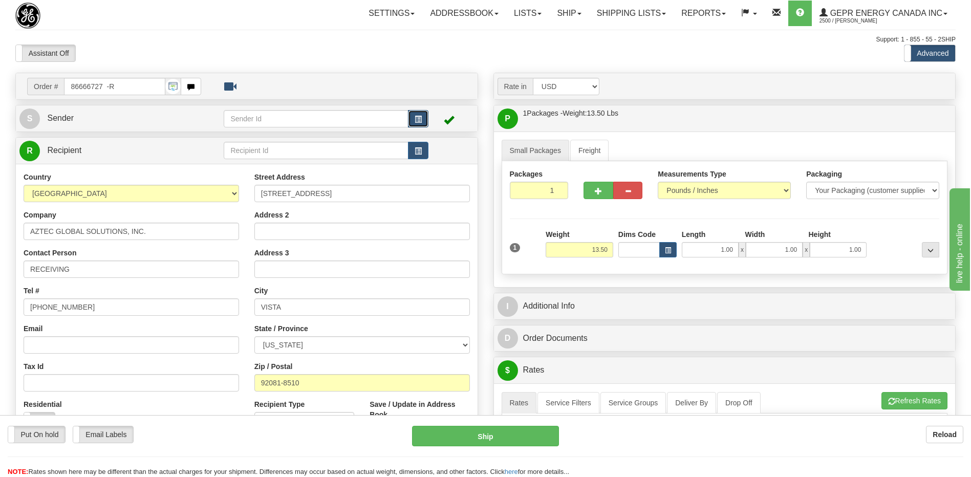
click at [421, 120] on span "button" at bounding box center [417, 119] width 7 height 7
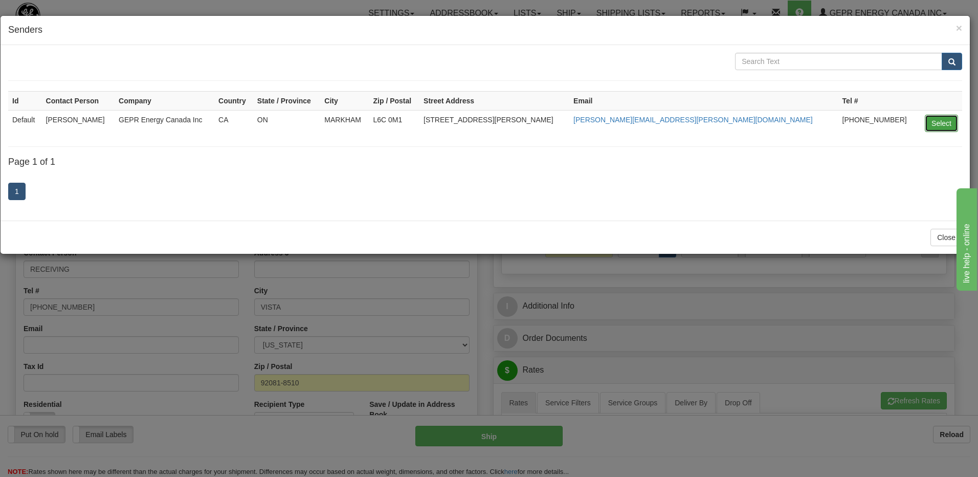
click at [936, 119] on button "Select" at bounding box center [941, 123] width 33 height 17
type input "Default"
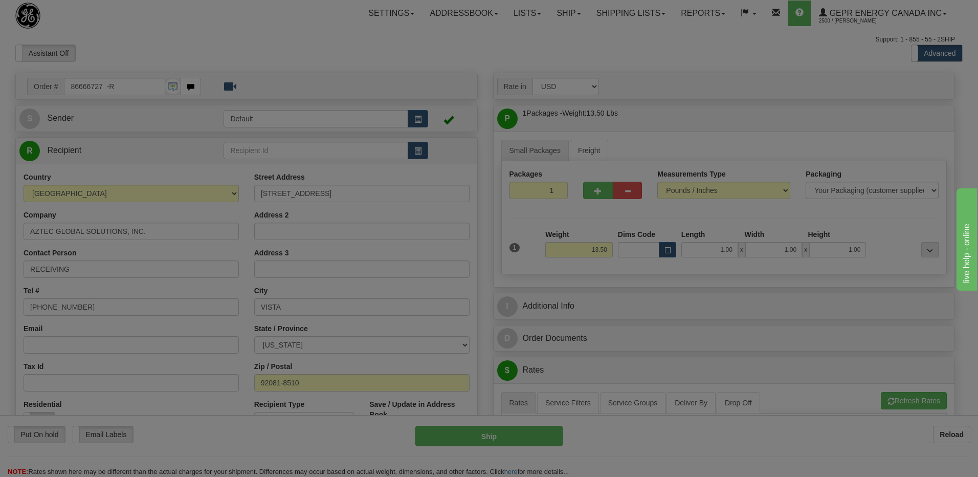
type input "08:32"
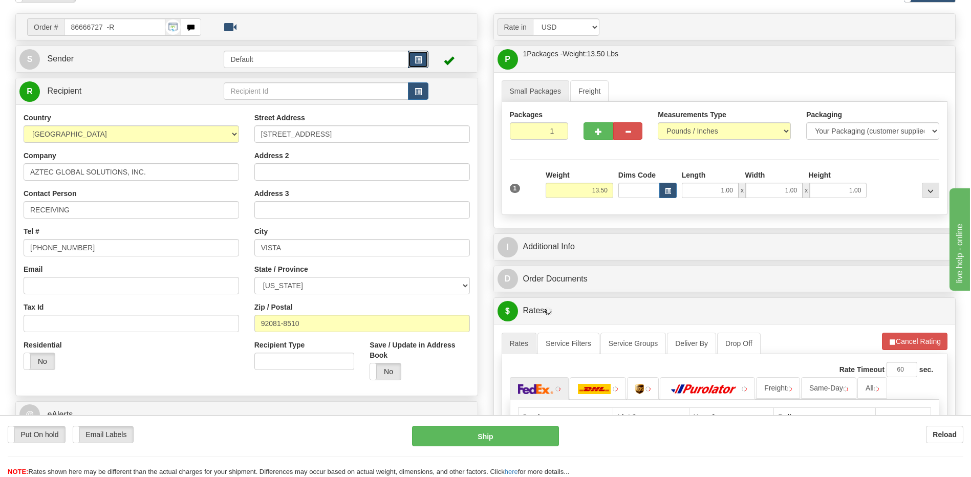
scroll to position [154, 0]
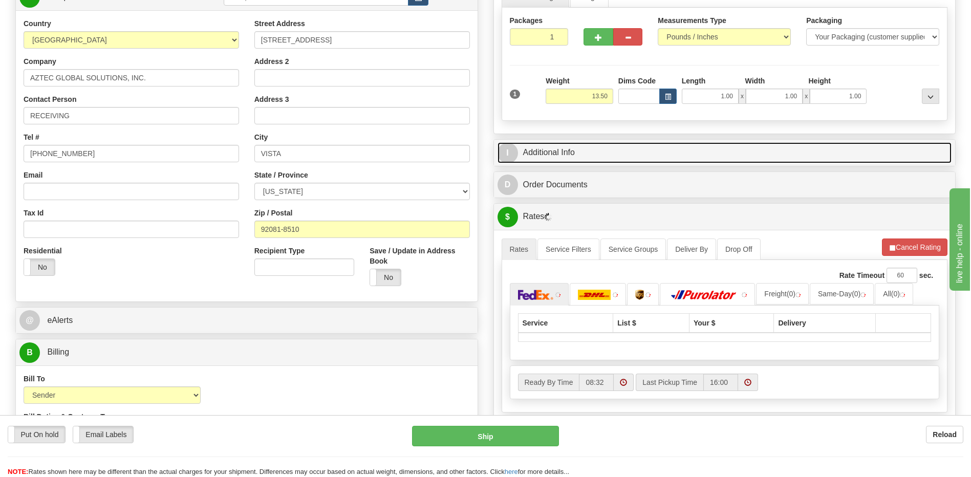
click at [579, 156] on link "I Additional Info" at bounding box center [724, 152] width 454 height 21
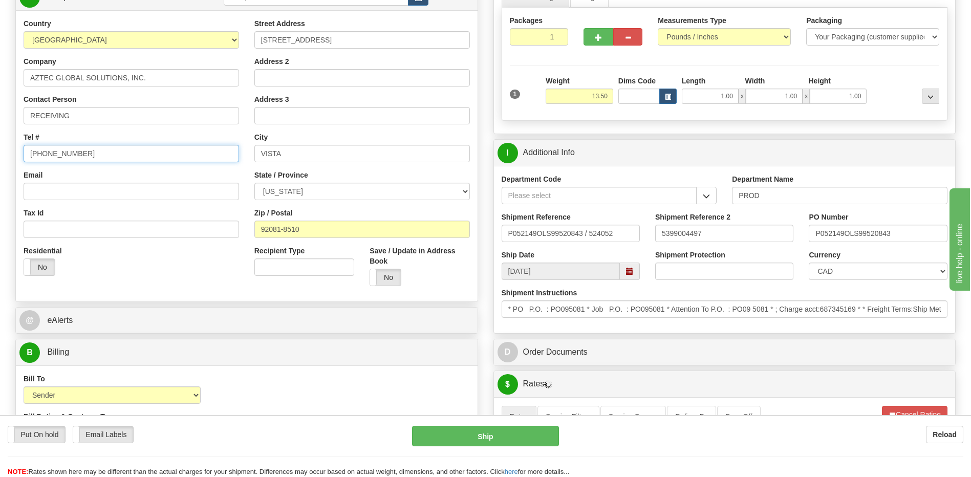
drag, startPoint x: 105, startPoint y: 156, endPoint x: 0, endPoint y: 134, distance: 107.6
click at [0, 134] on html "Training Course Close Toggle navigation Settings Shipping Preferences New Sende…" at bounding box center [485, 84] width 971 height 477
type input "111 111 1111"
click at [186, 285] on div "Country AFGHANISTAN ALAND ISLANDS ALBANIA ALGERIA AMERICAN SAMOA ANDORRA ANGOLA…" at bounding box center [247, 155] width 462 height 275
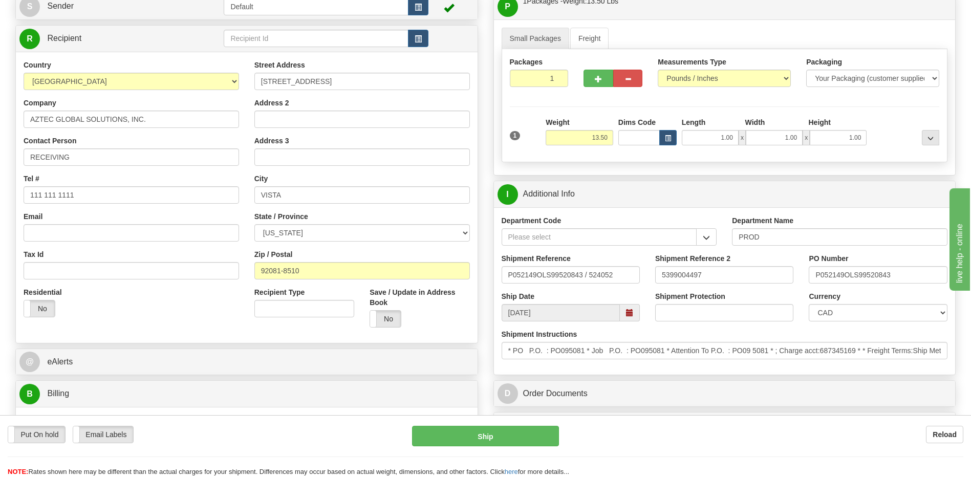
scroll to position [102, 0]
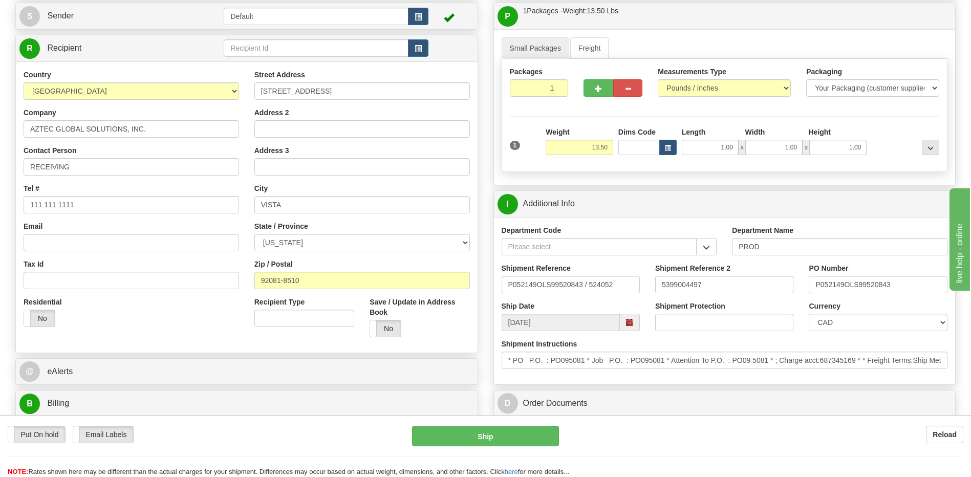
click at [203, 325] on div "Residential Yes No" at bounding box center [131, 316] width 231 height 38
click at [684, 286] on input "5399004497" at bounding box center [724, 284] width 138 height 17
drag, startPoint x: 627, startPoint y: 286, endPoint x: 381, endPoint y: 323, distance: 249.0
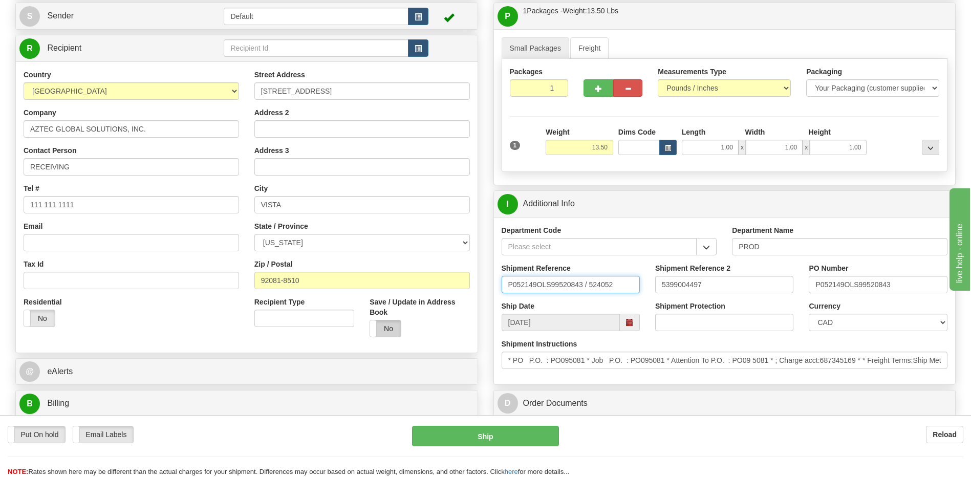
paste input "5399004497"
type input "5399004497"
drag, startPoint x: 701, startPoint y: 283, endPoint x: 594, endPoint y: 292, distance: 107.3
click at [597, 292] on div "Shipment Reference 5399004497 Shipment Reference 2 5399004497 PO Number P052149…" at bounding box center [725, 282] width 462 height 38
drag, startPoint x: 904, startPoint y: 285, endPoint x: 675, endPoint y: 321, distance: 231.5
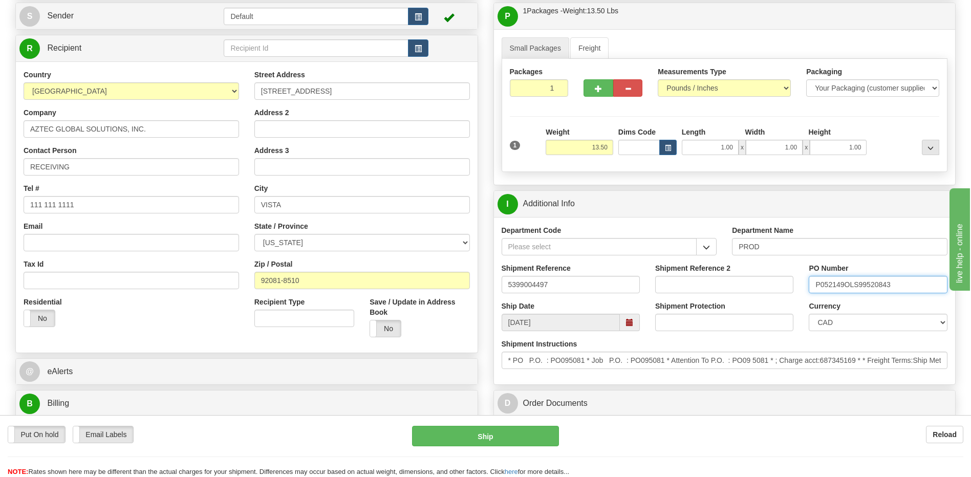
click at [675, 321] on div "Department Code Department Name PROD Shipment Reference 5399004497 Shipment Ref…" at bounding box center [725, 300] width 462 height 167
type input "4400067340"
click at [848, 321] on select "CAD USD EUR ZAR RON ANG ARN AUD AUS AWG BBD BFR BGN BHD BMD BND BRC BRL CHP CKZ…" at bounding box center [878, 322] width 138 height 17
select select "1"
click at [809, 314] on select "CAD USD EUR ZAR RON ANG ARN AUD AUS AWG BBD BFR BGN BHD BMD BND BRC BRL CHP CKZ…" at bounding box center [878, 322] width 138 height 17
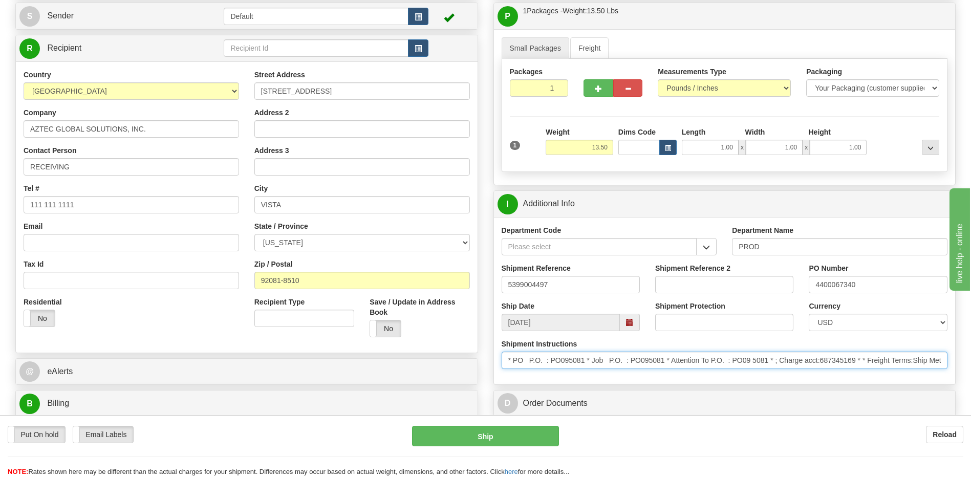
scroll to position [0, 443]
drag, startPoint x: 508, startPoint y: 361, endPoint x: 1177, endPoint y: 373, distance: 669.9
click at [970, 373] on html "Training Course Close Toggle navigation Settings Shipping Preferences New Sende…" at bounding box center [485, 136] width 971 height 477
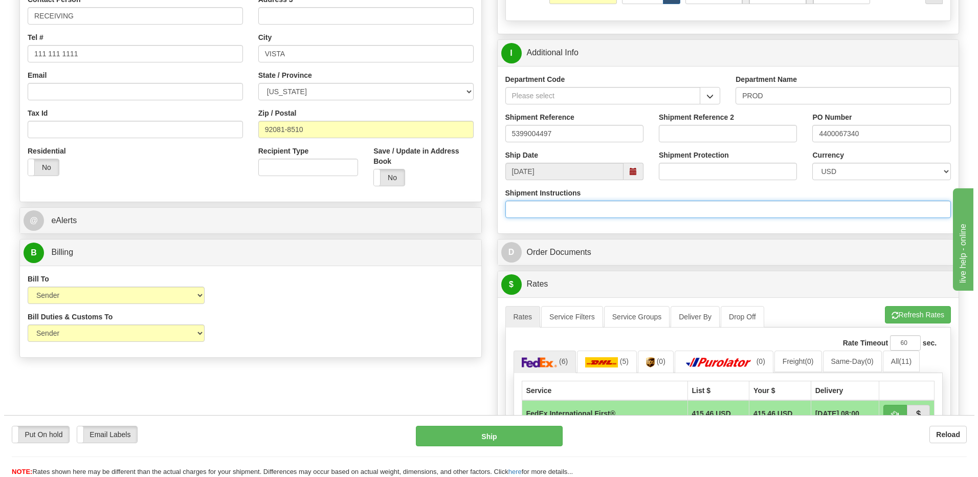
scroll to position [256, 0]
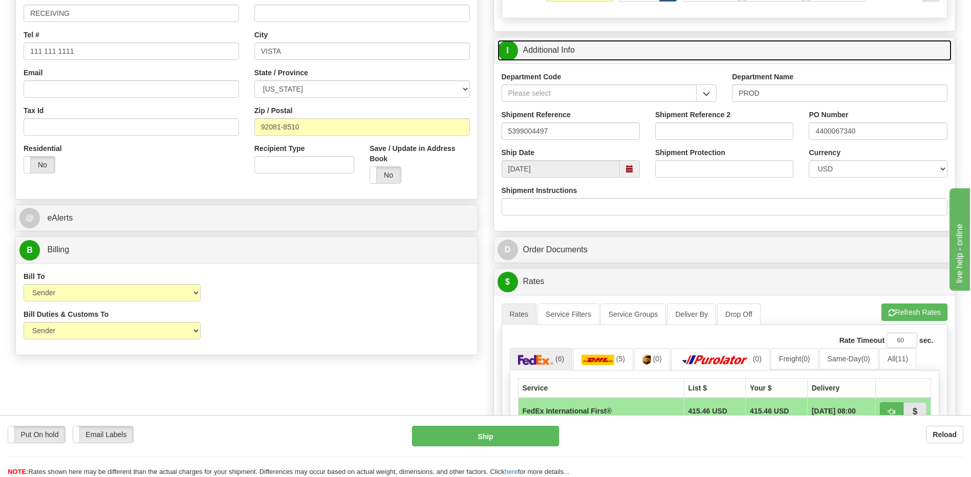
click at [534, 54] on link "I Additional Info" at bounding box center [724, 50] width 454 height 21
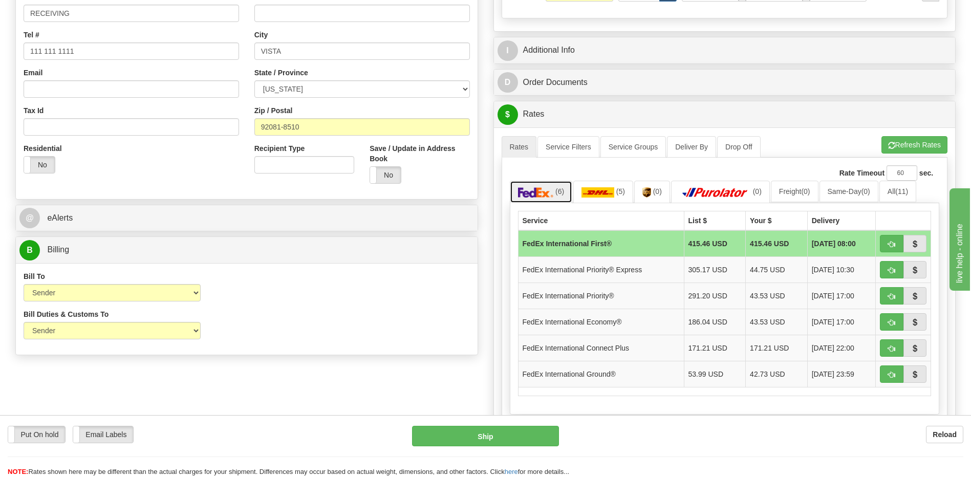
click at [556, 194] on span "(6)" at bounding box center [559, 191] width 9 height 8
click at [896, 296] on button "button" at bounding box center [892, 295] width 24 height 17
type input "01"
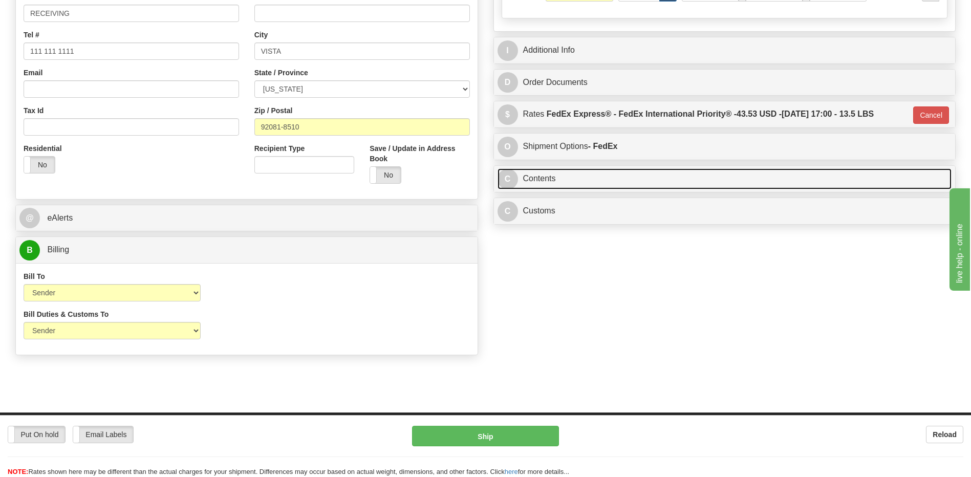
click at [559, 179] on link "C Contents" at bounding box center [724, 178] width 454 height 21
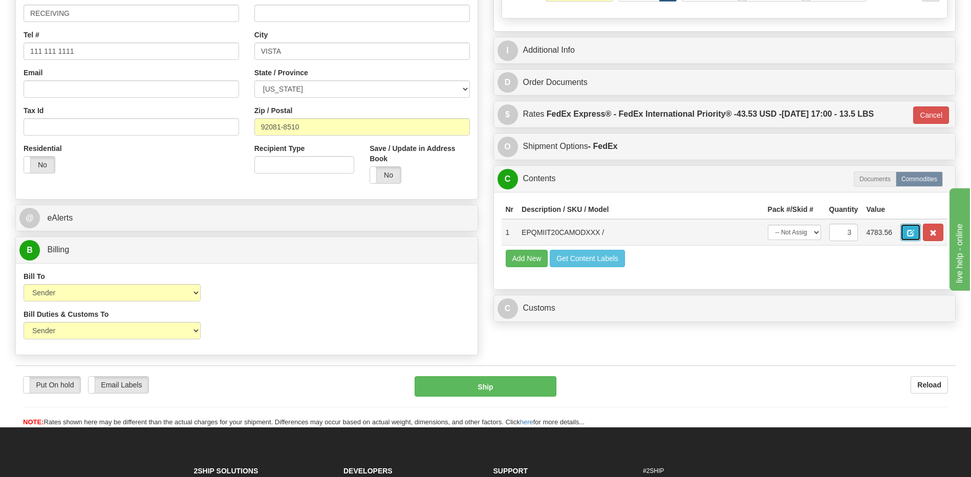
click at [906, 234] on button "button" at bounding box center [910, 232] width 20 height 17
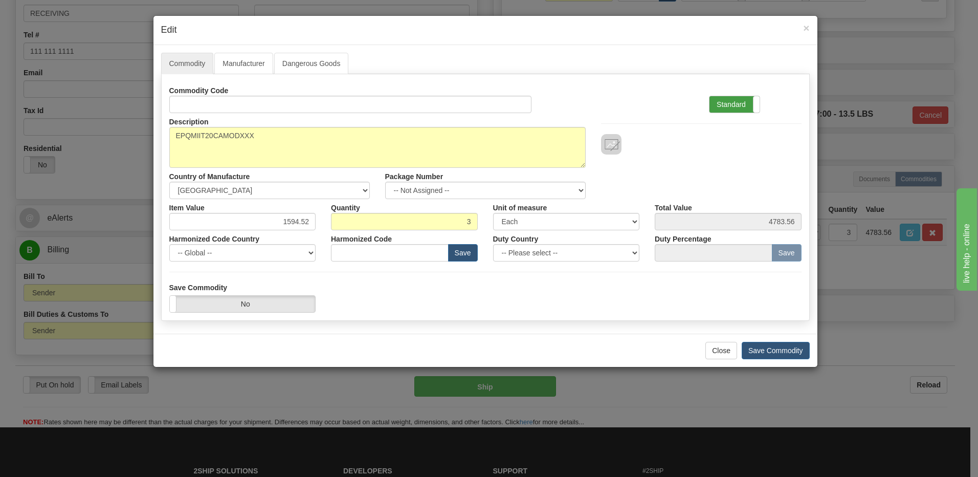
click at [713, 103] on label "Standard" at bounding box center [735, 104] width 50 height 16
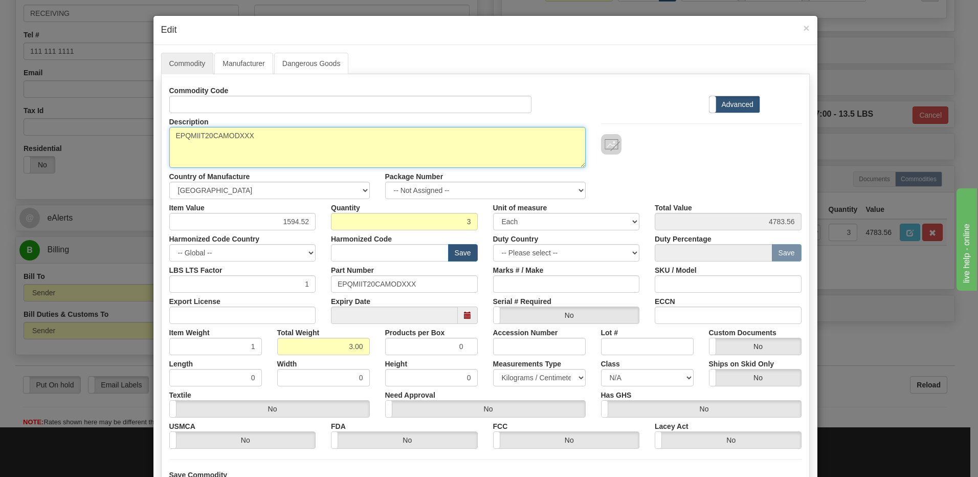
drag, startPoint x: 270, startPoint y: 137, endPoint x: 159, endPoint y: 144, distance: 111.3
click at [162, 144] on div "Description EPQMIIT20CAMODXXX" at bounding box center [378, 140] width 432 height 55
drag, startPoint x: 172, startPoint y: 137, endPoint x: 212, endPoint y: 164, distance: 48.5
click at [172, 137] on textarea "EPQMIIT20CAMODXXX" at bounding box center [377, 147] width 417 height 41
paste textarea "PQMII-T20-C-A-MODXXX"
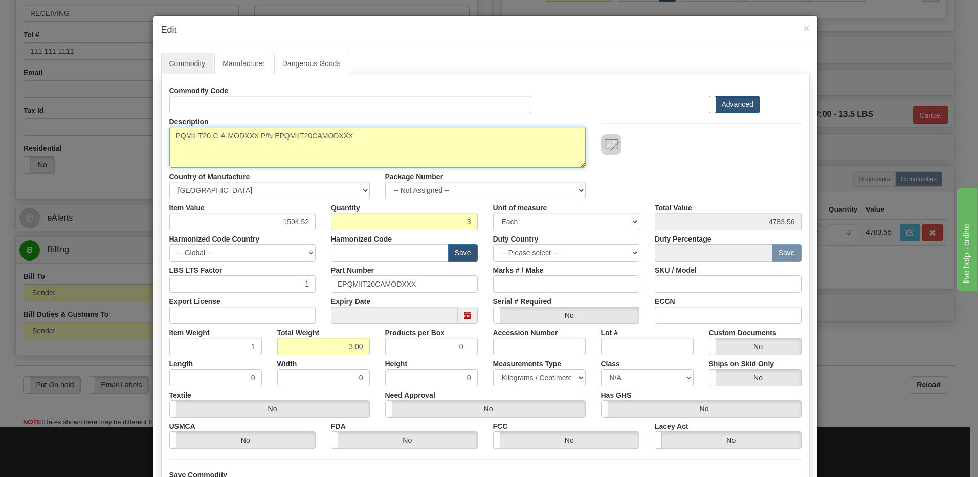
type textarea "PQMII-T20-C-A-MODXXX P/N EPQMIIT20CAMODXXX"
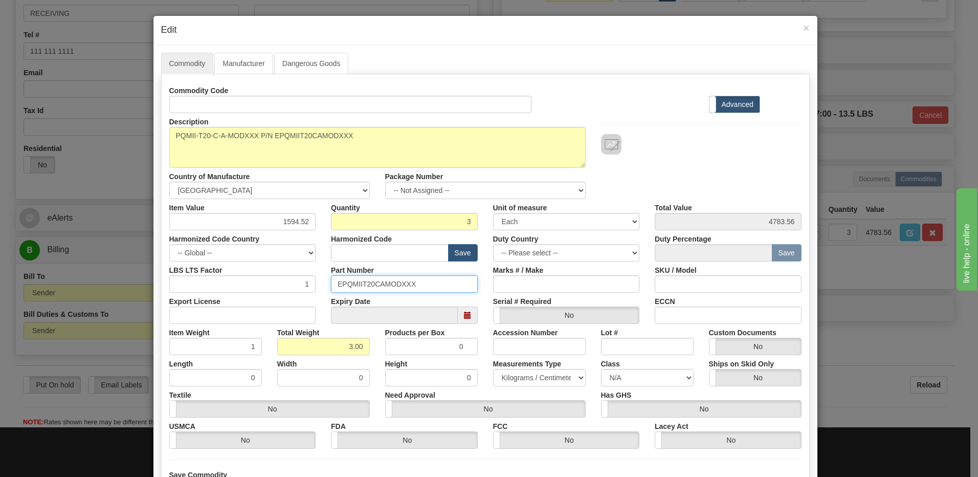
drag, startPoint x: 423, startPoint y: 284, endPoint x: 273, endPoint y: 285, distance: 149.9
click at [273, 285] on div "LBS LTS Factor 1 Part Number EPQMIIT20CAMODXXX Marks # / Make SKU / Model" at bounding box center [486, 276] width 648 height 31
click at [372, 288] on input "Part Number" at bounding box center [404, 283] width 147 height 17
paste input "9028.30.0000"
type input "9028.30.0000"
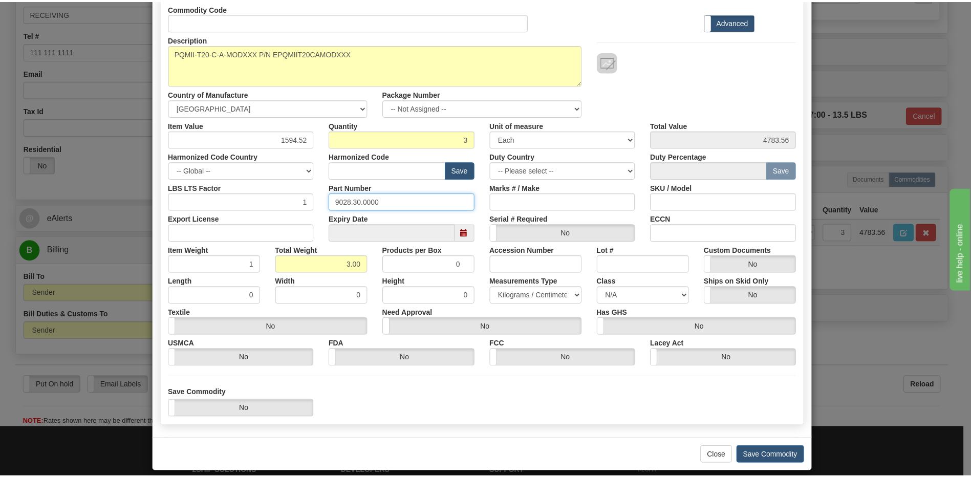
scroll to position [93, 0]
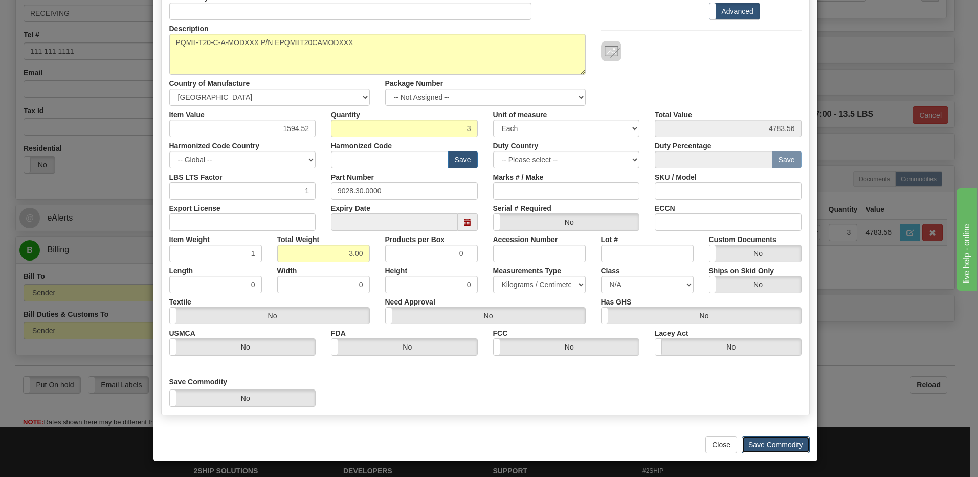
click at [774, 447] on button "Save Commodity" at bounding box center [776, 444] width 68 height 17
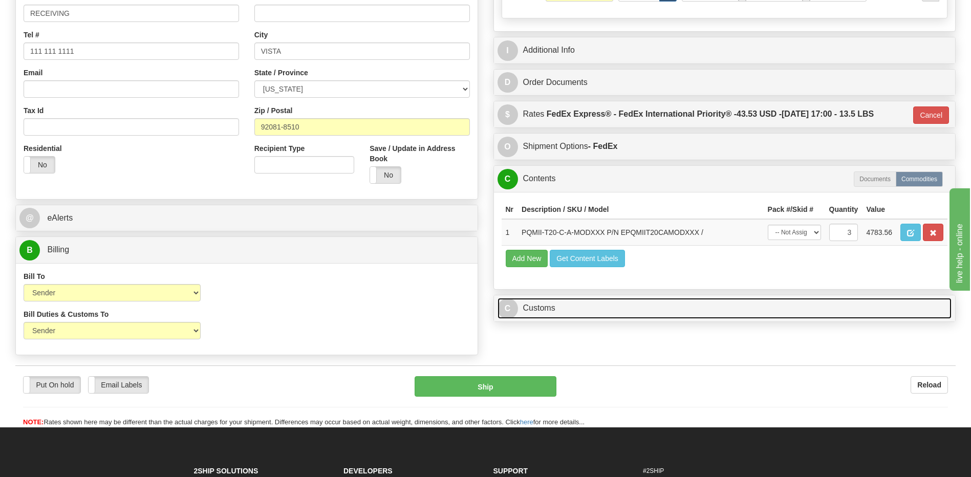
click at [593, 313] on link "C Customs" at bounding box center [724, 308] width 454 height 21
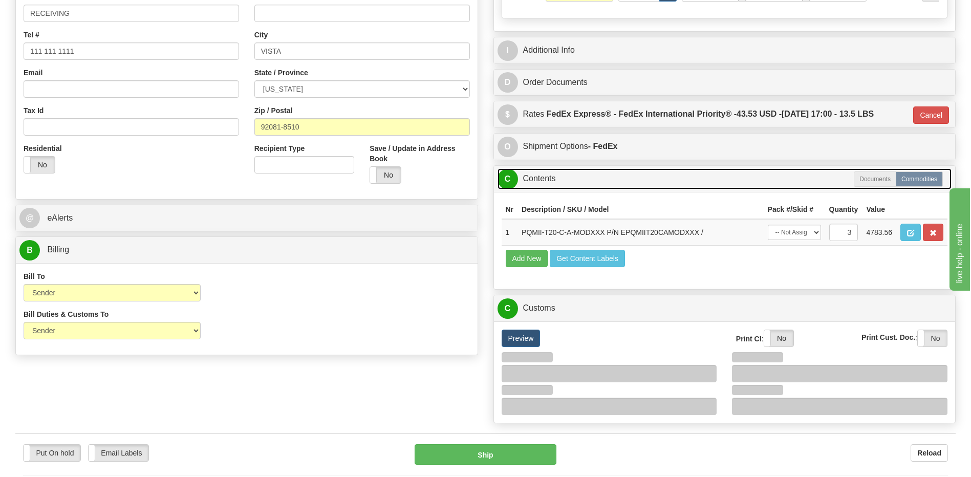
click at [558, 185] on link "C Contents" at bounding box center [724, 178] width 454 height 21
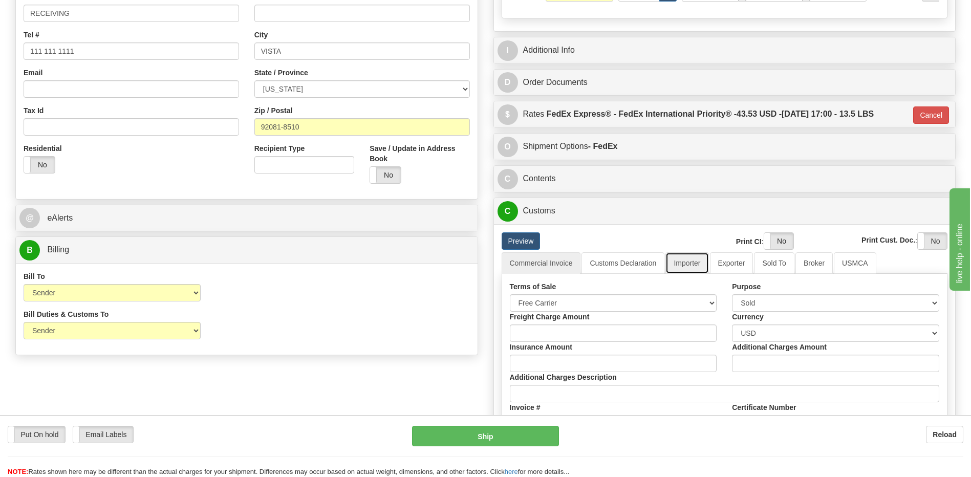
click at [691, 264] on link "Importer" at bounding box center [686, 262] width 43 height 21
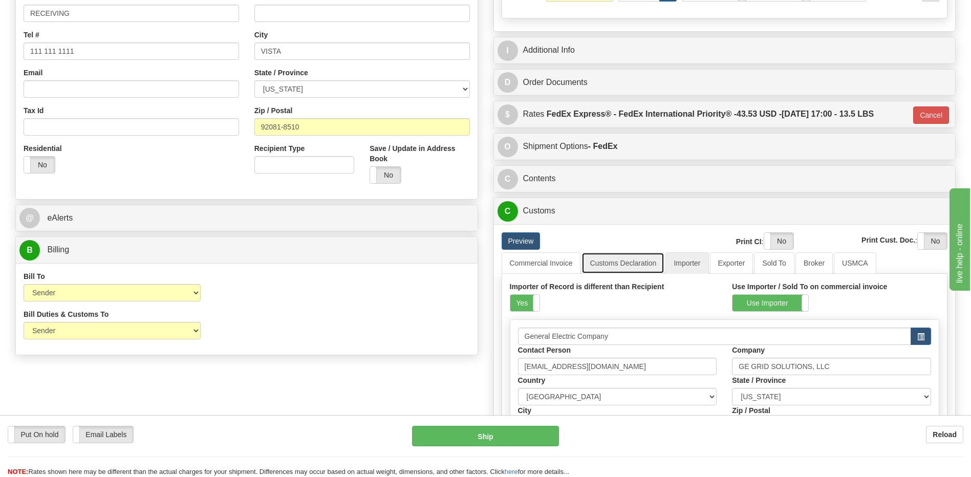
click at [621, 255] on link "Customs Declaration" at bounding box center [622, 262] width 83 height 21
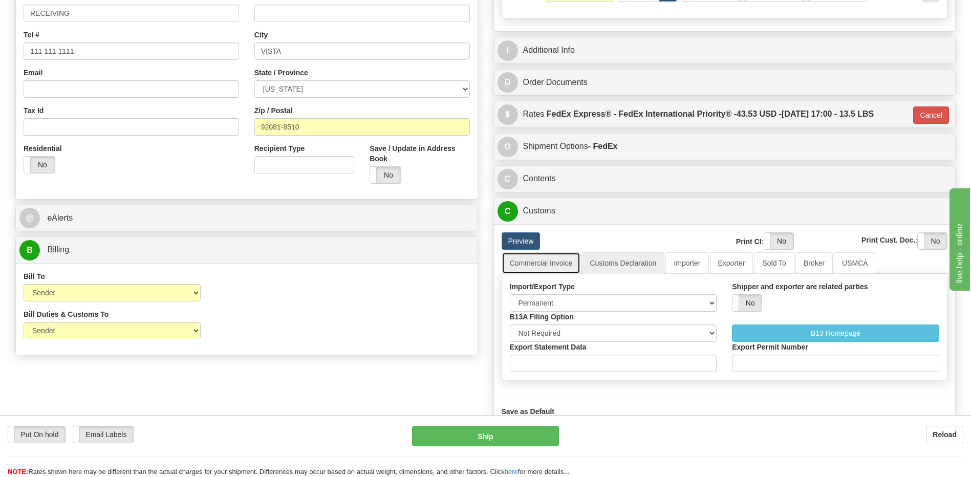
click at [554, 265] on link "Commercial Invoice" at bounding box center [540, 262] width 79 height 21
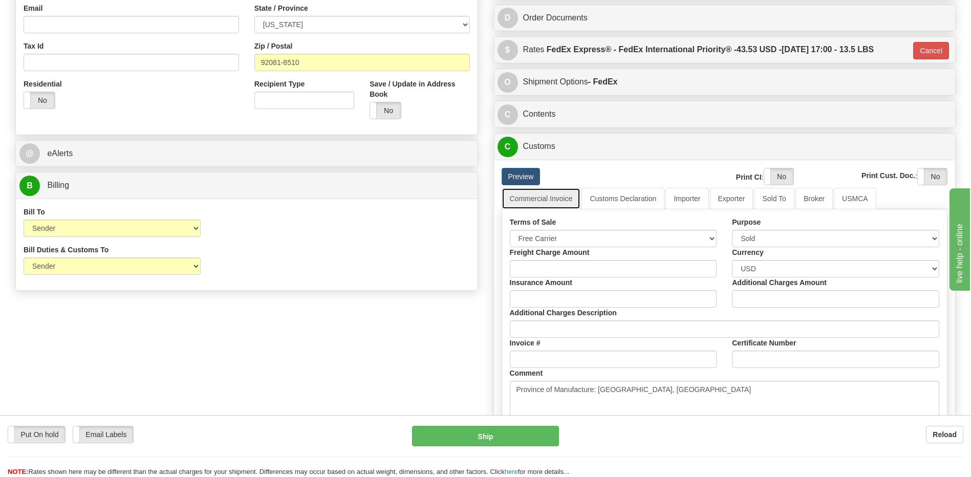
scroll to position [307, 0]
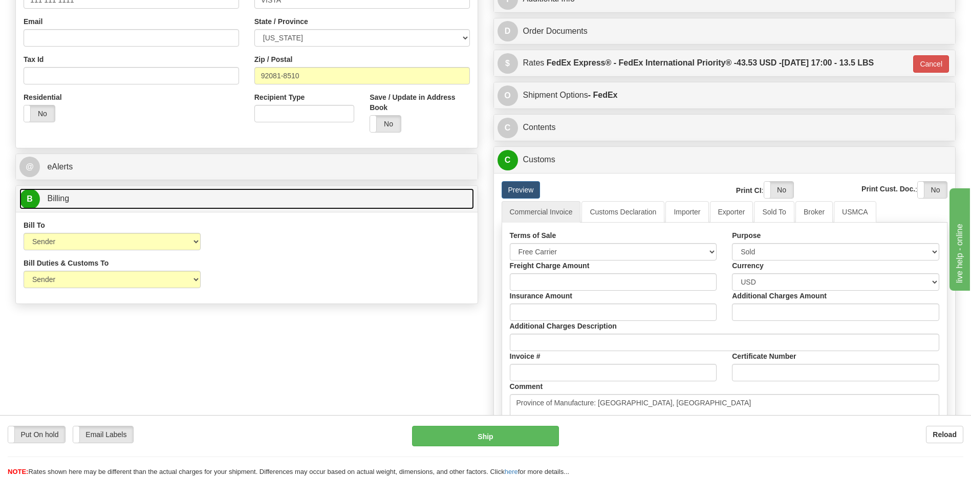
click at [102, 202] on link "B Billing" at bounding box center [246, 198] width 454 height 21
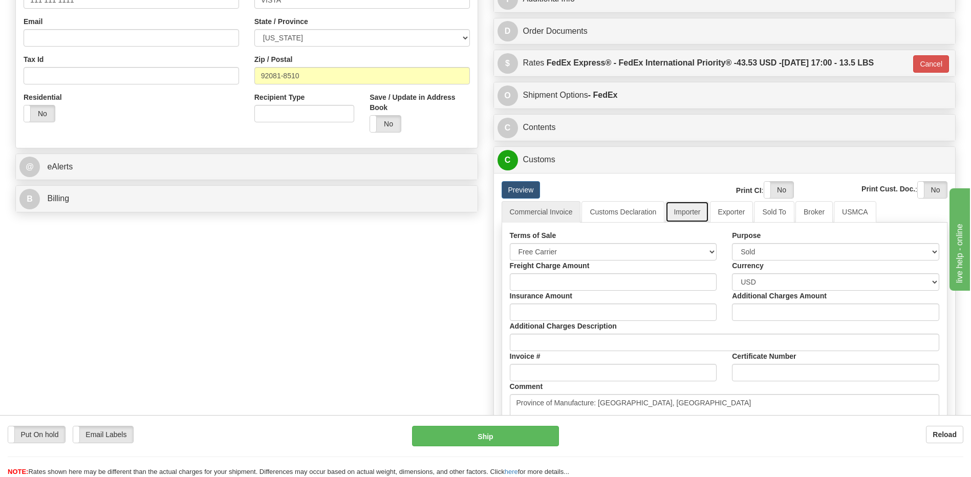
click at [695, 213] on link "Importer" at bounding box center [686, 211] width 43 height 21
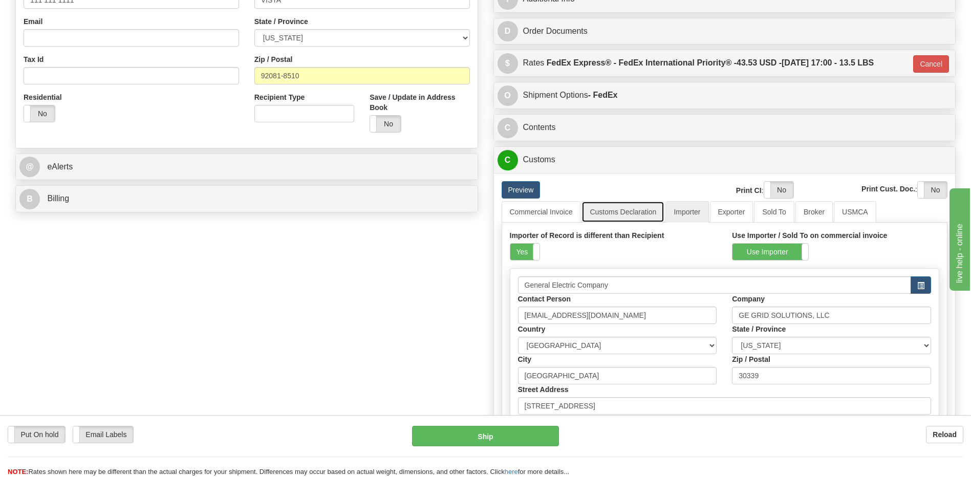
click at [638, 214] on link "Customs Declaration" at bounding box center [622, 211] width 83 height 21
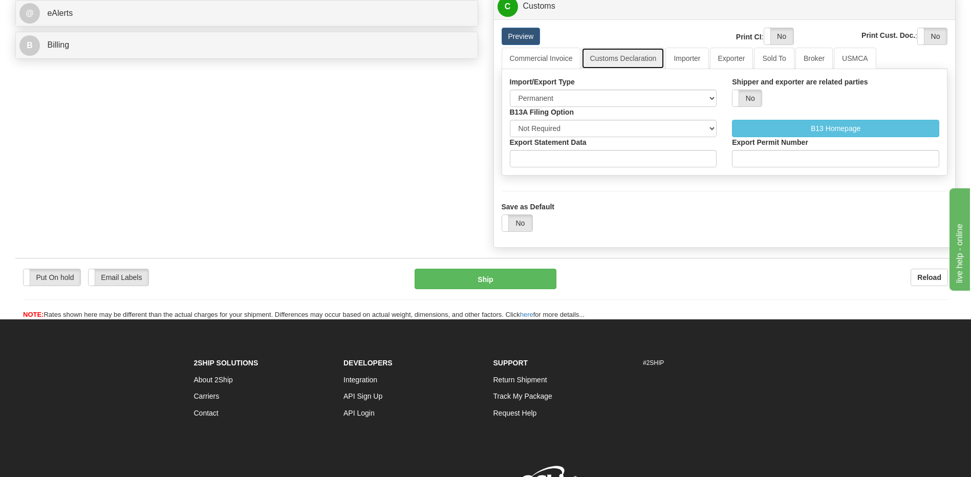
scroll to position [409, 0]
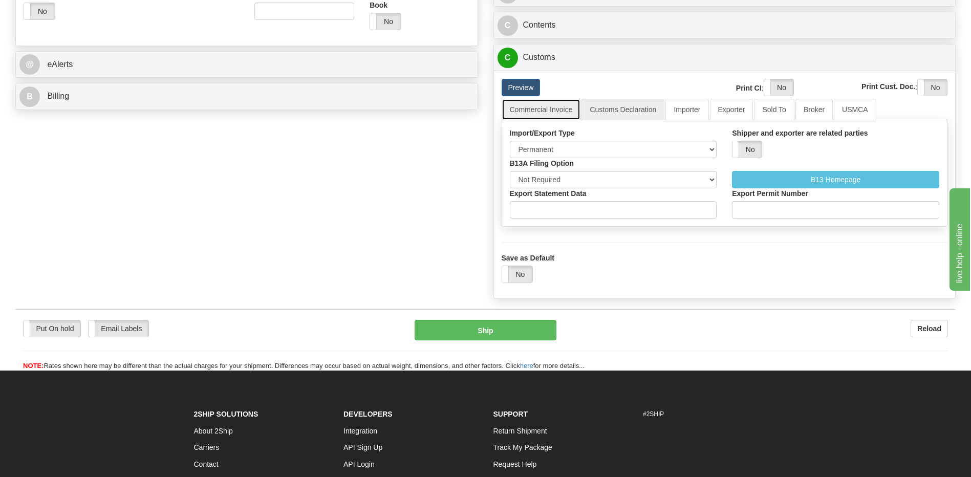
click at [548, 106] on link "Commercial Invoice" at bounding box center [540, 109] width 79 height 21
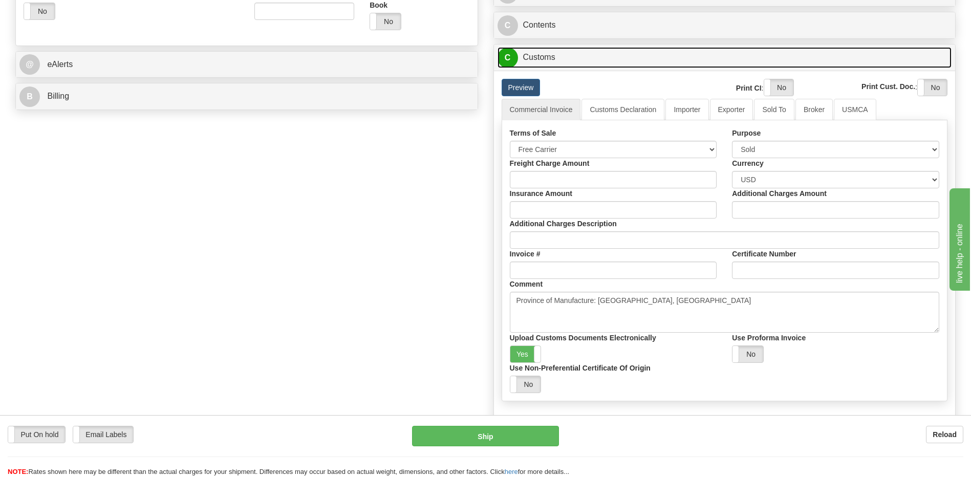
click at [538, 60] on link "C Customs" at bounding box center [724, 57] width 454 height 21
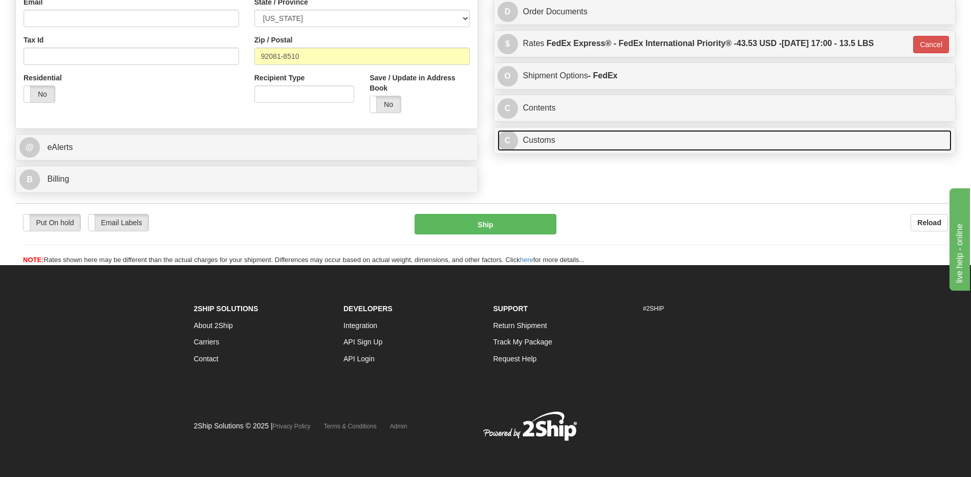
scroll to position [327, 0]
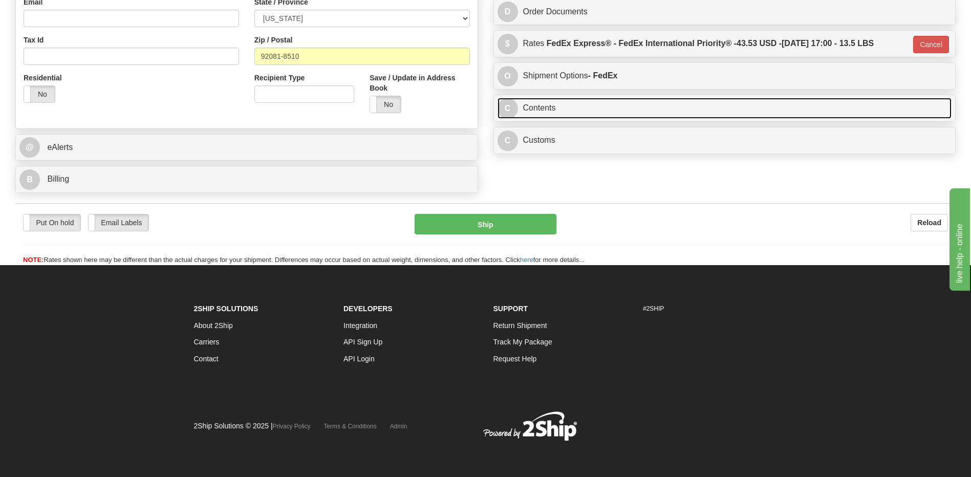
click at [551, 104] on link "C Contents" at bounding box center [724, 108] width 454 height 21
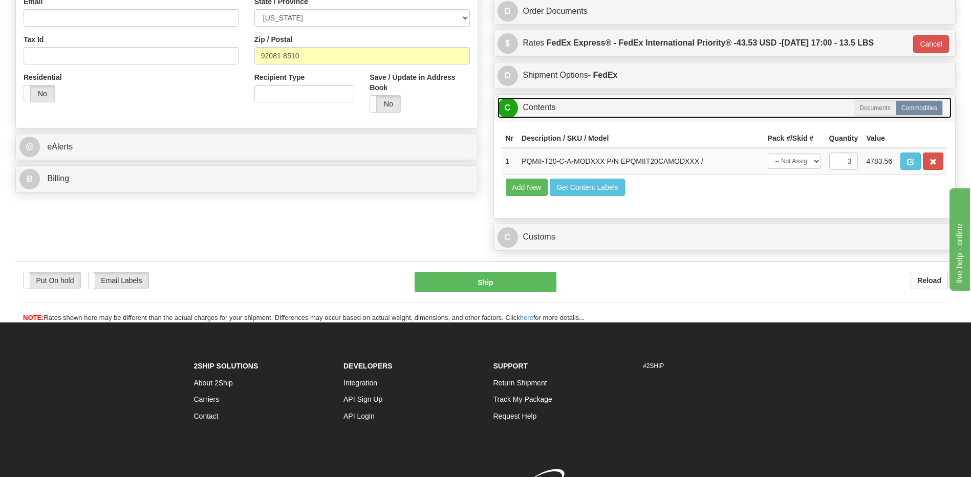
click at [551, 104] on link "C Contents" at bounding box center [724, 107] width 454 height 21
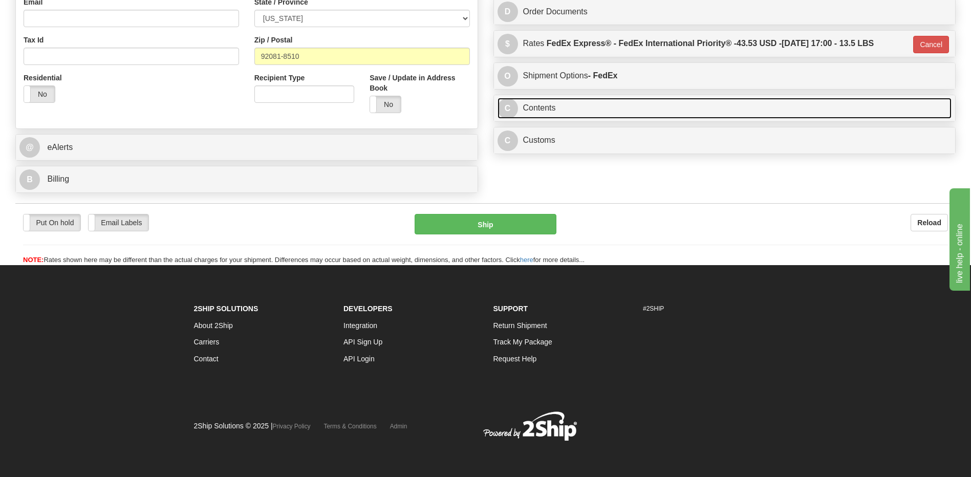
scroll to position [225, 0]
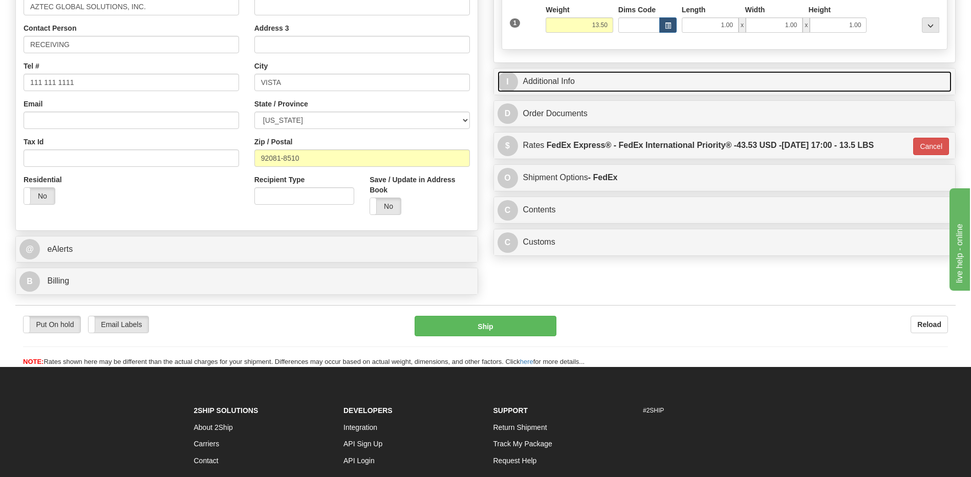
click at [574, 89] on link "I Additional Info" at bounding box center [724, 81] width 454 height 21
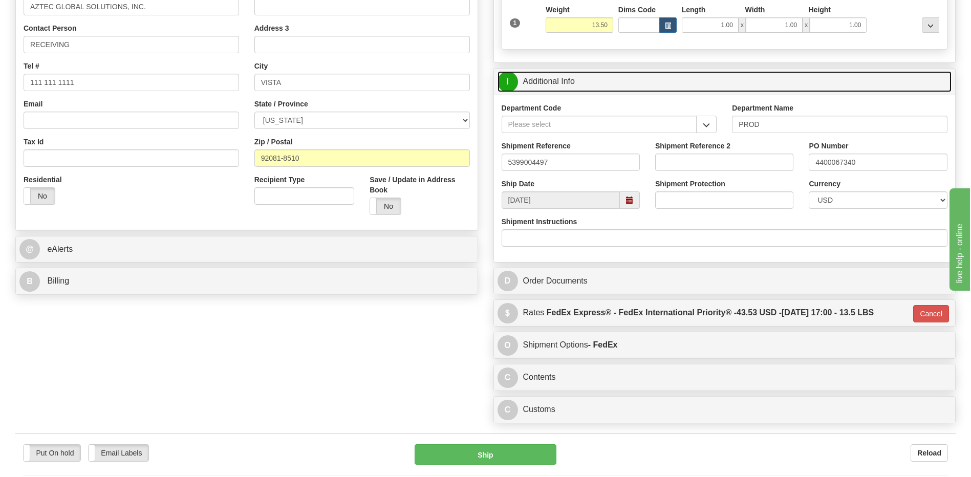
click at [574, 89] on link "I Additional Info" at bounding box center [724, 81] width 454 height 21
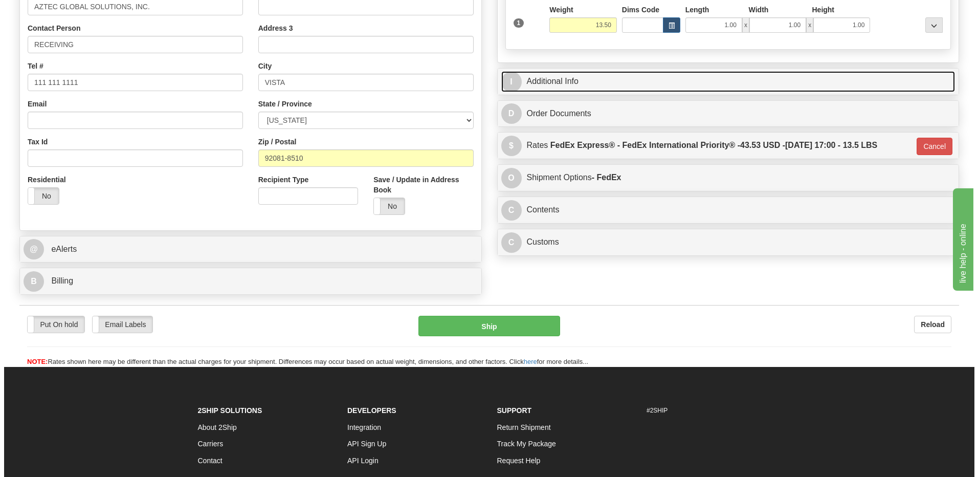
scroll to position [71, 0]
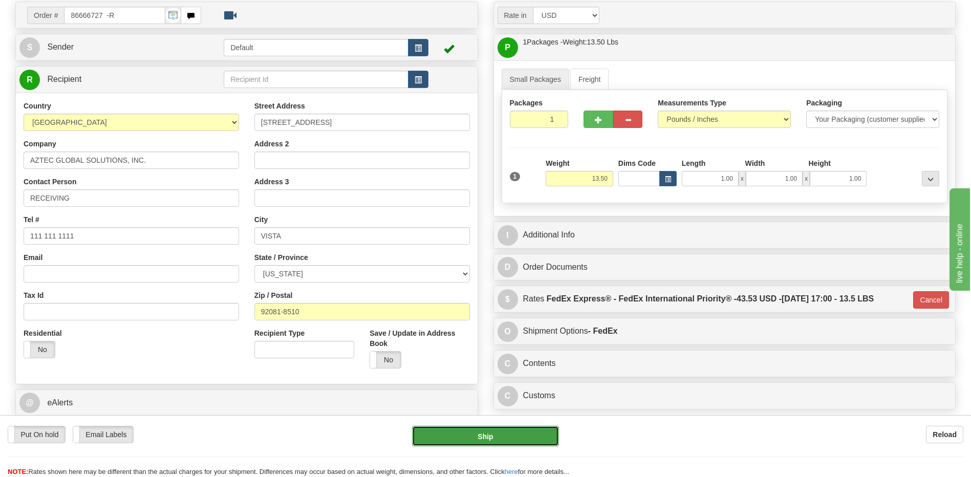
click at [465, 435] on button "Ship" at bounding box center [485, 436] width 146 height 20
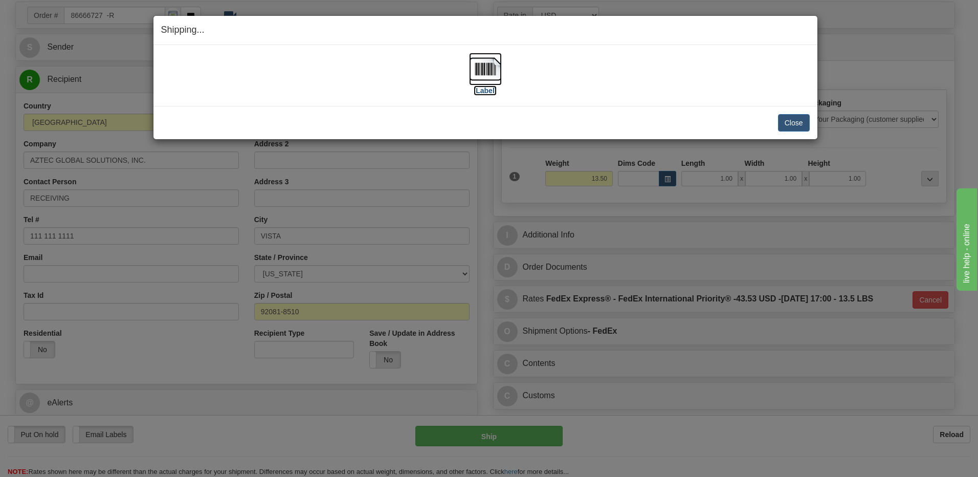
click at [490, 68] on img at bounding box center [485, 69] width 33 height 33
click at [790, 114] on button "Close" at bounding box center [794, 122] width 32 height 17
